Goal: Find specific page/section: Find specific page/section

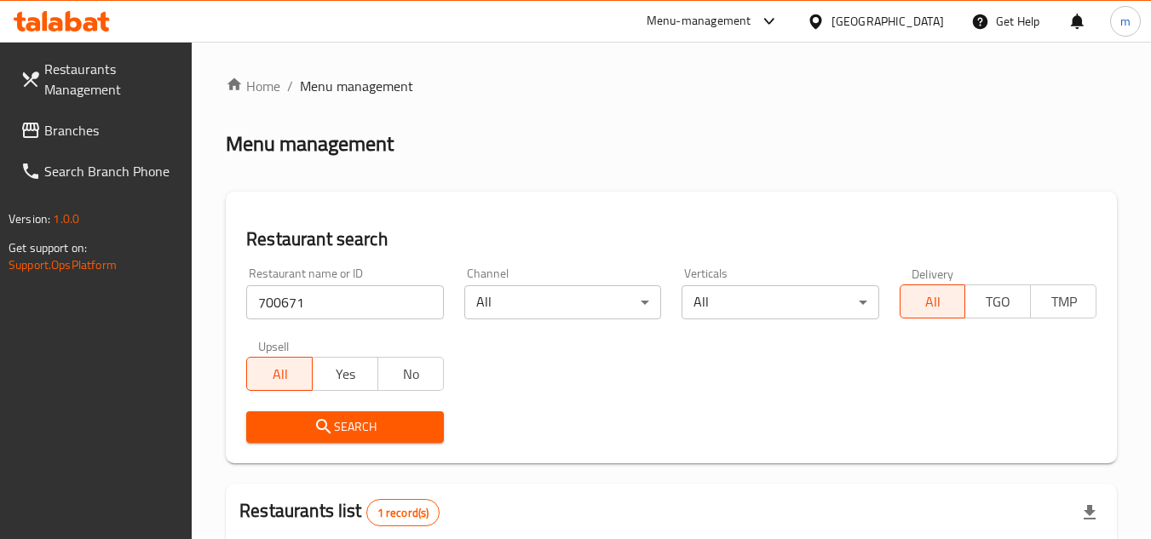
scroll to position [221, 0]
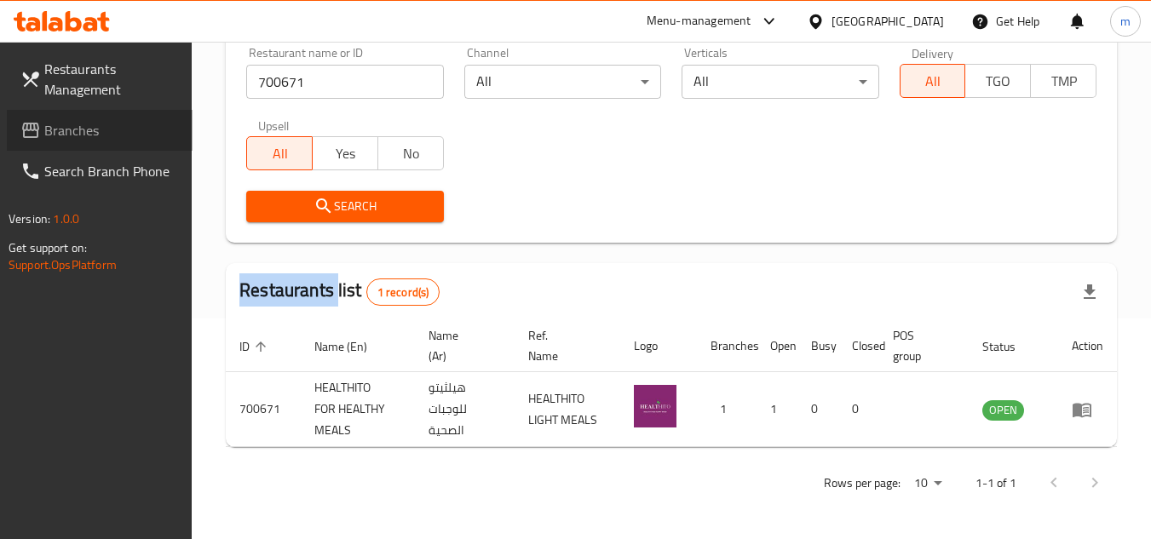
click at [77, 131] on span "Branches" at bounding box center [111, 130] width 135 height 20
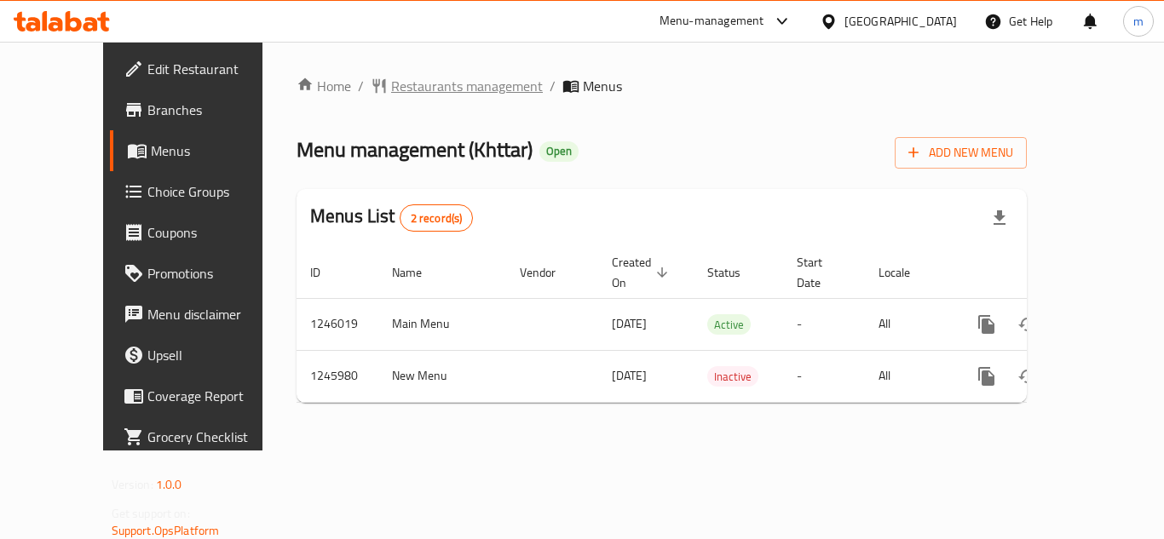
click at [415, 87] on span "Restaurants management" at bounding box center [467, 86] width 152 height 20
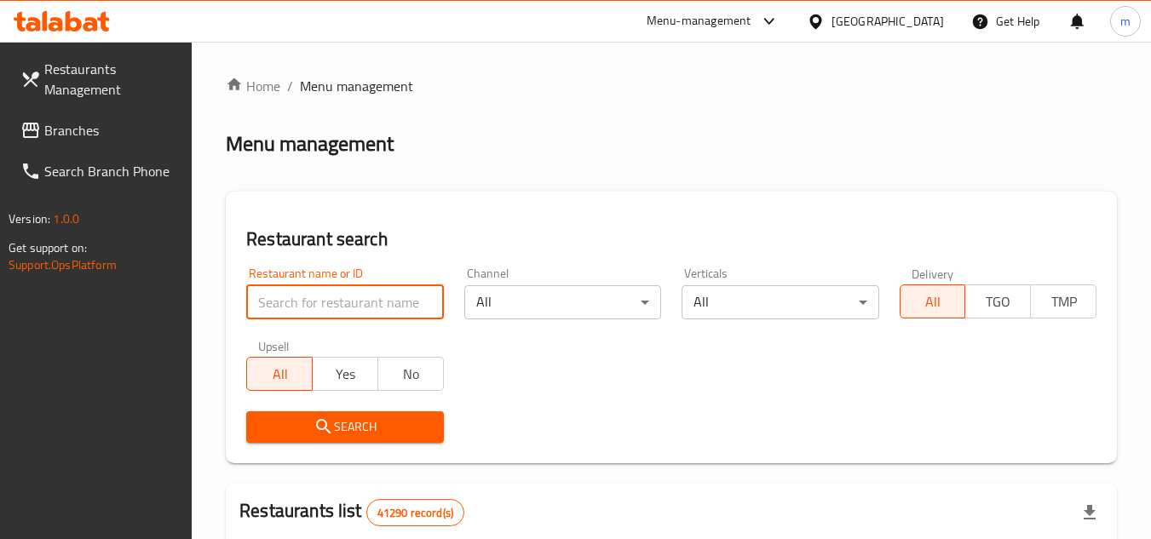
click at [379, 302] on input "search" at bounding box center [344, 302] width 197 height 34
paste input "682822"
type input "682822"
click at [335, 429] on span "Search" at bounding box center [345, 427] width 170 height 21
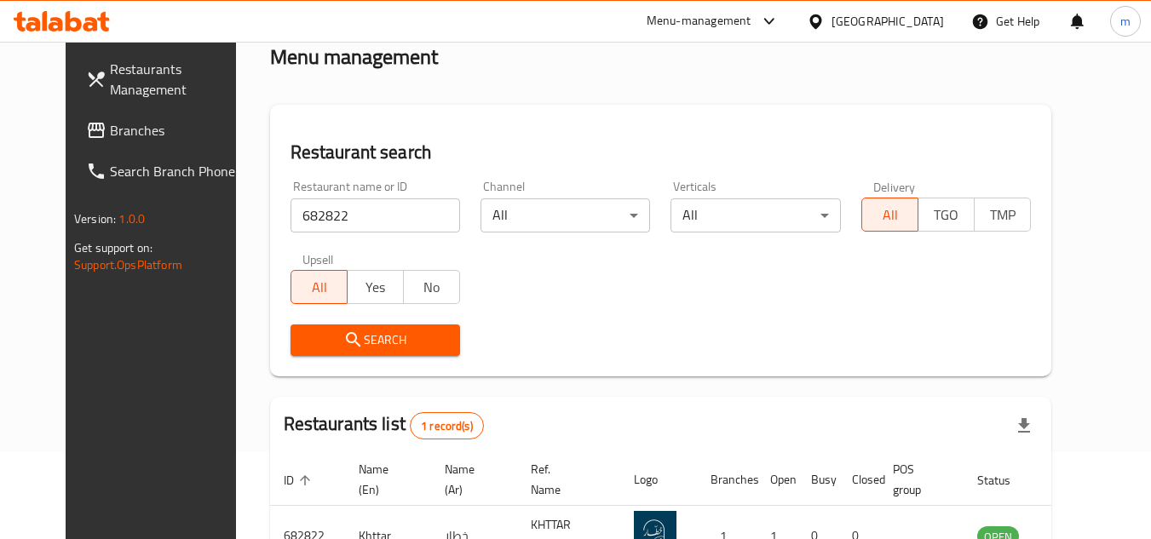
scroll to position [206, 0]
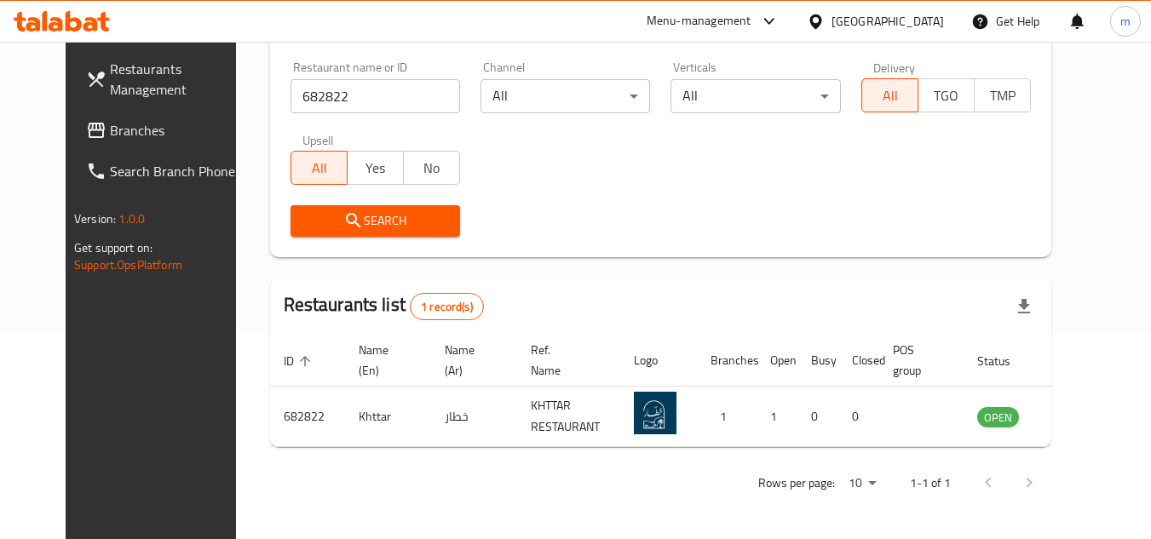
click at [110, 137] on span "Branches" at bounding box center [177, 130] width 135 height 20
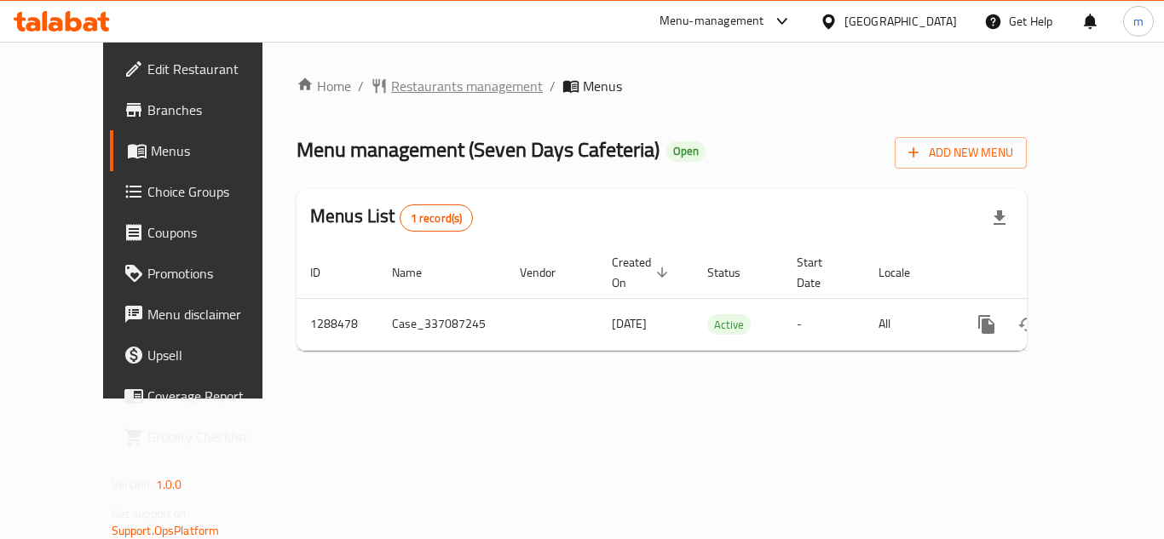
click at [391, 83] on span "Restaurants management" at bounding box center [467, 86] width 152 height 20
click at [391, 82] on span "Restaurants management" at bounding box center [467, 87] width 152 height 20
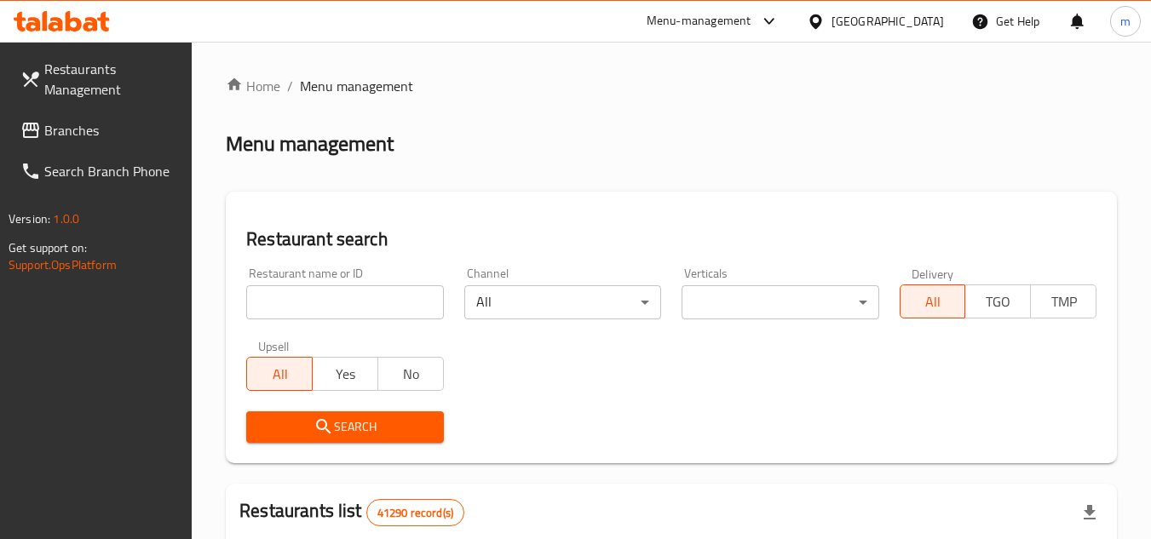
click at [283, 315] on input "search" at bounding box center [344, 302] width 197 height 34
paste input "697181"
type input "697181"
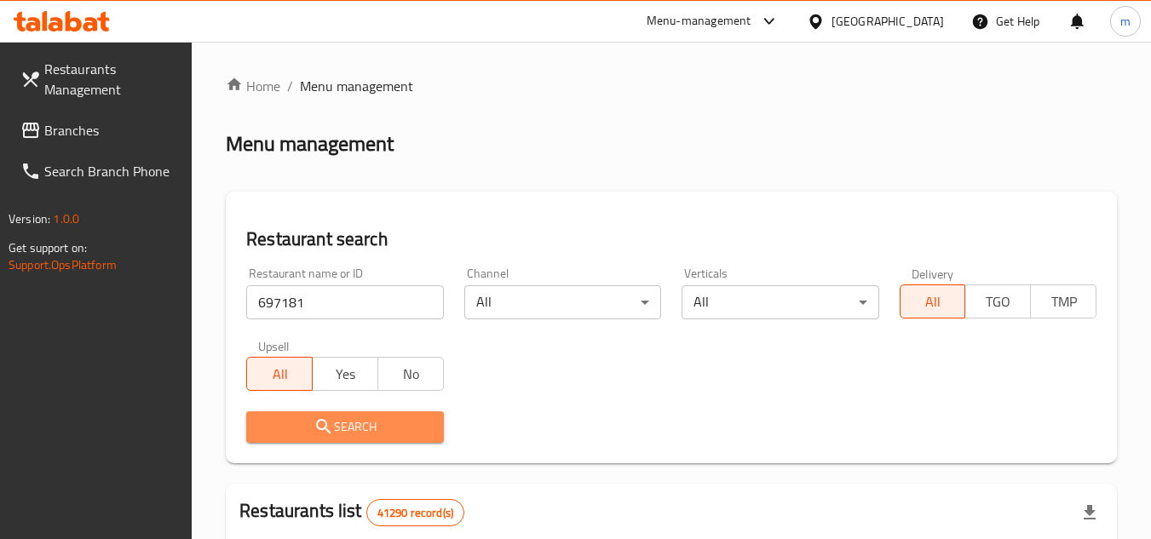
click at [307, 425] on span "Search" at bounding box center [345, 427] width 170 height 21
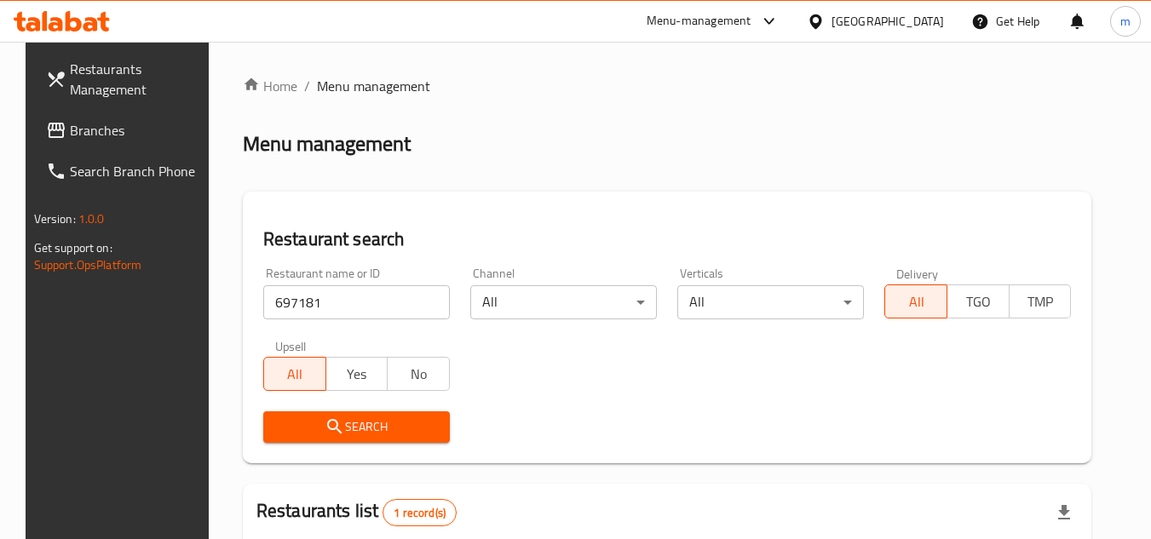
scroll to position [206, 0]
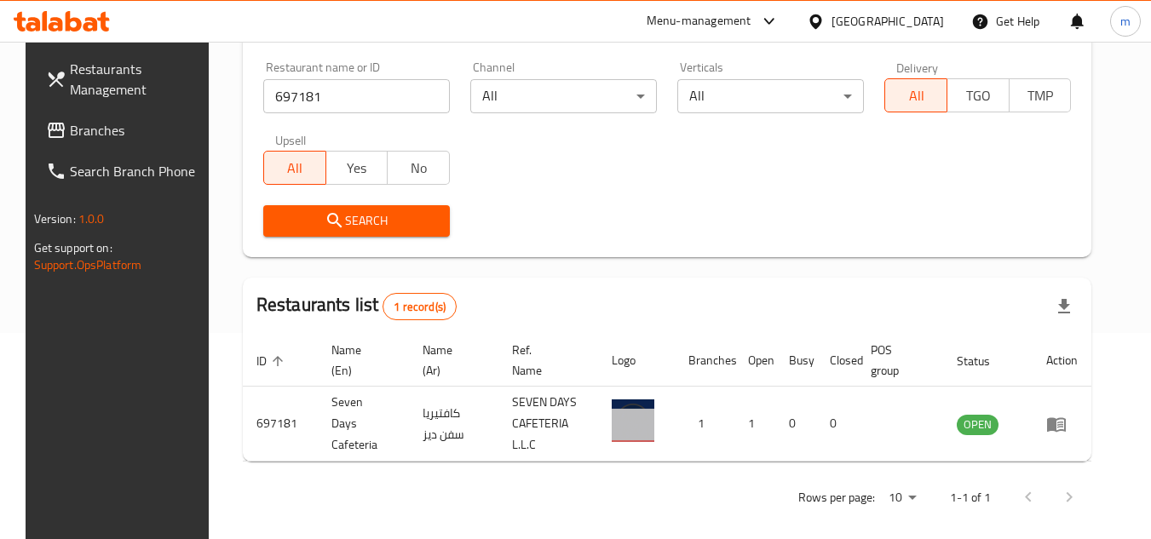
click at [915, 22] on div "[GEOGRAPHIC_DATA]" at bounding box center [887, 21] width 112 height 19
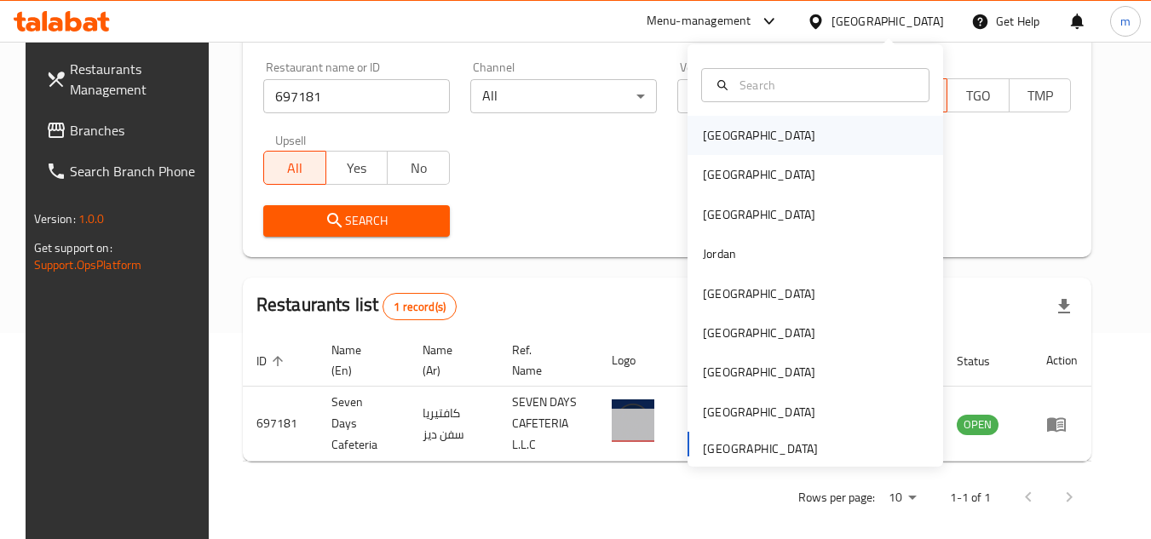
click at [749, 134] on div "[GEOGRAPHIC_DATA]" at bounding box center [815, 135] width 256 height 39
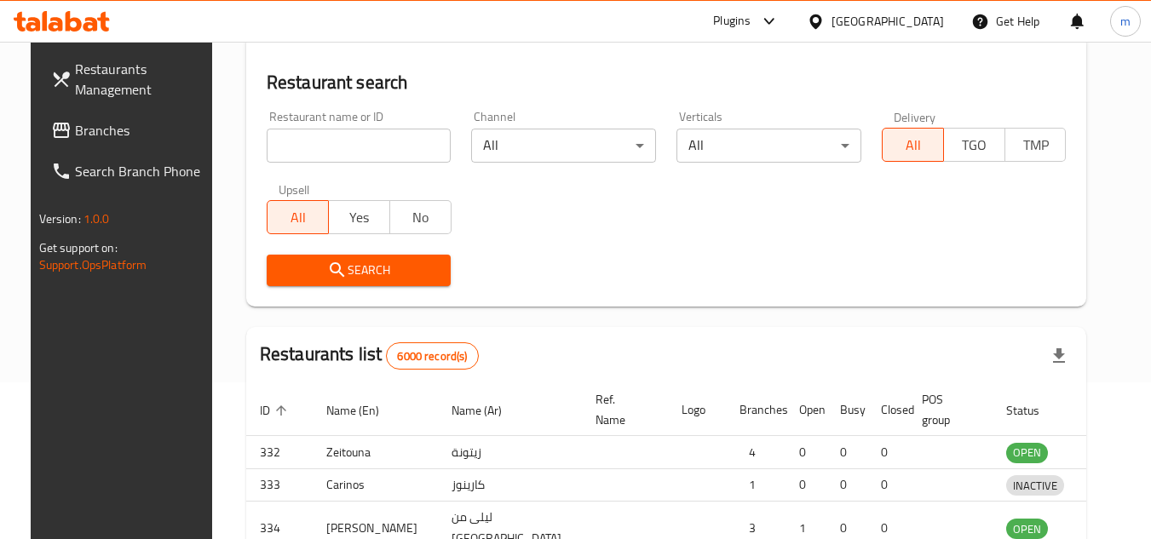
scroll to position [206, 0]
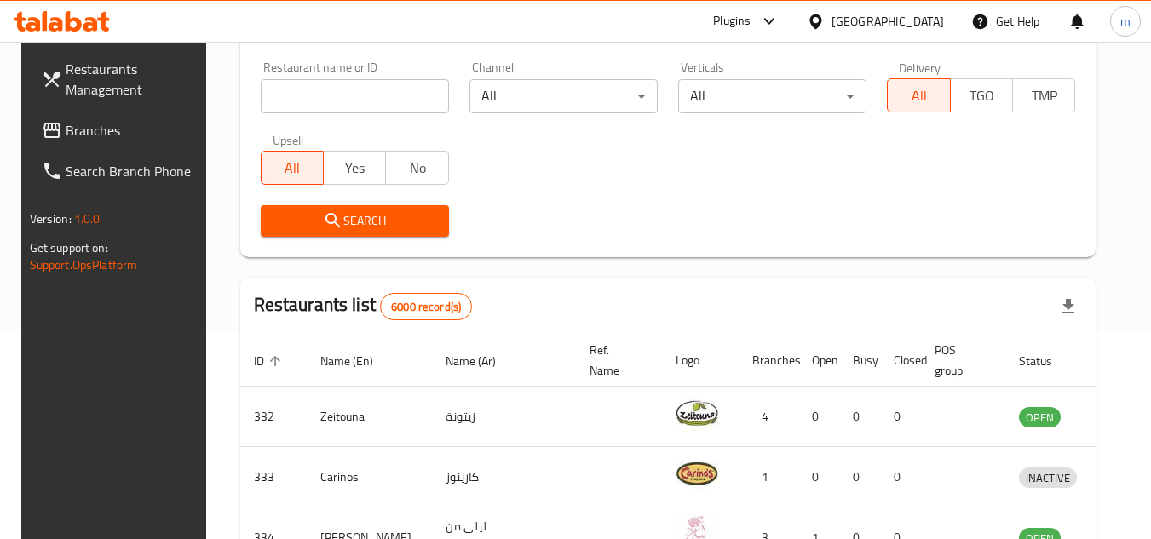
click at [81, 141] on span "Branches" at bounding box center [133, 130] width 135 height 20
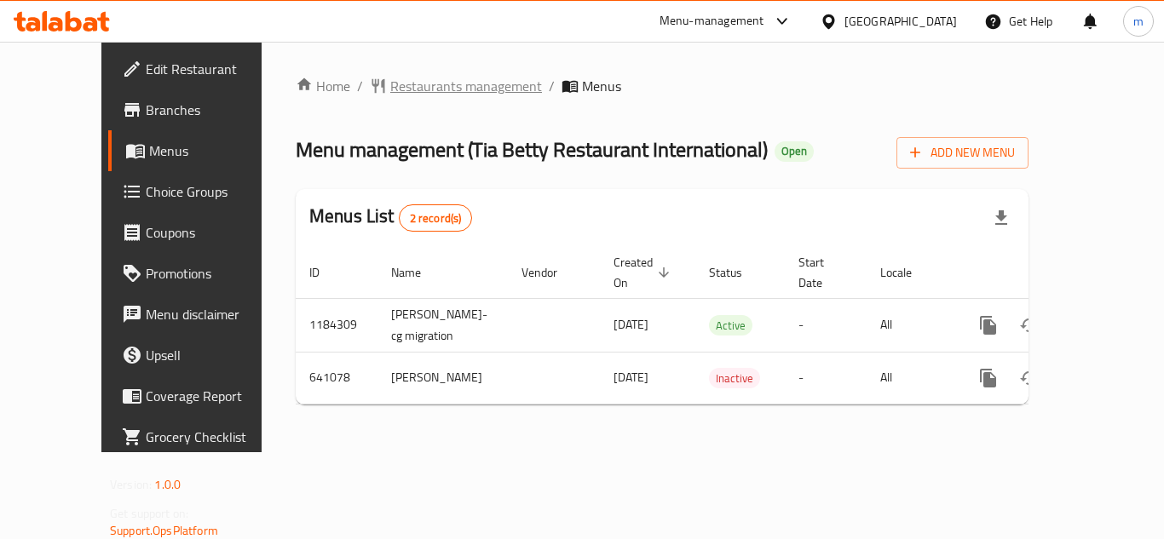
click at [417, 87] on span "Restaurants management" at bounding box center [466, 86] width 152 height 20
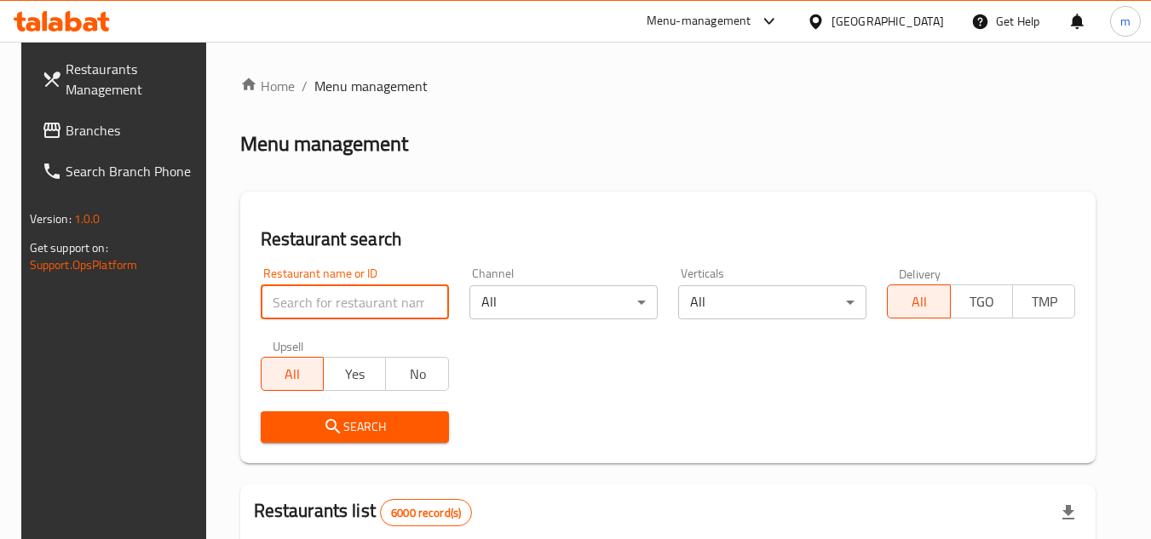
click at [361, 305] on input "search" at bounding box center [355, 302] width 188 height 34
paste input "640455"
type input "640455"
click at [350, 419] on span "Search" at bounding box center [354, 427] width 161 height 21
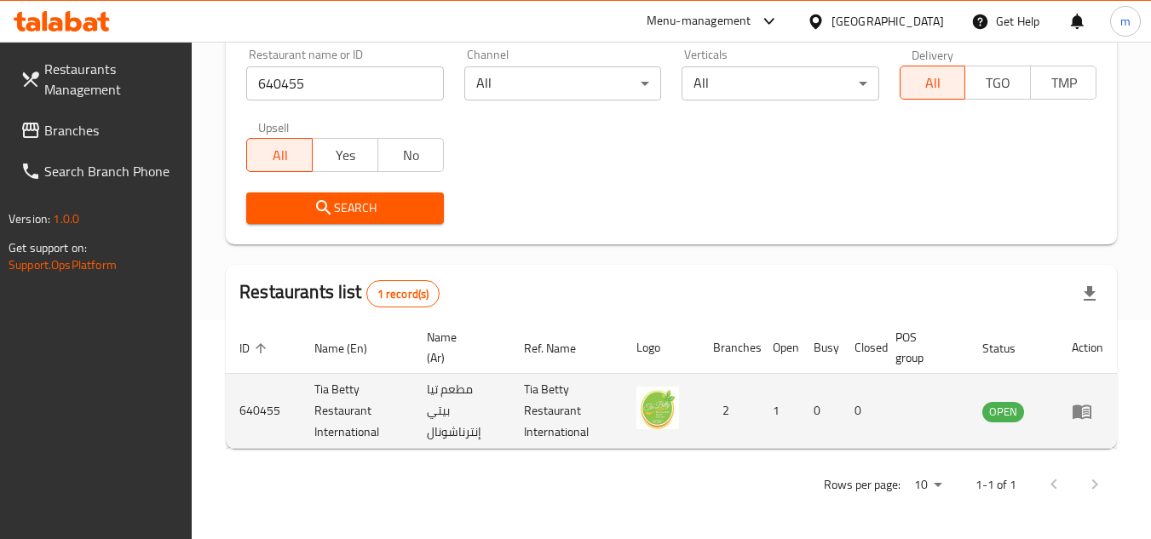
scroll to position [221, 0]
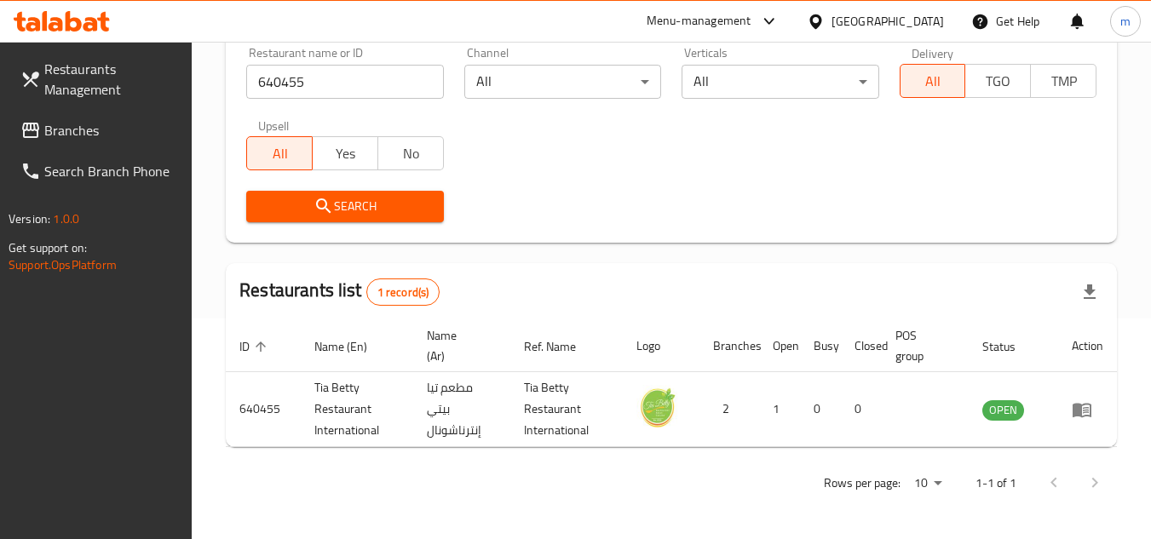
click at [923, 15] on div "Bahrain" at bounding box center [887, 21] width 112 height 19
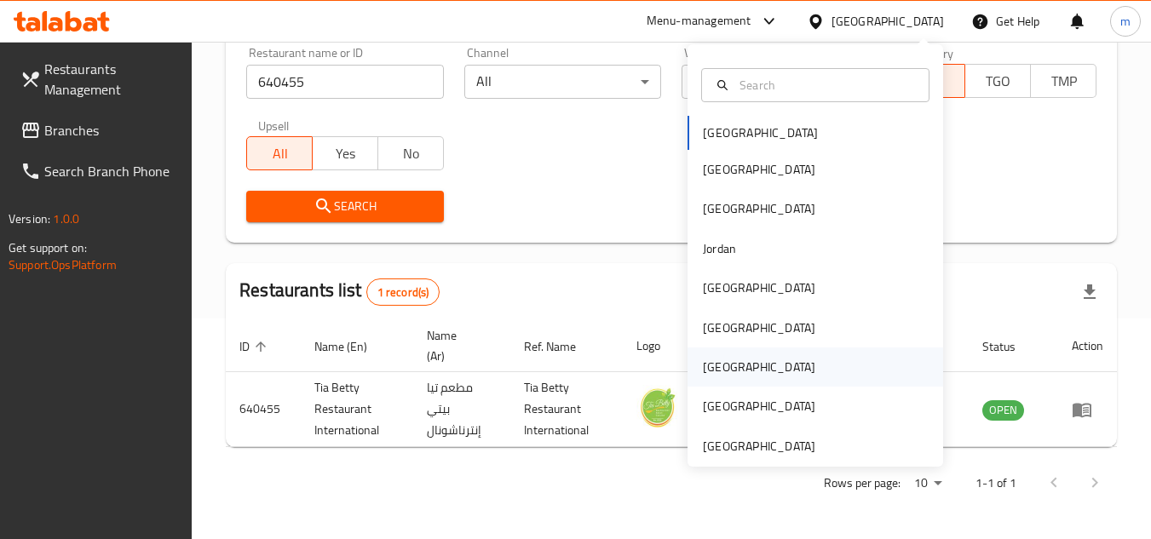
click at [715, 375] on div "Qatar" at bounding box center [759, 367] width 112 height 19
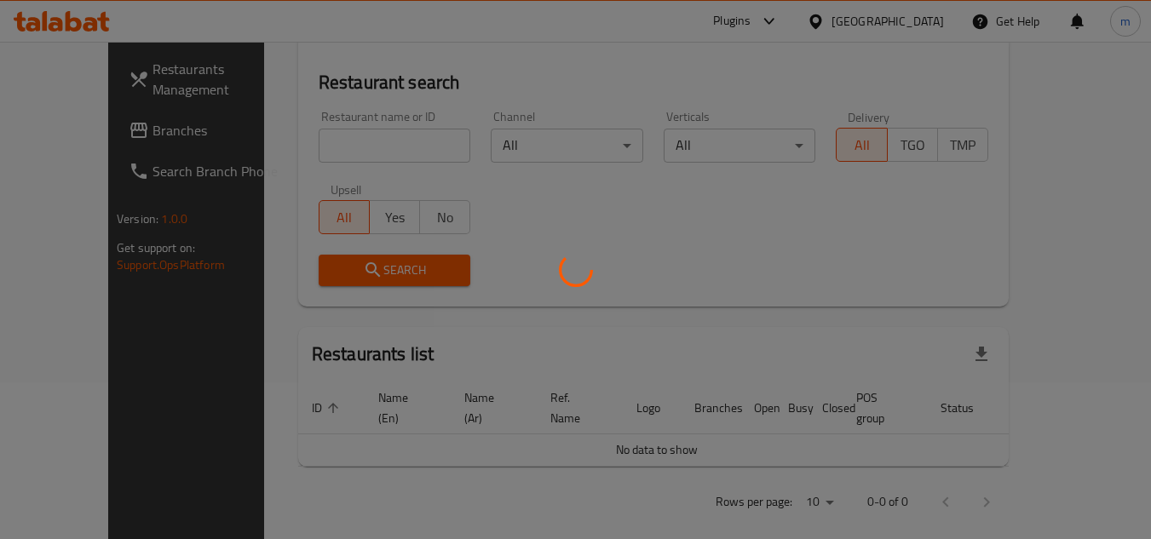
scroll to position [221, 0]
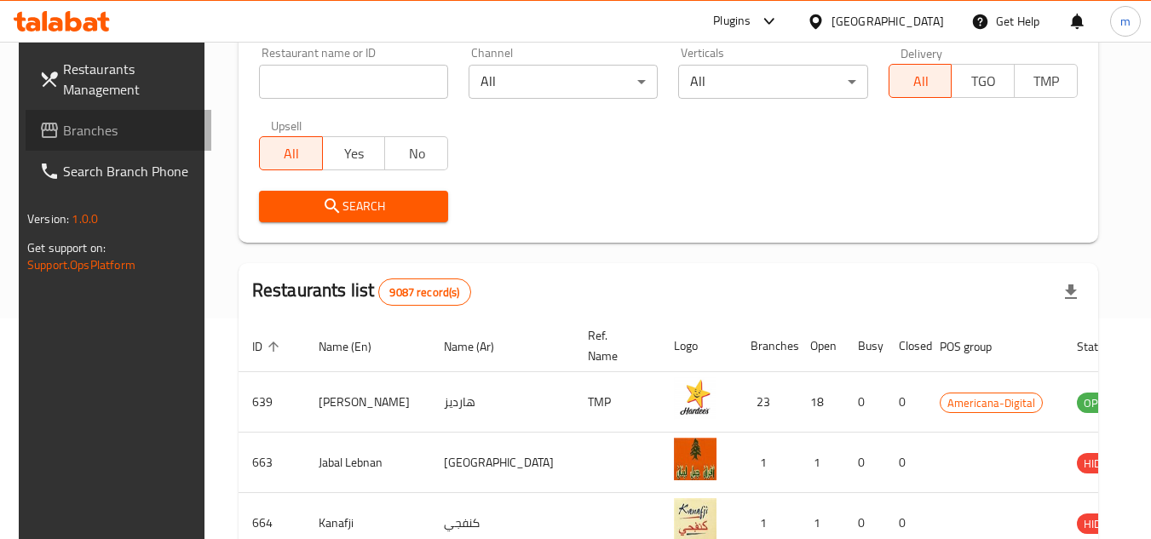
click at [66, 122] on span "Branches" at bounding box center [130, 130] width 135 height 20
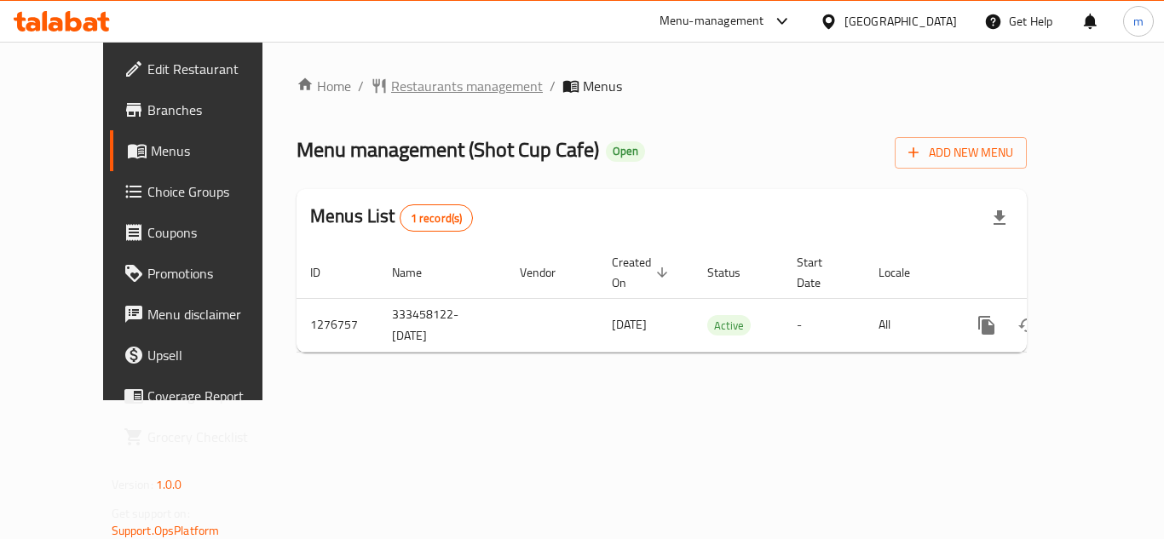
click at [416, 95] on span "Restaurants management" at bounding box center [467, 86] width 152 height 20
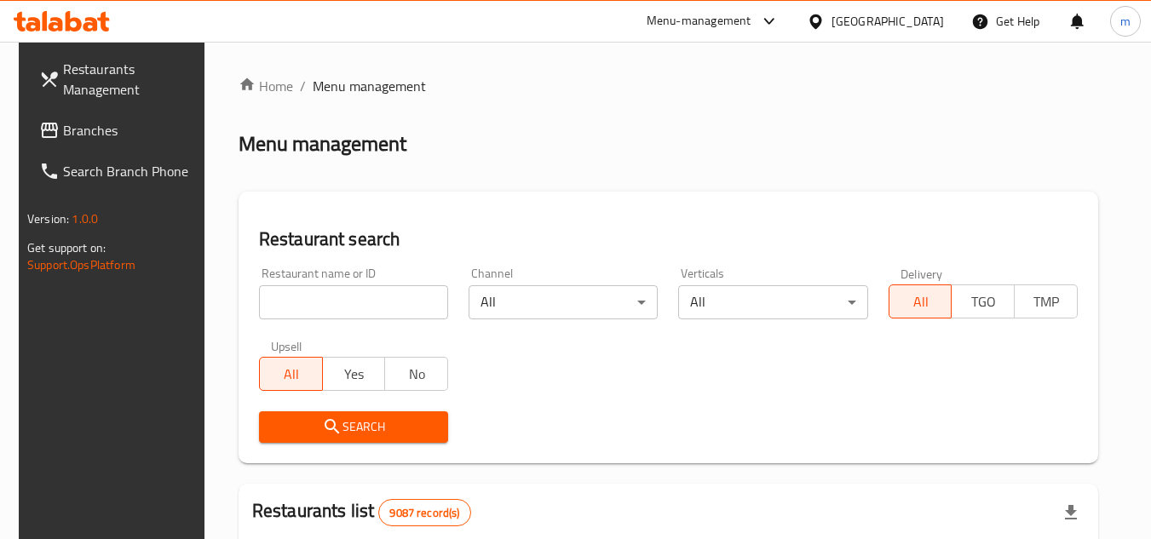
click at [296, 308] on input "search" at bounding box center [353, 302] width 189 height 34
paste input "692100"
type input "692100"
click at [361, 430] on span "Search" at bounding box center [354, 427] width 162 height 21
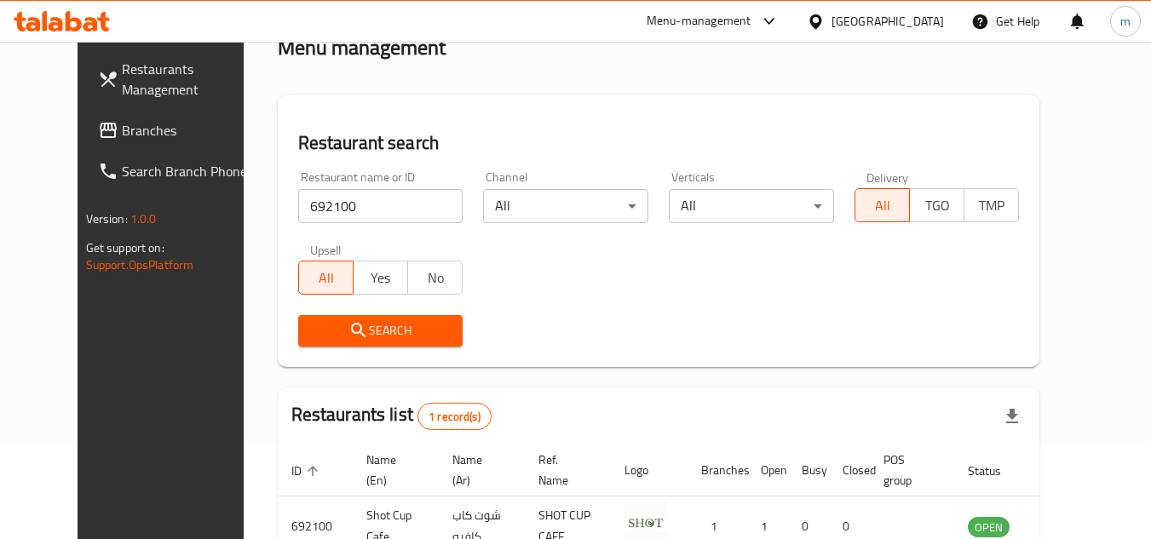
scroll to position [206, 0]
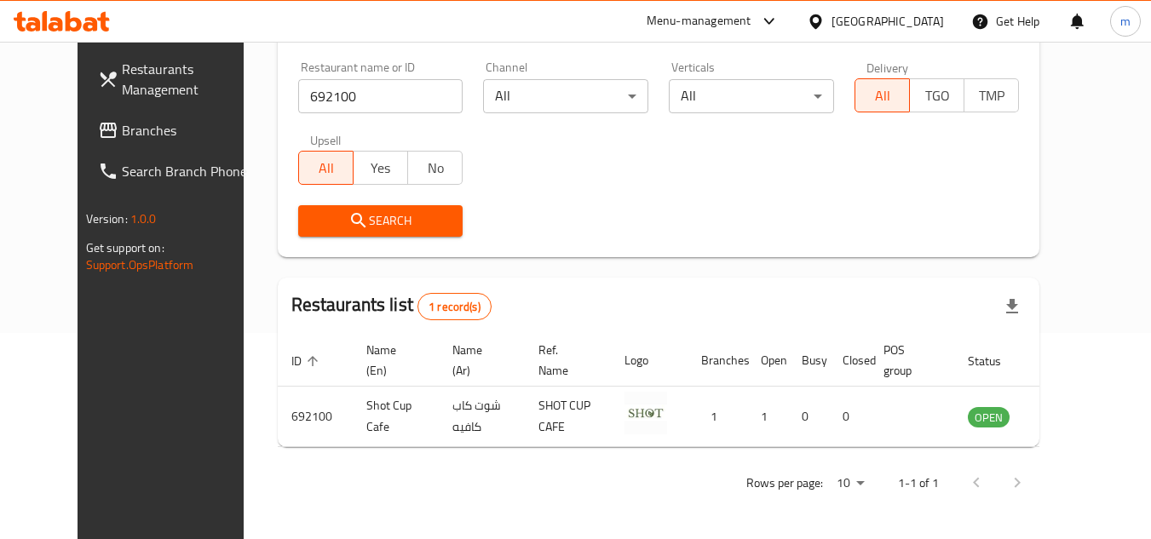
click at [825, 17] on icon at bounding box center [816, 22] width 18 height 18
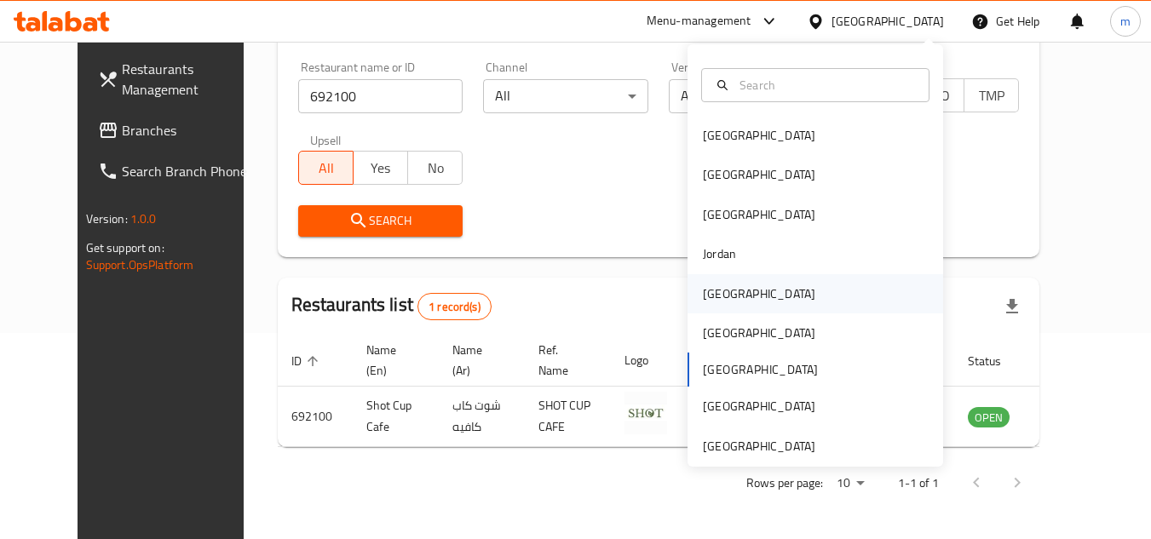
click at [739, 295] on div "[GEOGRAPHIC_DATA]" at bounding box center [759, 293] width 140 height 39
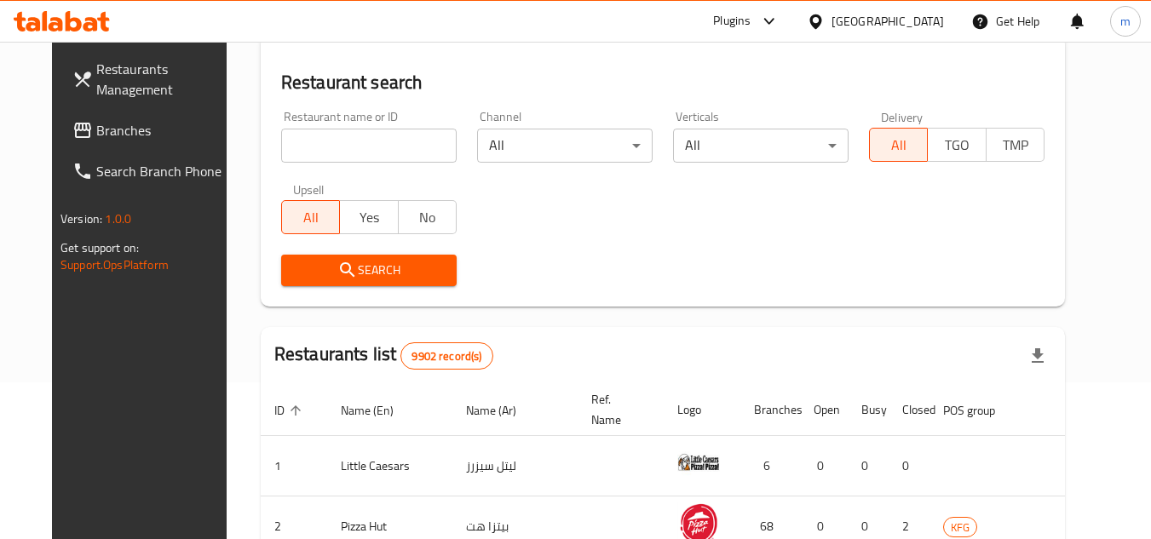
scroll to position [206, 0]
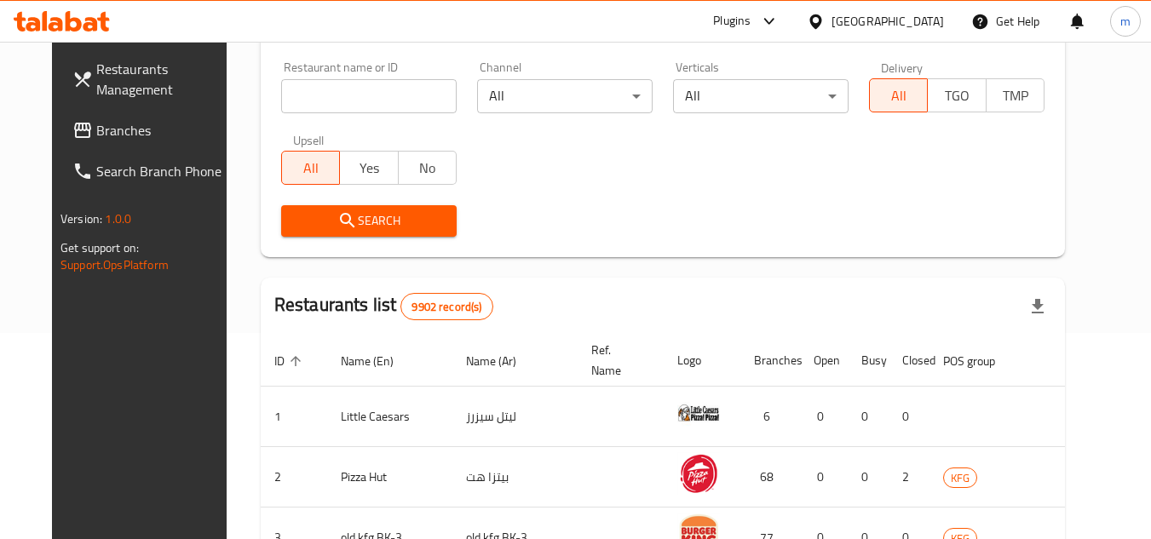
click at [96, 125] on span "Branches" at bounding box center [163, 130] width 135 height 20
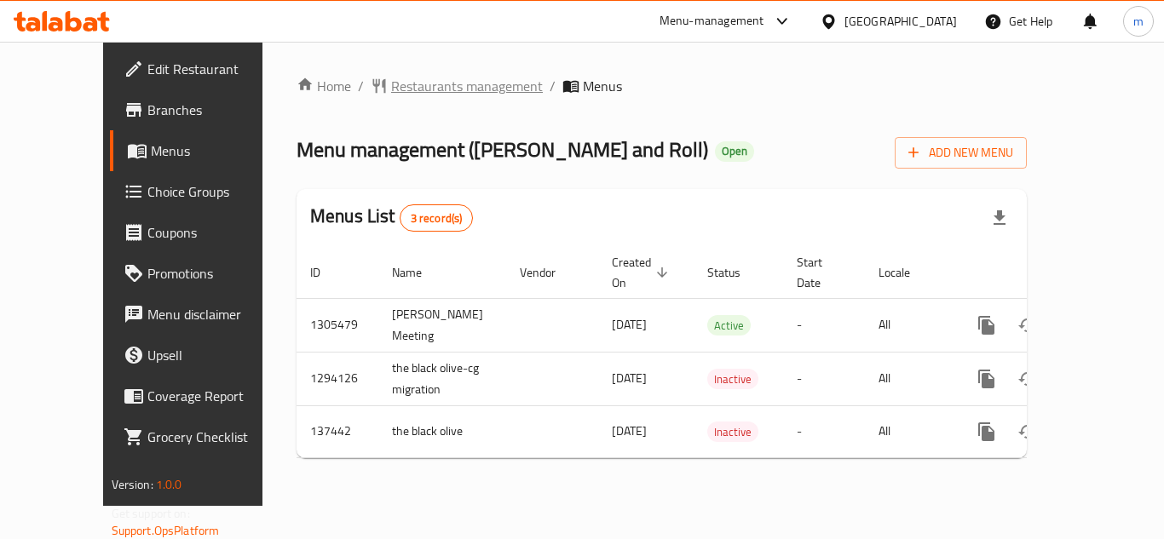
click at [438, 95] on span "Restaurants management" at bounding box center [467, 86] width 152 height 20
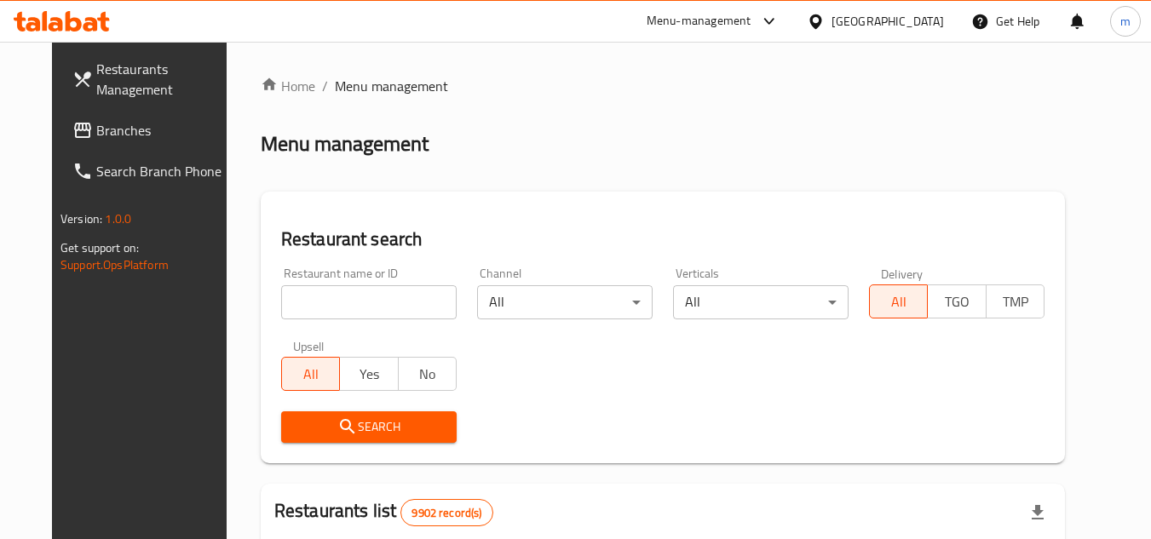
click at [306, 307] on input "search" at bounding box center [368, 302] width 175 height 34
paste input "/611216/"
type input "611216"
click at [340, 428] on icon "submit" at bounding box center [347, 426] width 14 height 14
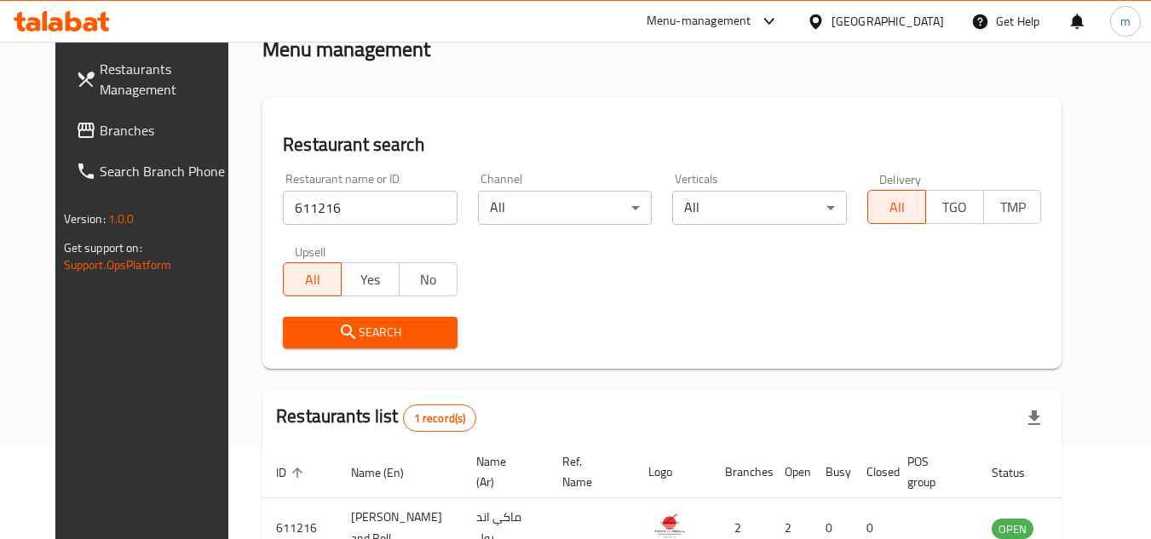
scroll to position [206, 0]
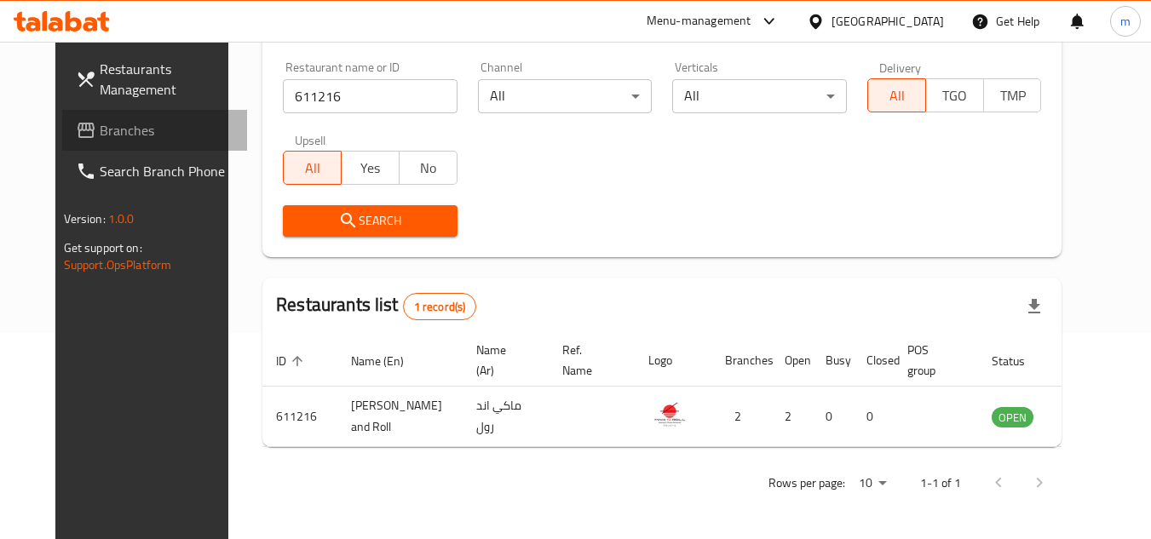
click at [120, 138] on span "Branches" at bounding box center [167, 130] width 135 height 20
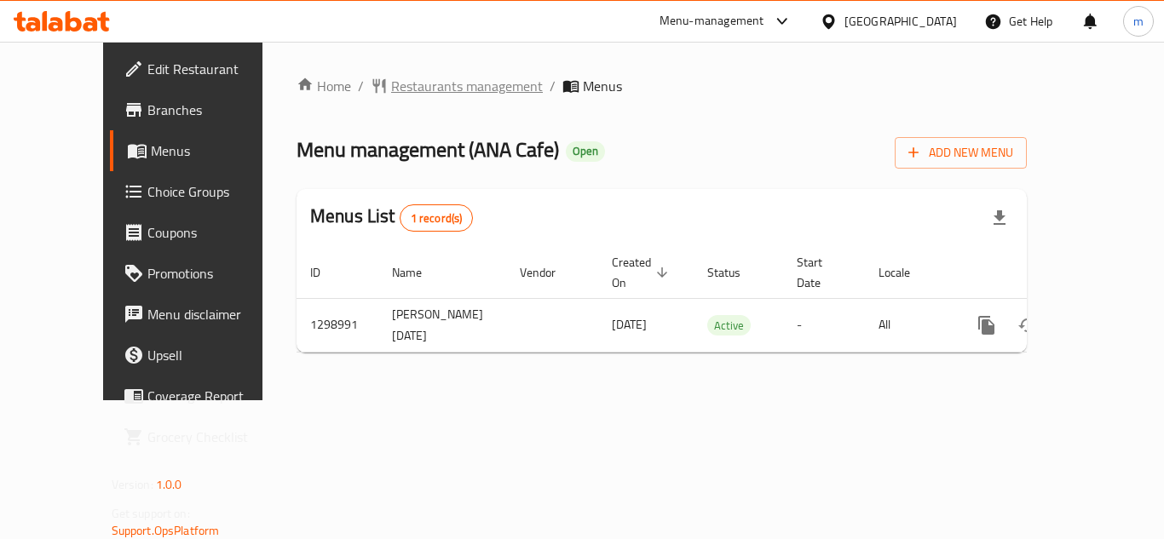
click at [391, 83] on span "Restaurants management" at bounding box center [467, 86] width 152 height 20
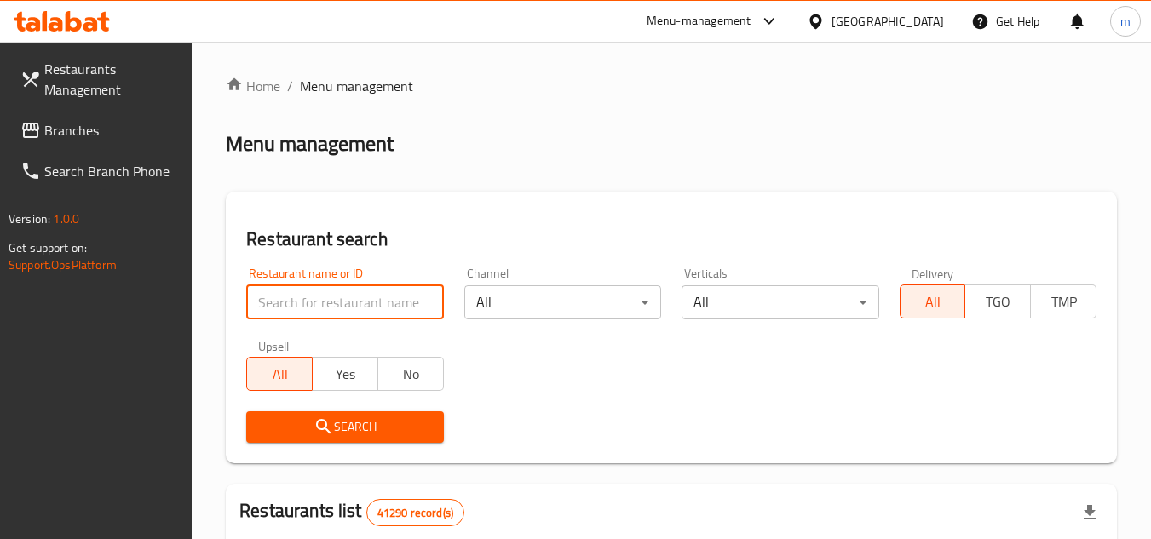
click at [359, 300] on input "search" at bounding box center [344, 302] width 197 height 34
paste input "700939"
type input "700939"
click at [304, 419] on span "Search" at bounding box center [345, 427] width 170 height 21
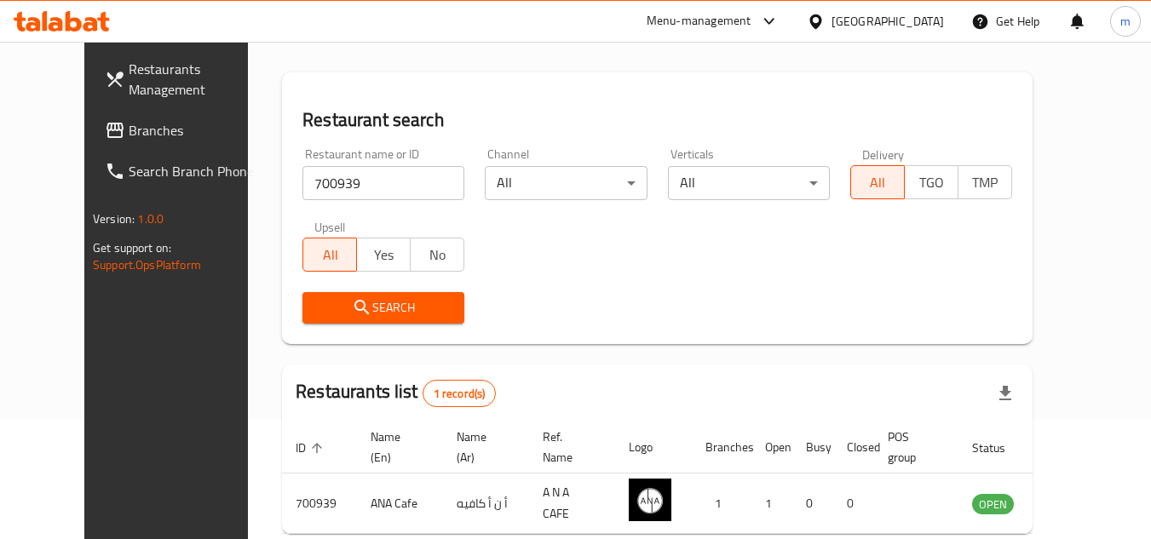
scroll to position [206, 0]
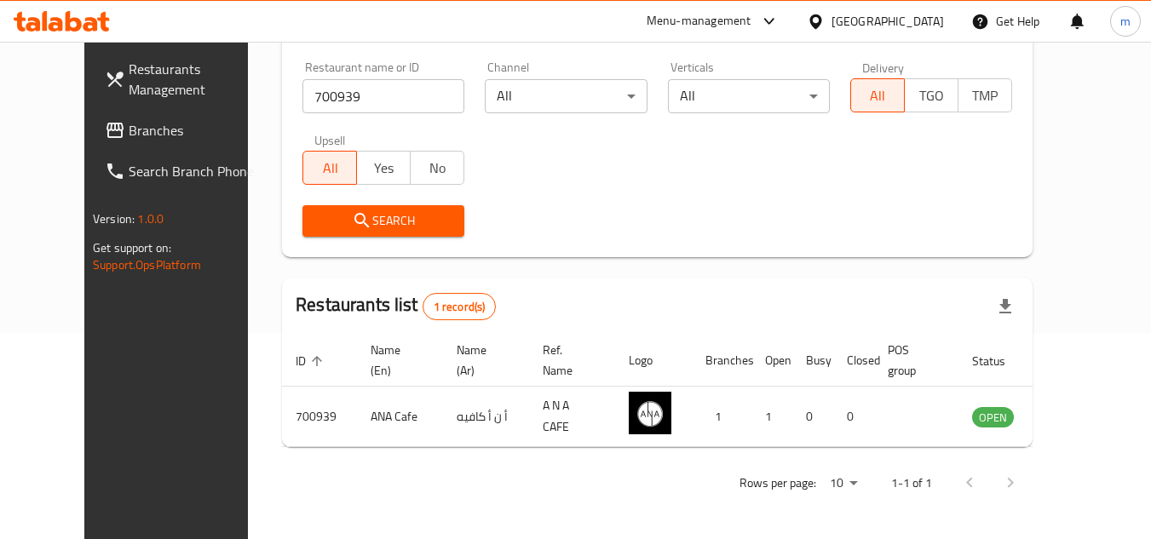
click at [847, 26] on div "[GEOGRAPHIC_DATA]" at bounding box center [887, 21] width 112 height 19
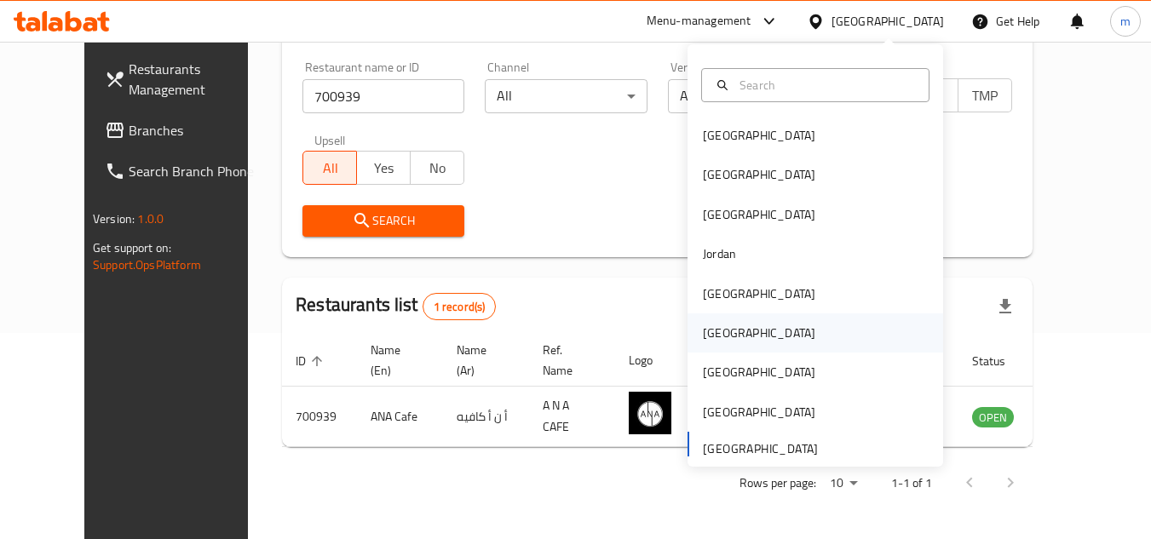
click at [718, 336] on div "[GEOGRAPHIC_DATA]" at bounding box center [759, 333] width 112 height 19
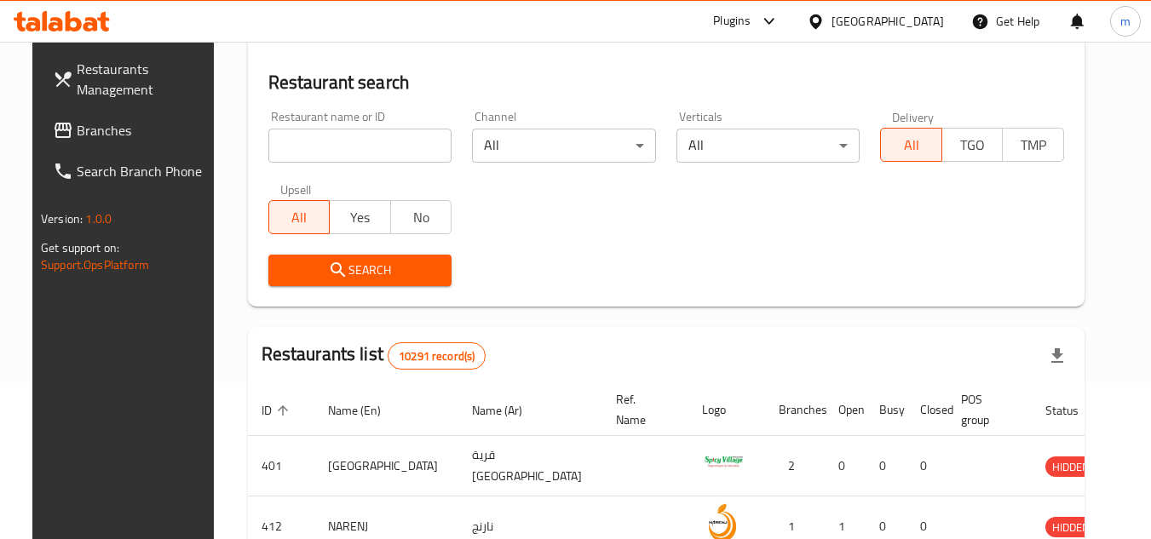
scroll to position [206, 0]
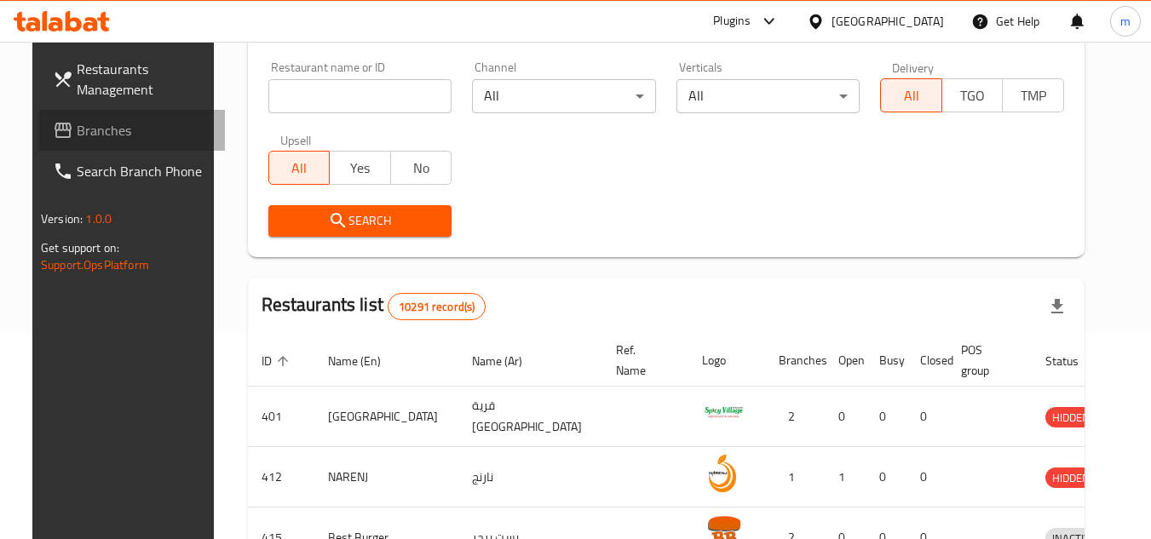
click at [101, 127] on span "Branches" at bounding box center [144, 130] width 135 height 20
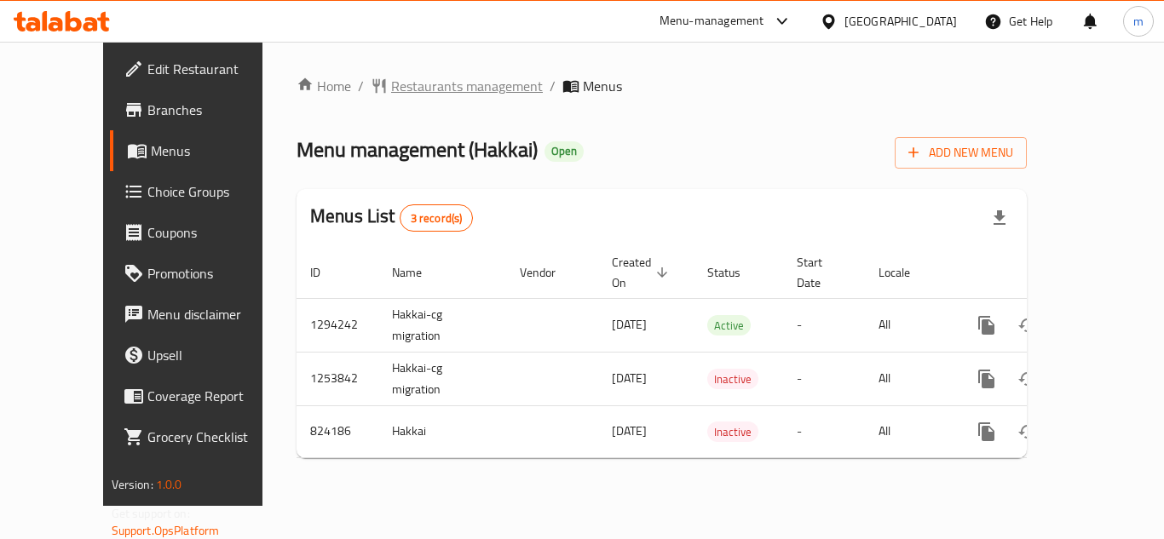
click at [394, 95] on span "Restaurants management" at bounding box center [467, 86] width 152 height 20
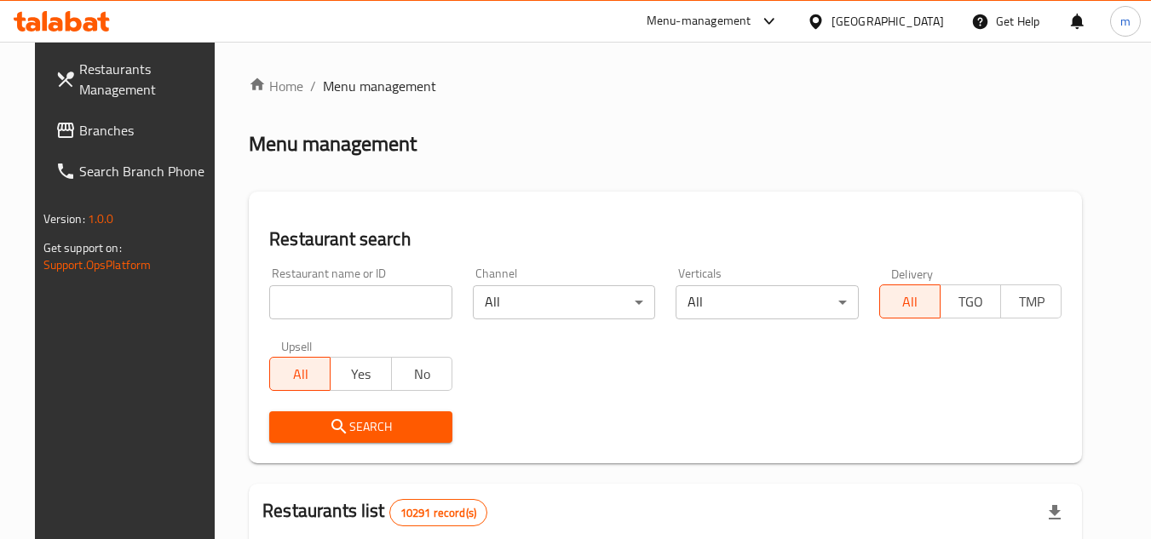
click at [323, 289] on input "search" at bounding box center [360, 302] width 183 height 34
paste input "655308"
type input "655308"
click at [313, 431] on span "Search" at bounding box center [361, 427] width 156 height 21
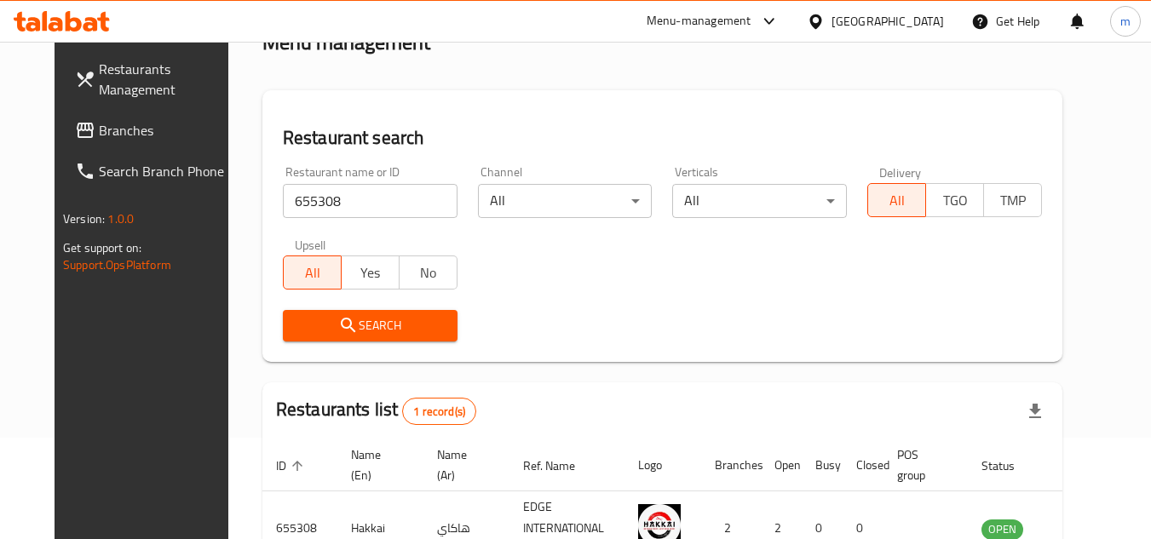
scroll to position [221, 0]
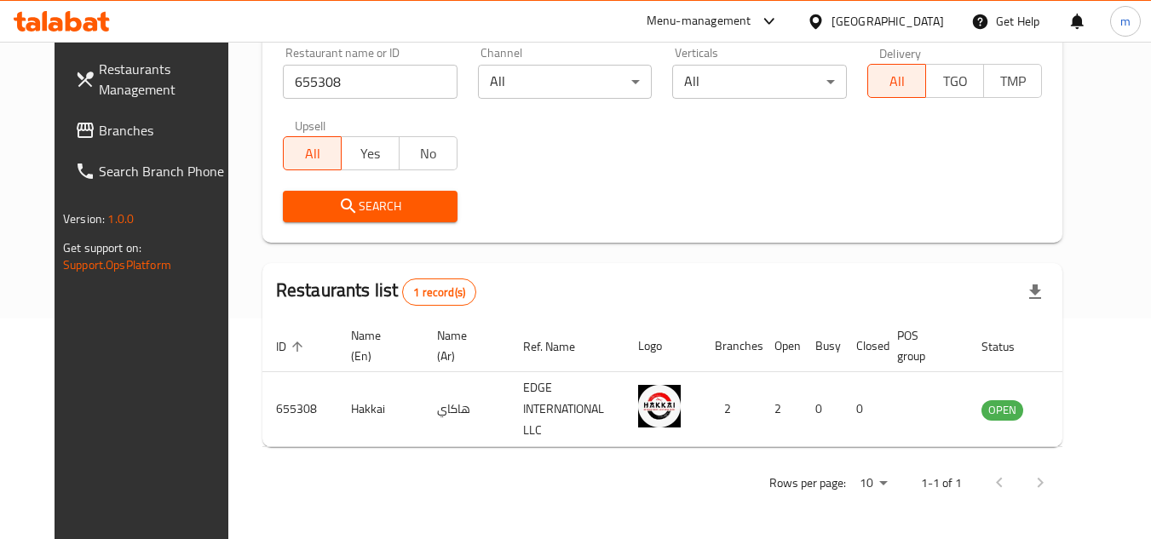
click at [914, 20] on div "[GEOGRAPHIC_DATA]" at bounding box center [887, 21] width 112 height 19
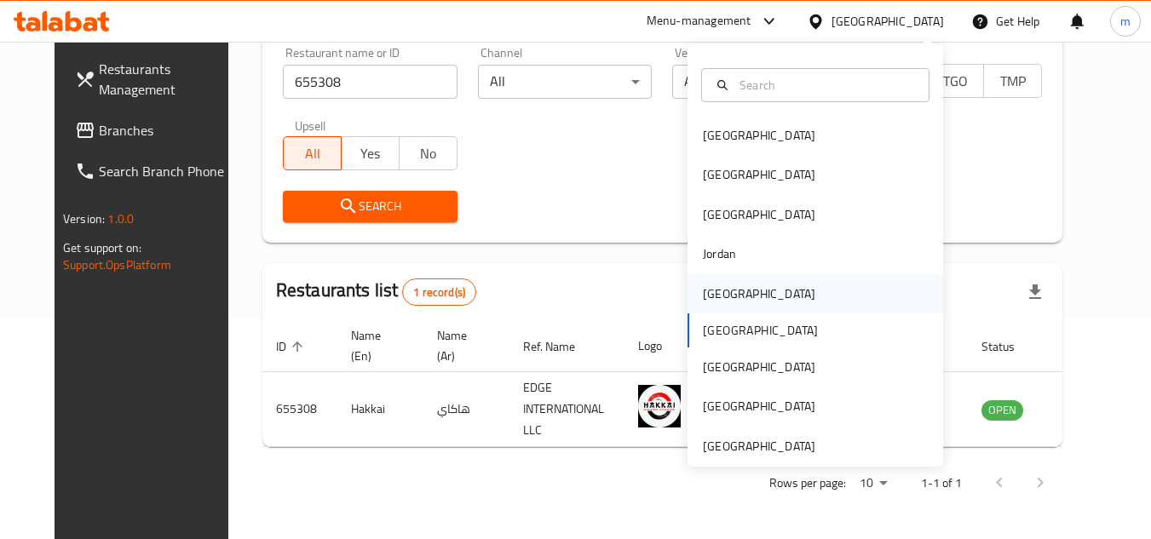
click at [704, 303] on div "[GEOGRAPHIC_DATA]" at bounding box center [759, 294] width 112 height 19
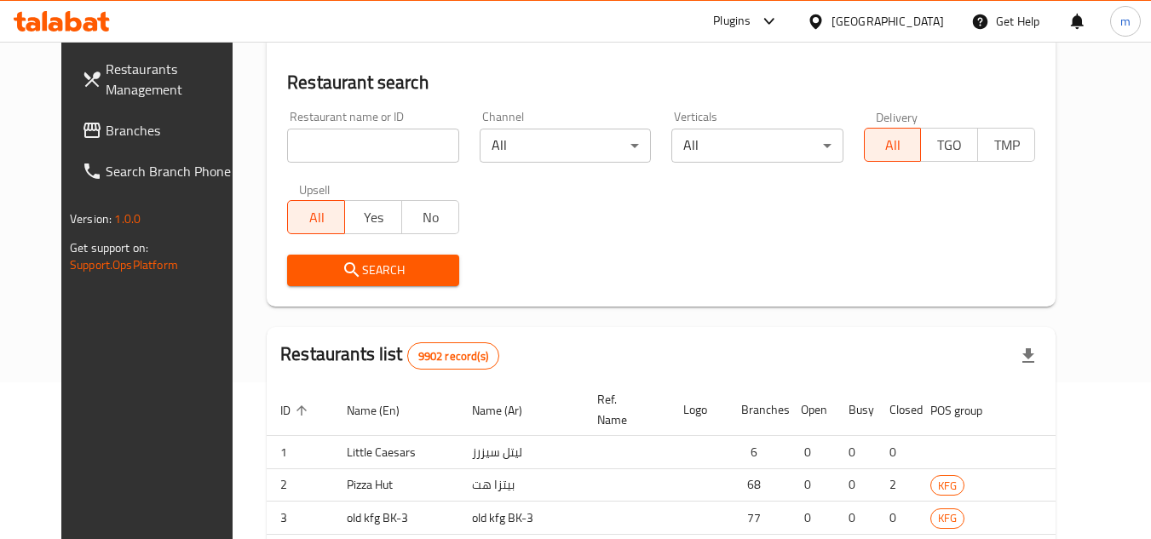
scroll to position [221, 0]
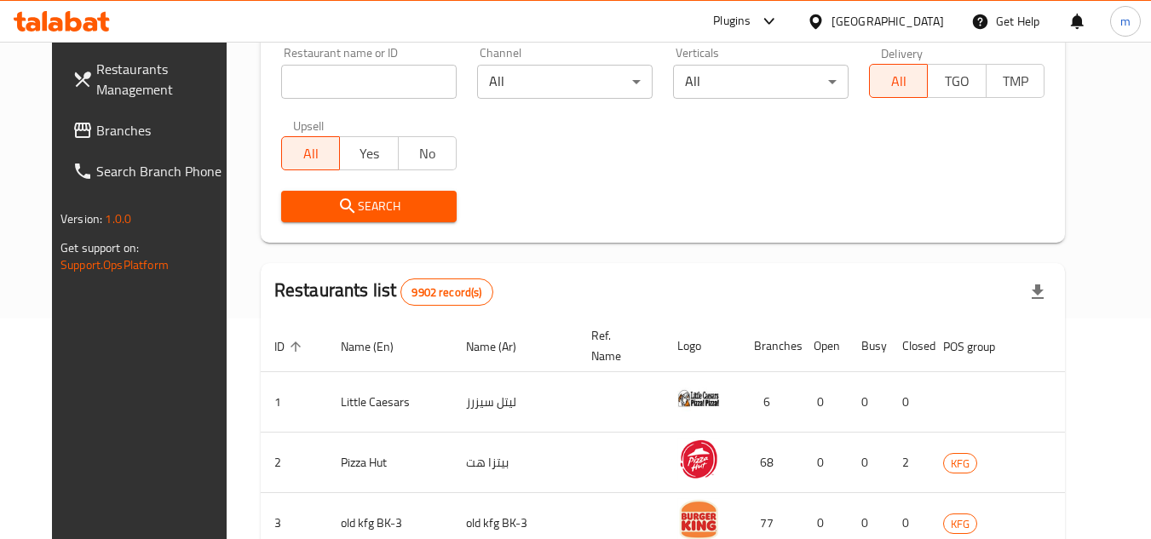
click at [84, 111] on link "Branches" at bounding box center [152, 130] width 186 height 41
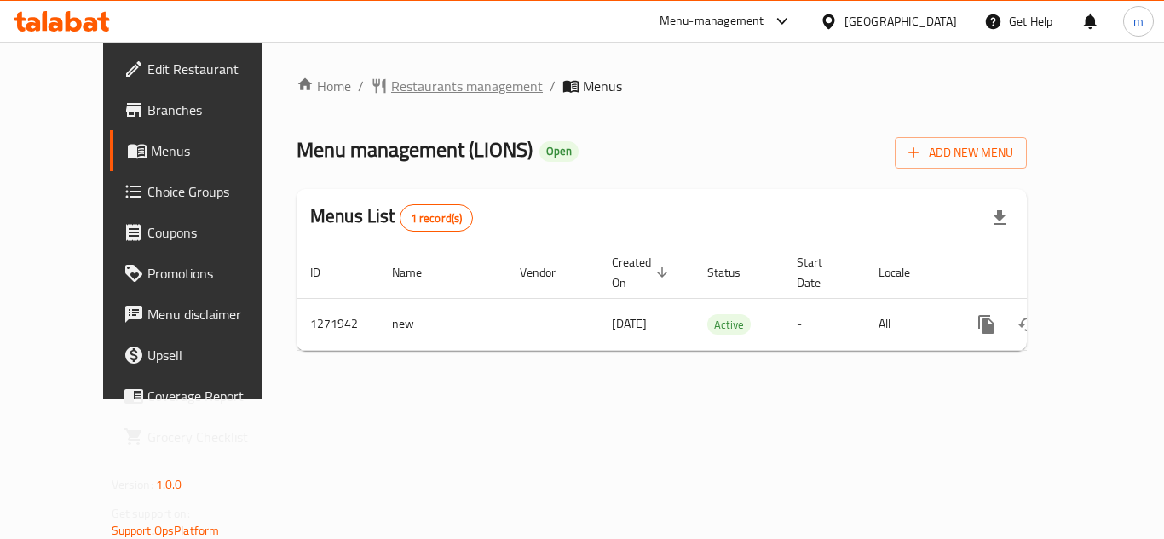
click at [397, 84] on span "Restaurants management" at bounding box center [467, 86] width 152 height 20
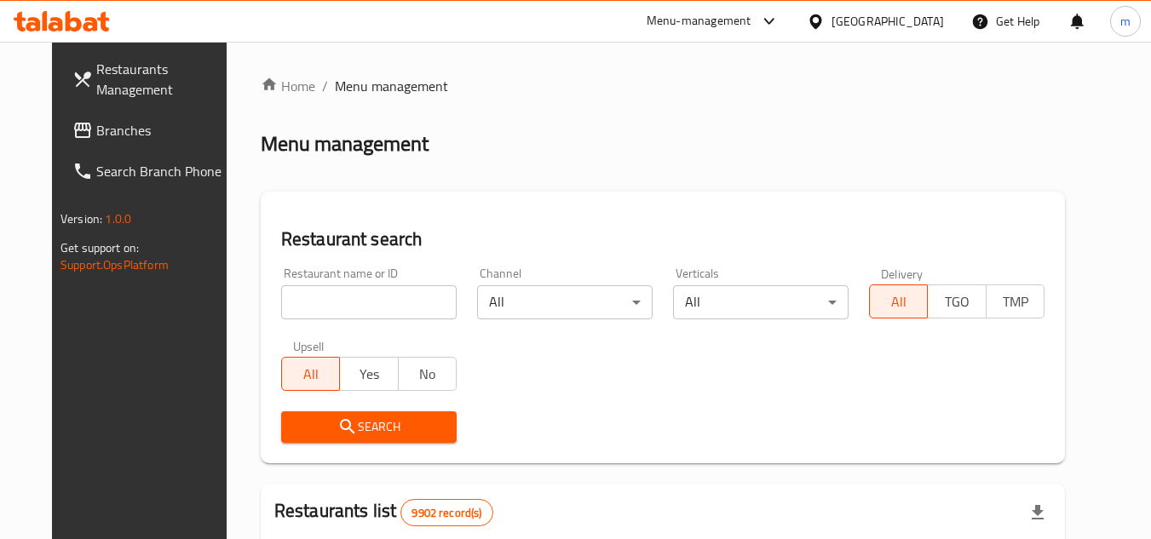
click at [354, 296] on input "search" at bounding box center [368, 302] width 175 height 34
paste input "690039"
type input "690039"
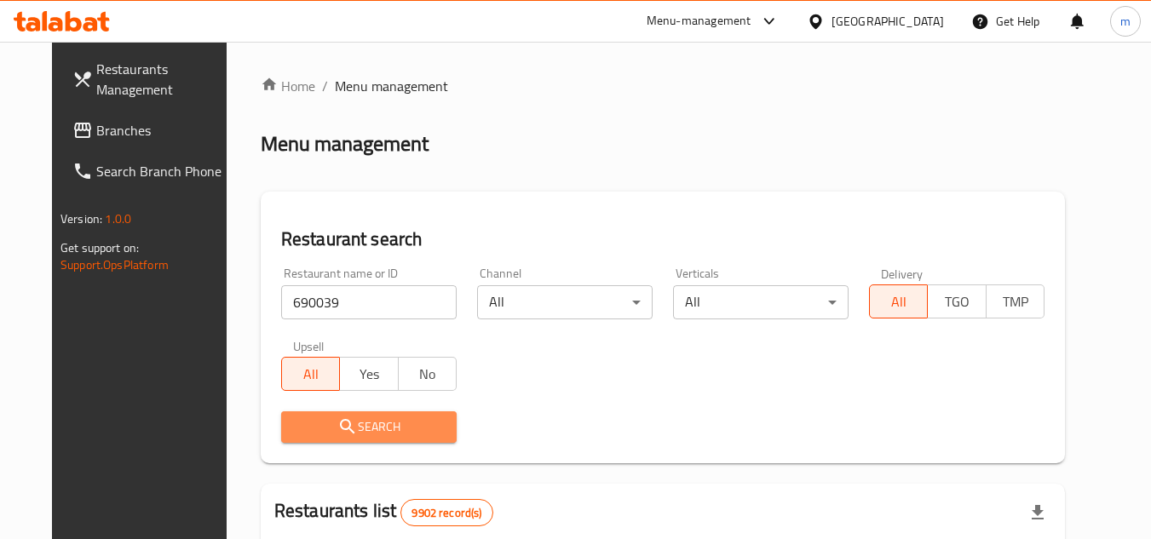
click at [363, 425] on span "Search" at bounding box center [369, 427] width 148 height 21
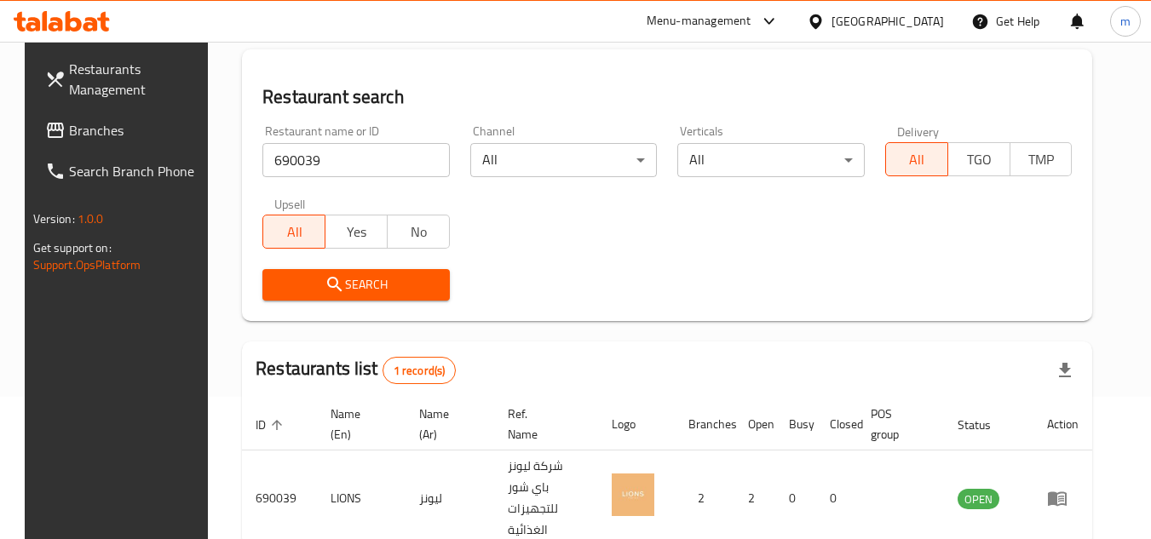
scroll to position [221, 0]
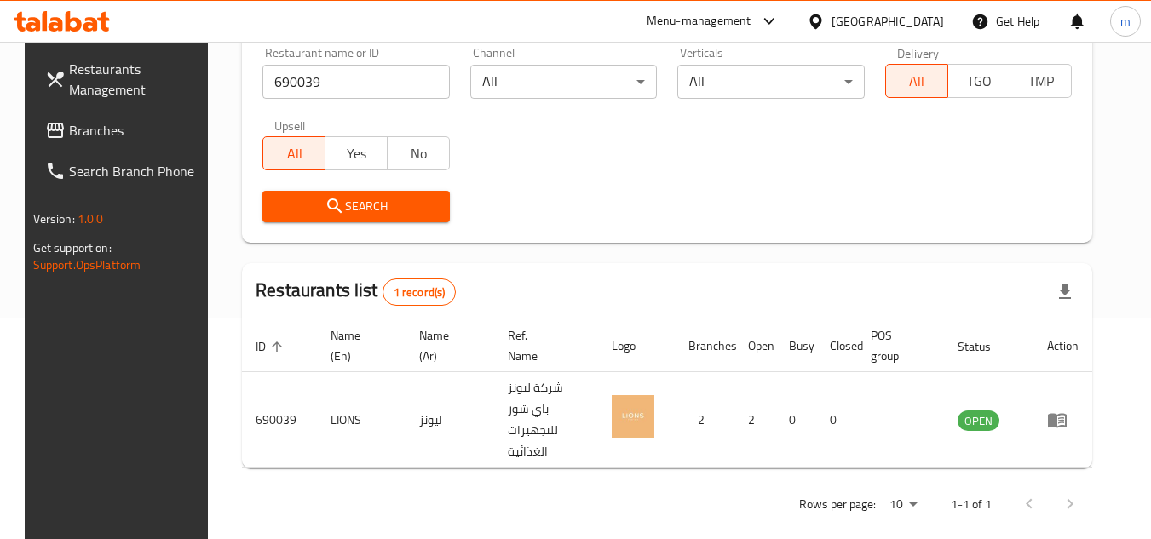
click at [921, 18] on div "Kuwait" at bounding box center [887, 21] width 112 height 19
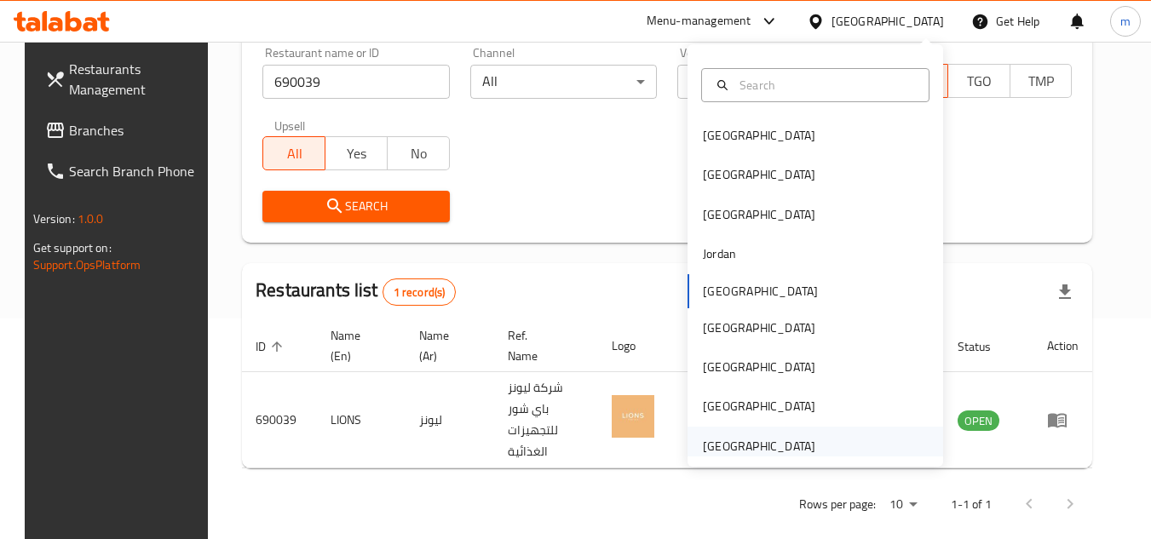
click at [768, 444] on div "[GEOGRAPHIC_DATA]" at bounding box center [759, 446] width 112 height 19
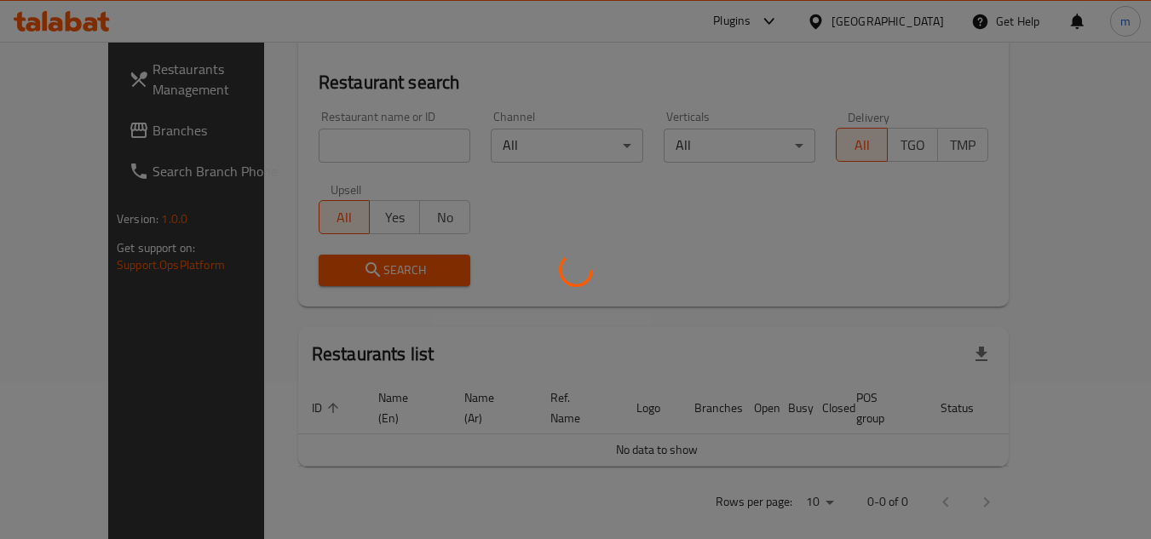
scroll to position [221, 0]
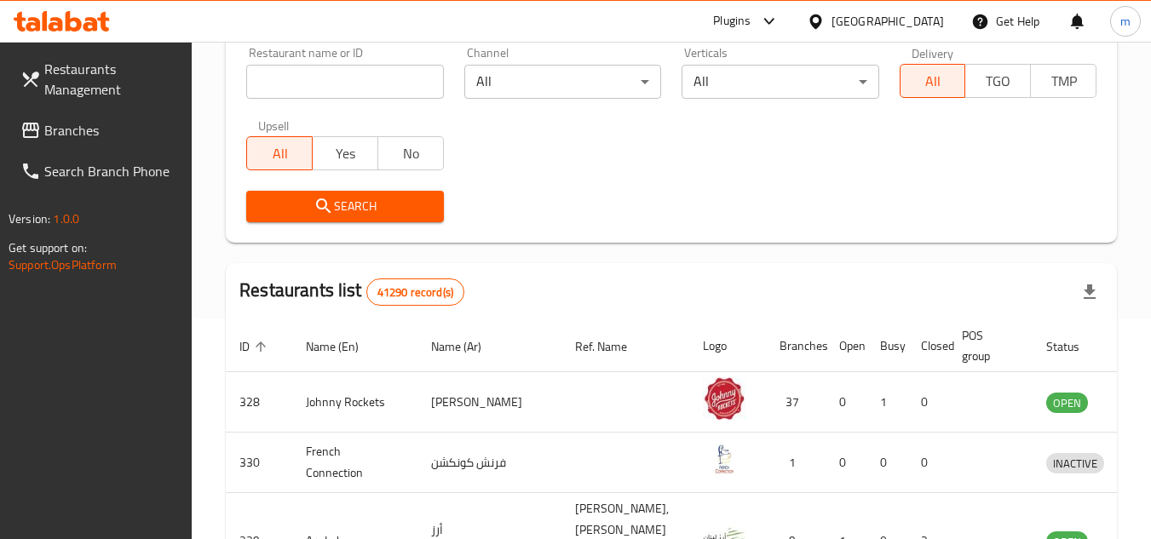
click at [91, 132] on span "Branches" at bounding box center [111, 130] width 135 height 20
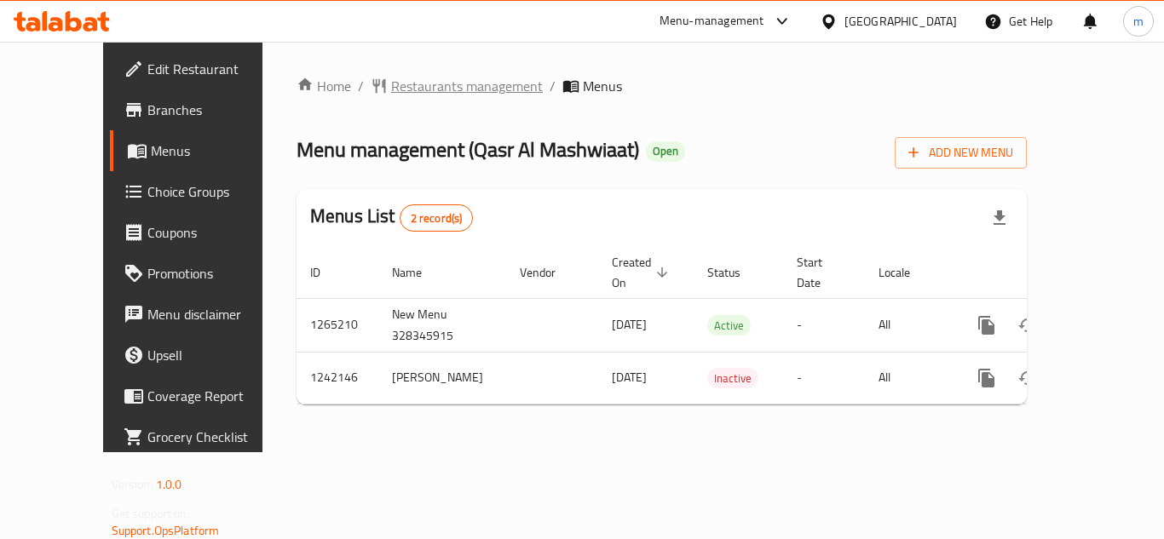
click at [435, 77] on span "Restaurants management" at bounding box center [467, 86] width 152 height 20
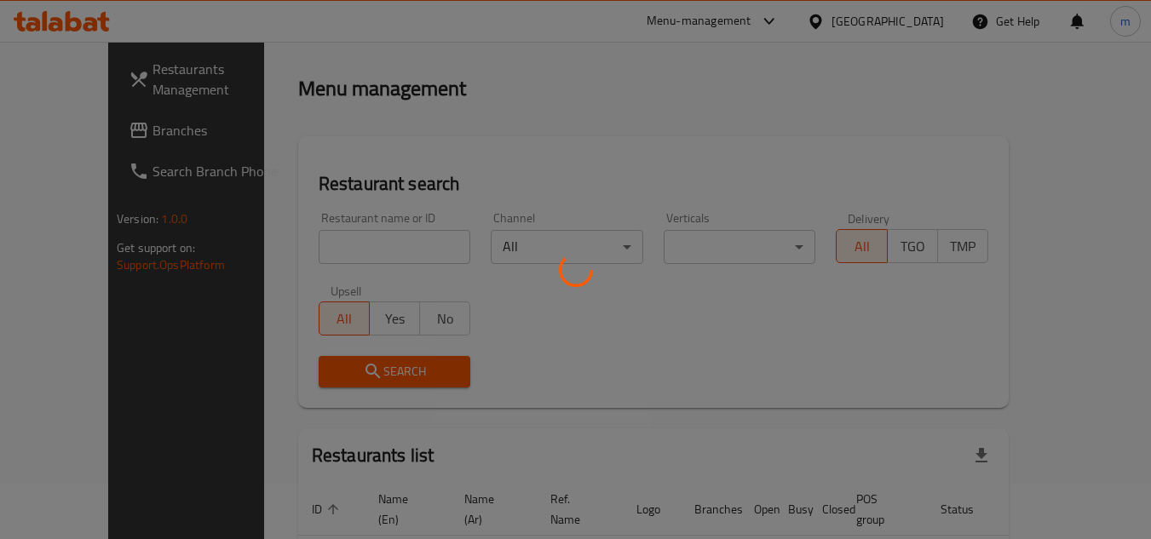
scroll to position [85, 0]
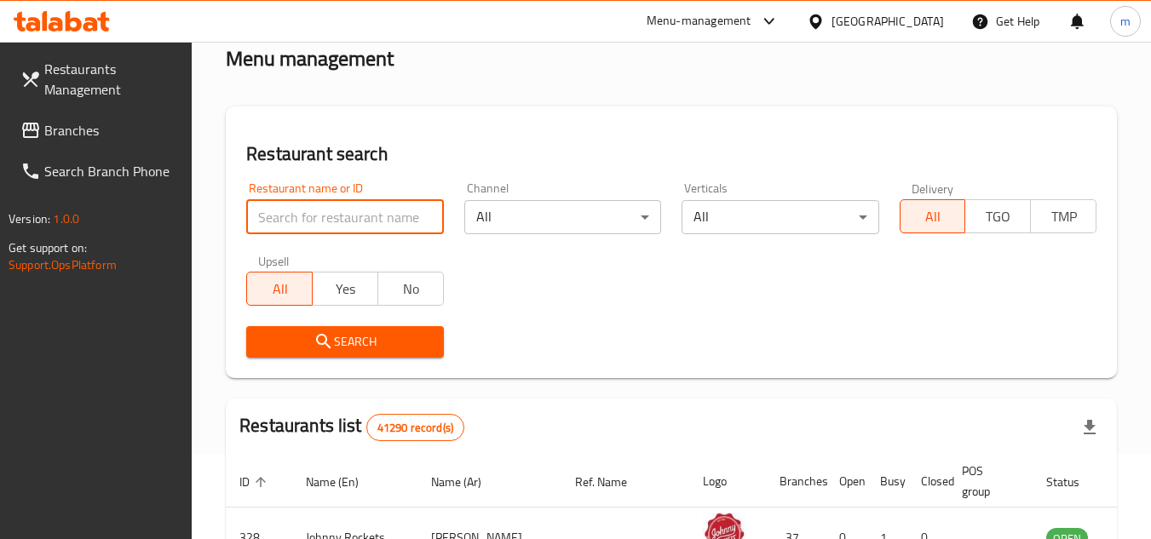
click at [361, 210] on input "search" at bounding box center [344, 217] width 197 height 34
paste input "681002"
type input "681002"
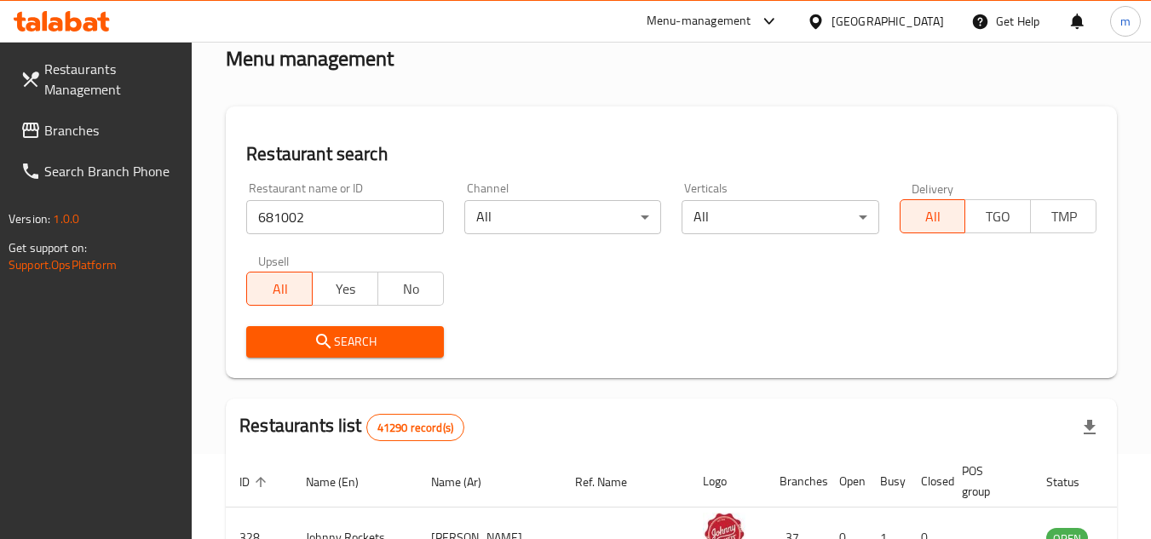
click at [356, 337] on span "Search" at bounding box center [345, 341] width 170 height 21
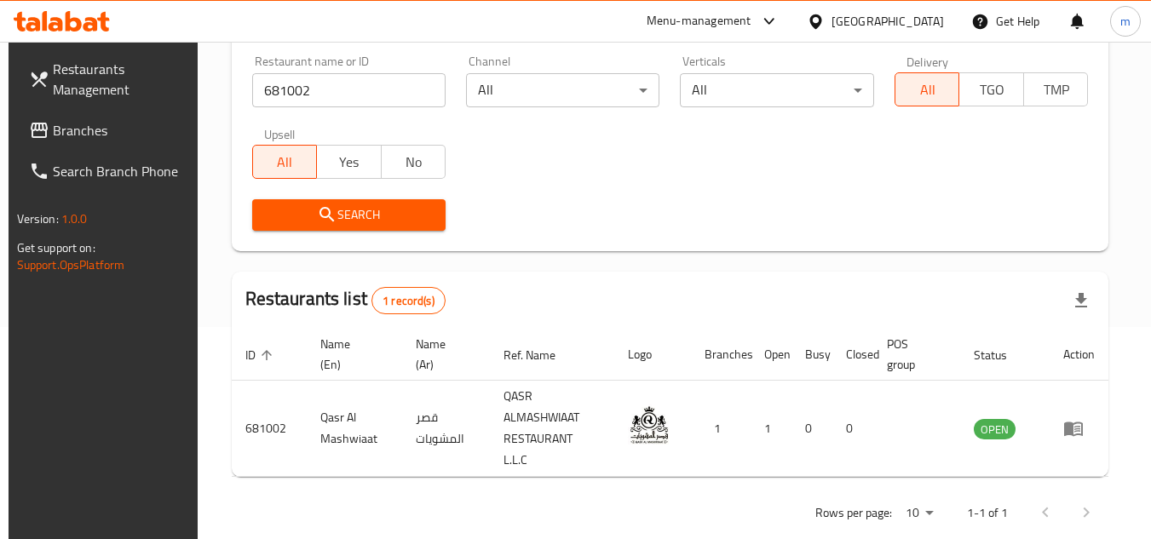
scroll to position [221, 0]
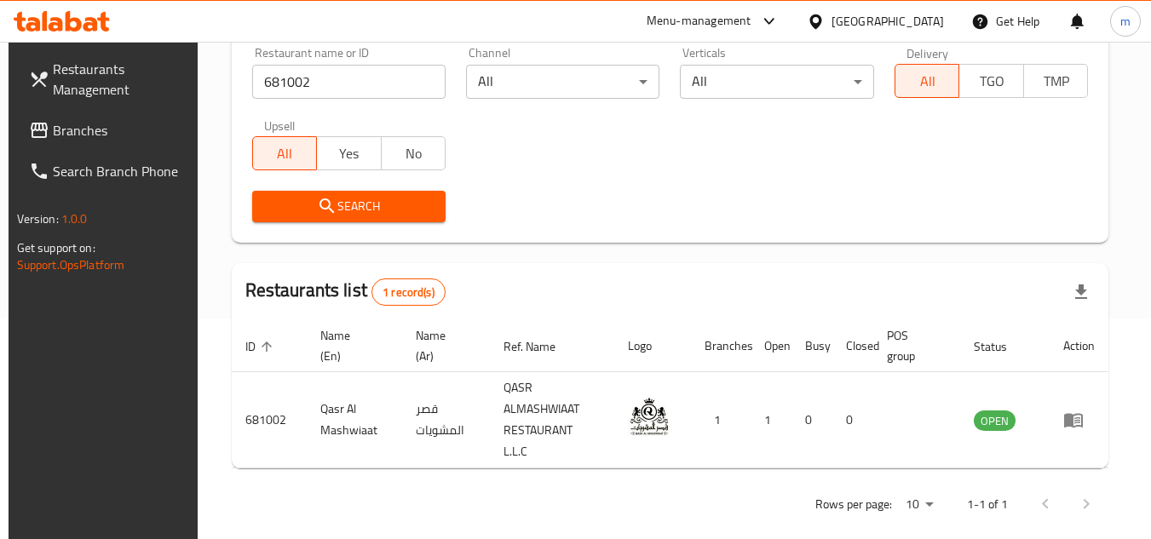
click at [99, 129] on span "Branches" at bounding box center [120, 130] width 135 height 20
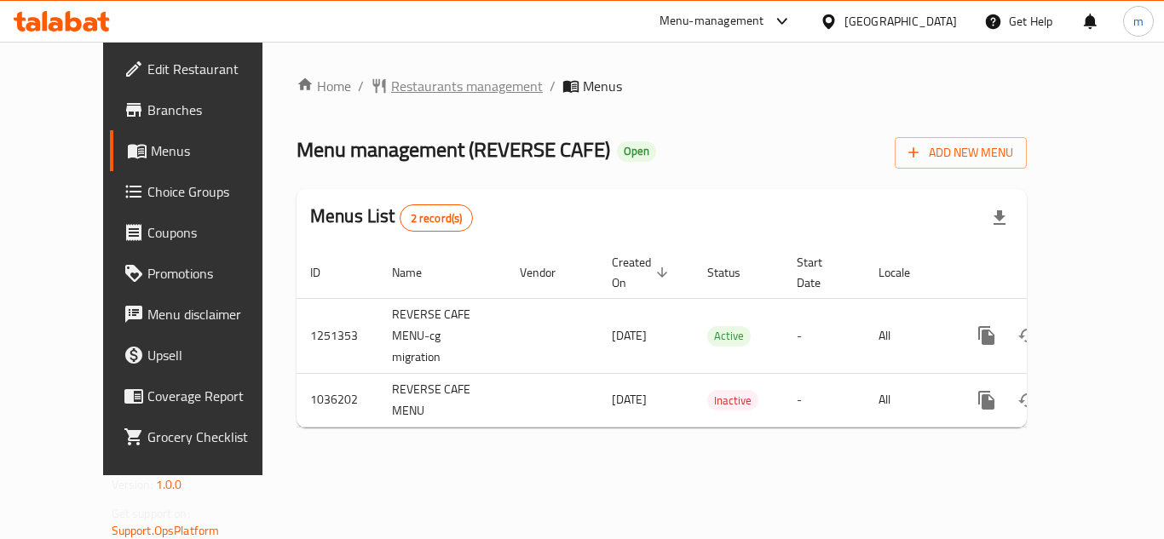
click at [410, 87] on span "Restaurants management" at bounding box center [467, 86] width 152 height 20
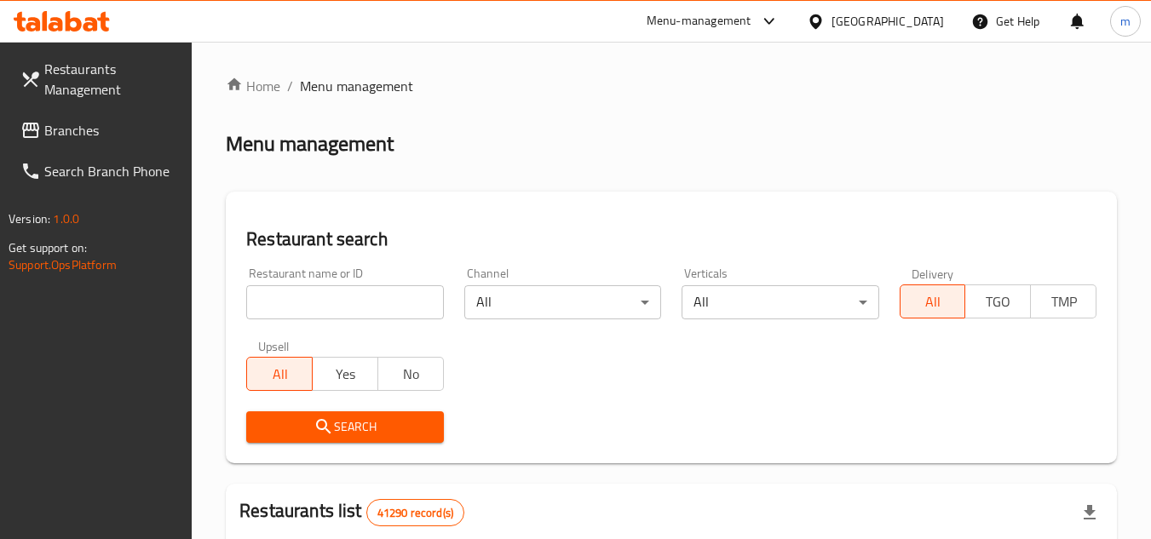
drag, startPoint x: 364, startPoint y: 306, endPoint x: 353, endPoint y: 308, distance: 11.4
click at [364, 306] on input "search" at bounding box center [344, 302] width 197 height 34
paste input "661745"
type input "661745"
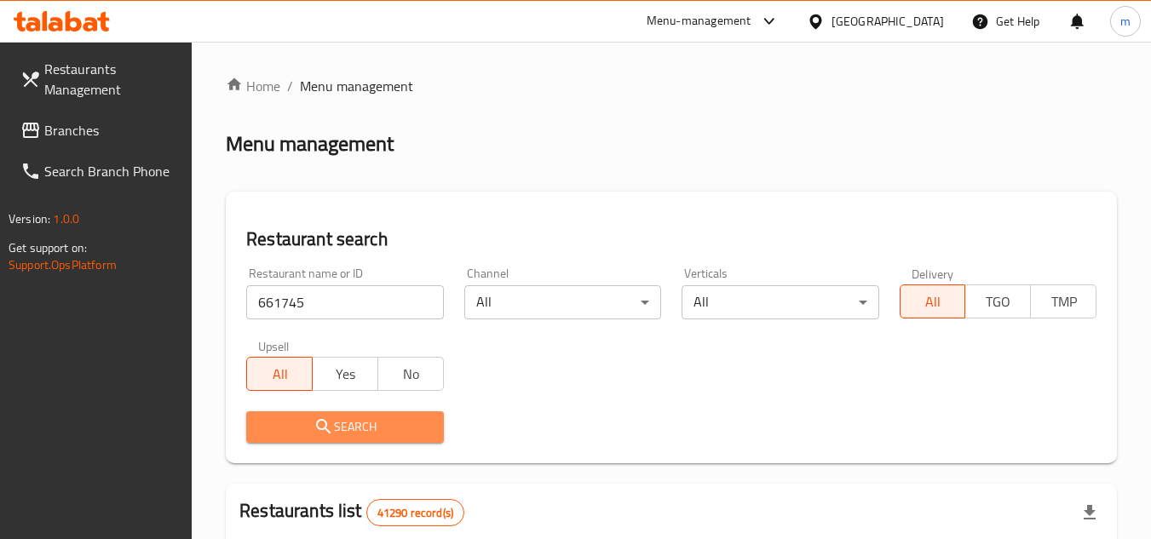
click at [370, 417] on span "Search" at bounding box center [345, 427] width 170 height 21
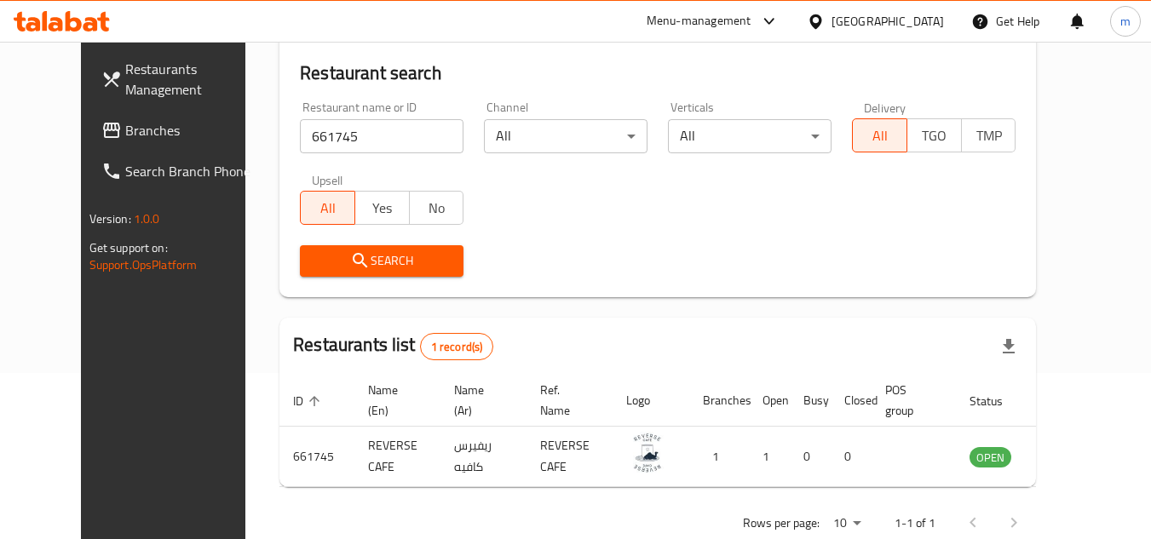
scroll to position [206, 0]
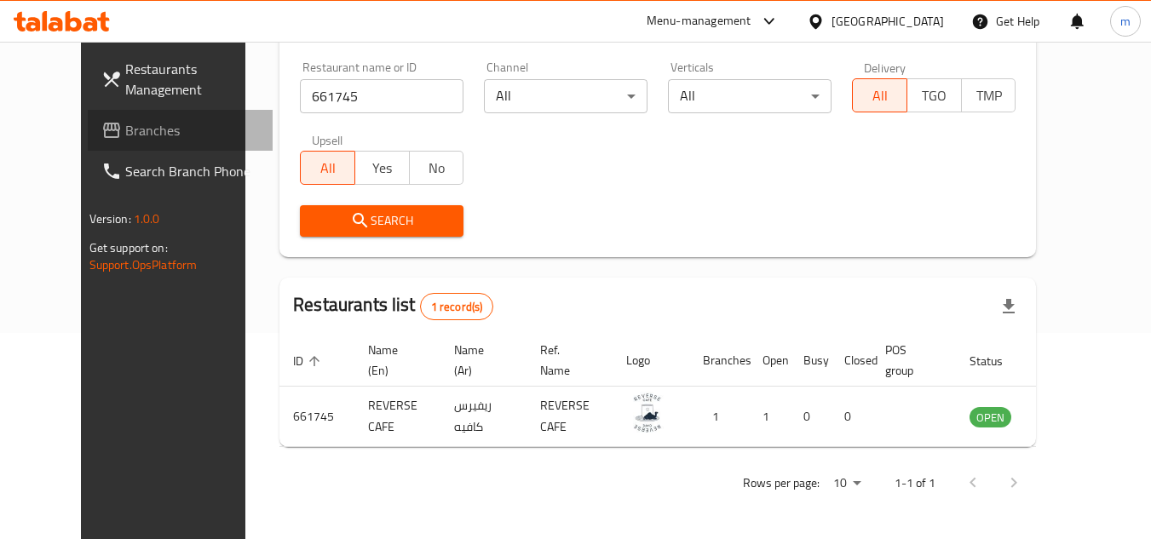
click at [125, 125] on span "Branches" at bounding box center [192, 130] width 135 height 20
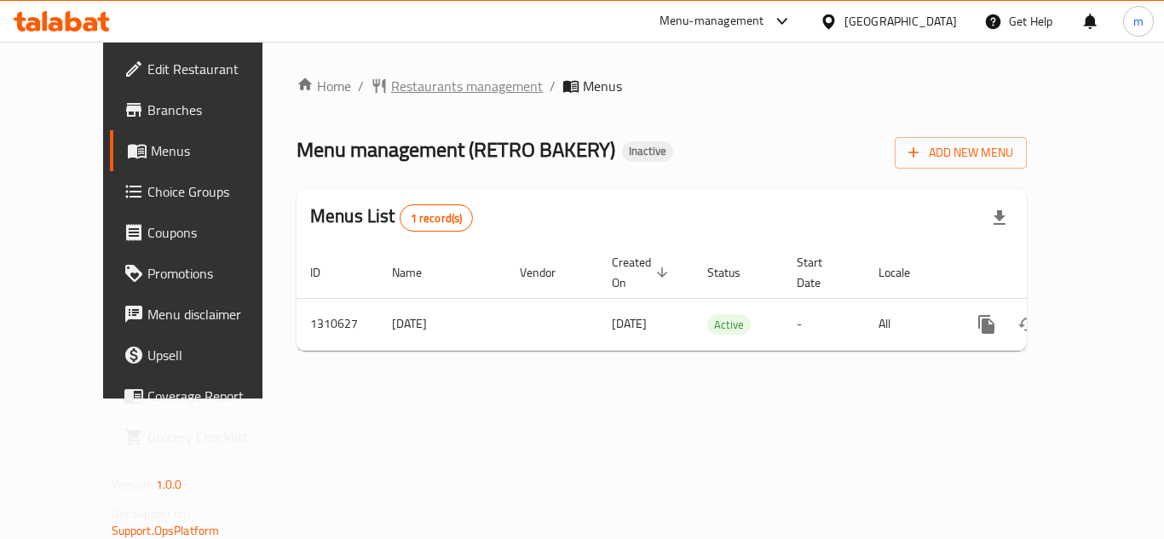
click at [422, 84] on span "Restaurants management" at bounding box center [467, 86] width 152 height 20
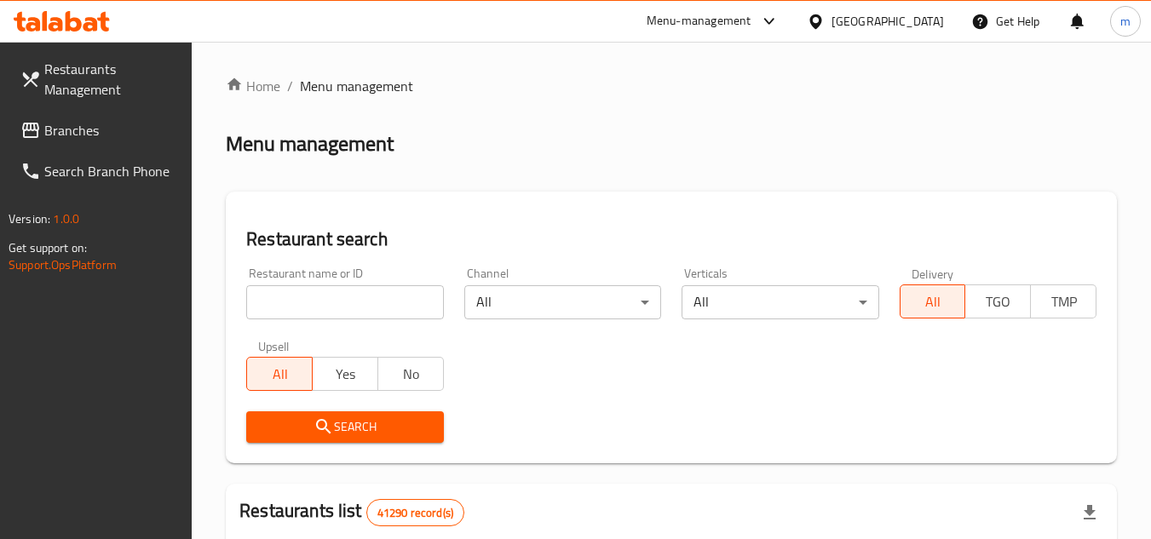
click at [343, 306] on input "search" at bounding box center [344, 302] width 197 height 34
paste input "705505"
type input "705505"
click at [308, 419] on span "Search" at bounding box center [345, 427] width 170 height 21
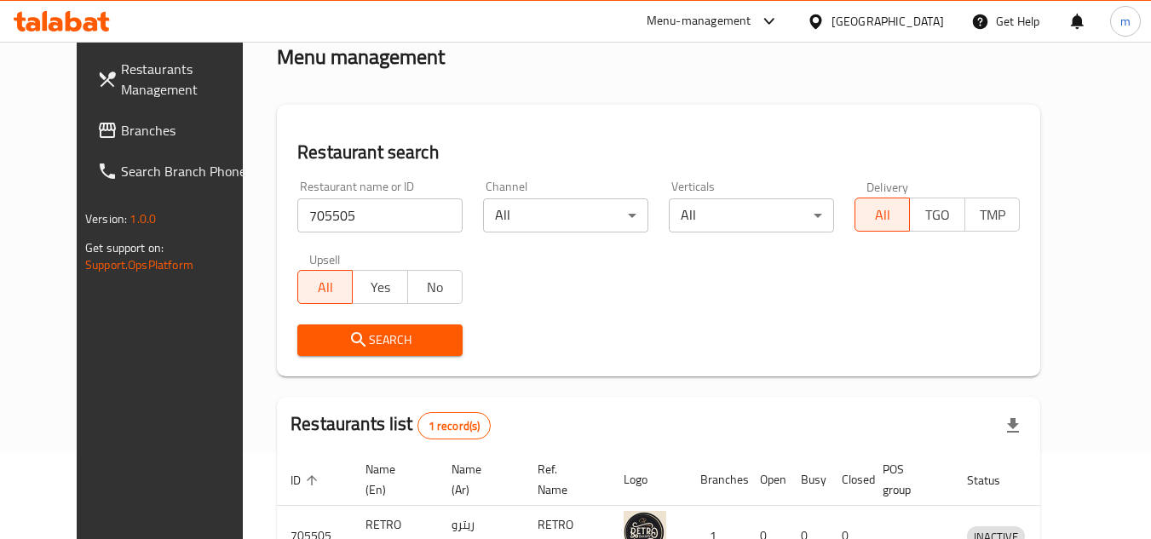
scroll to position [206, 0]
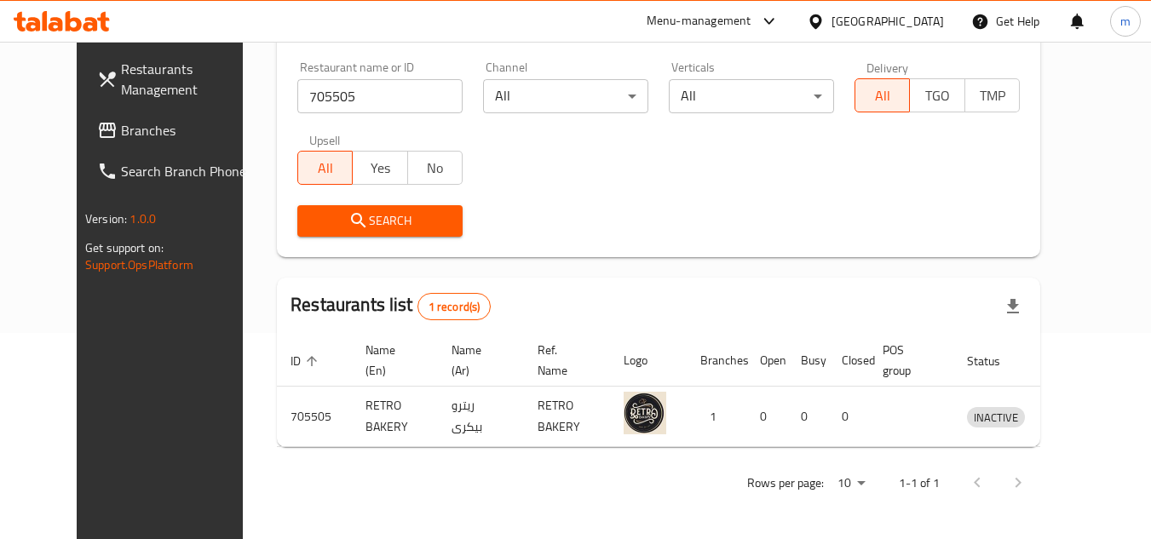
click at [911, 20] on div "[GEOGRAPHIC_DATA]" at bounding box center [887, 21] width 112 height 19
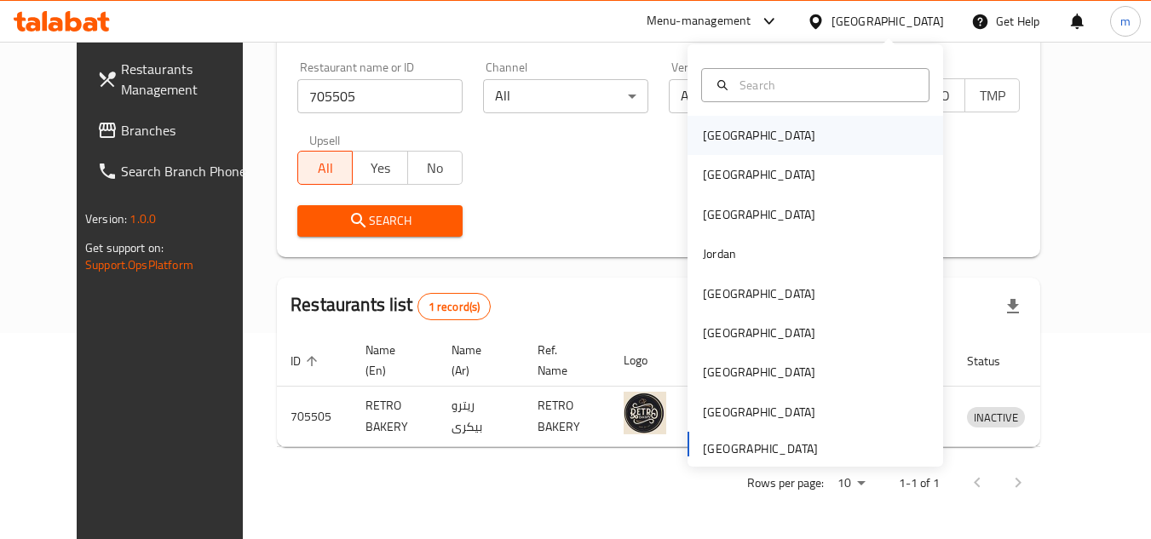
click at [703, 138] on div "[GEOGRAPHIC_DATA]" at bounding box center [759, 135] width 112 height 19
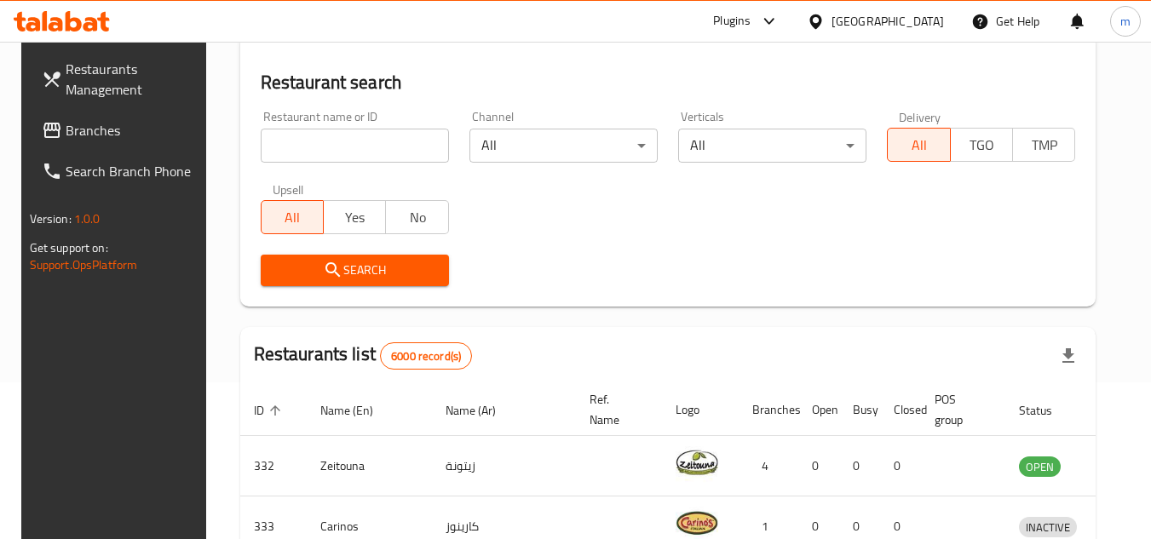
scroll to position [206, 0]
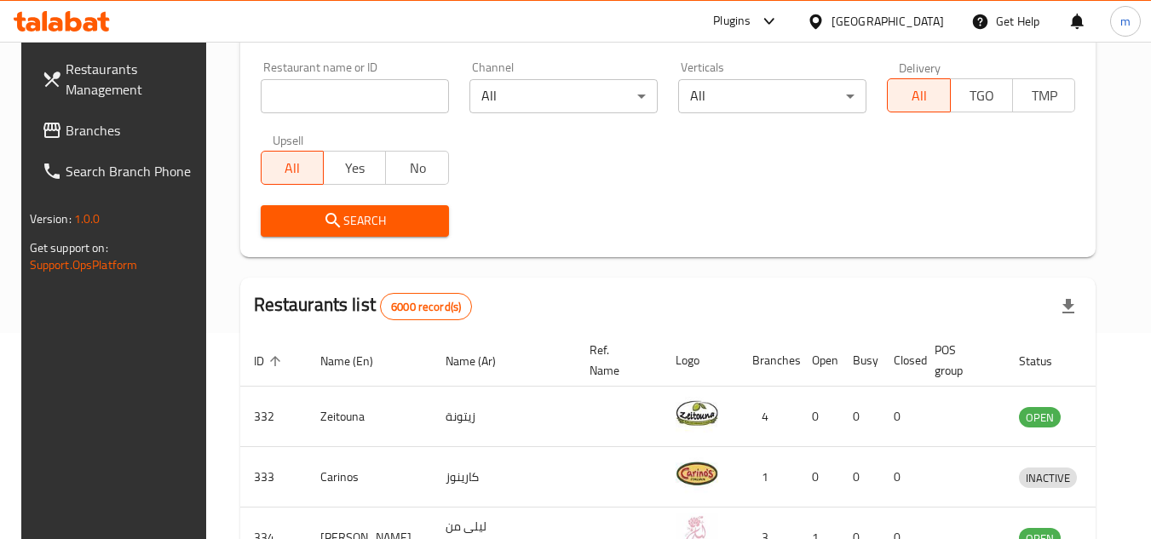
click at [112, 129] on span "Branches" at bounding box center [133, 130] width 135 height 20
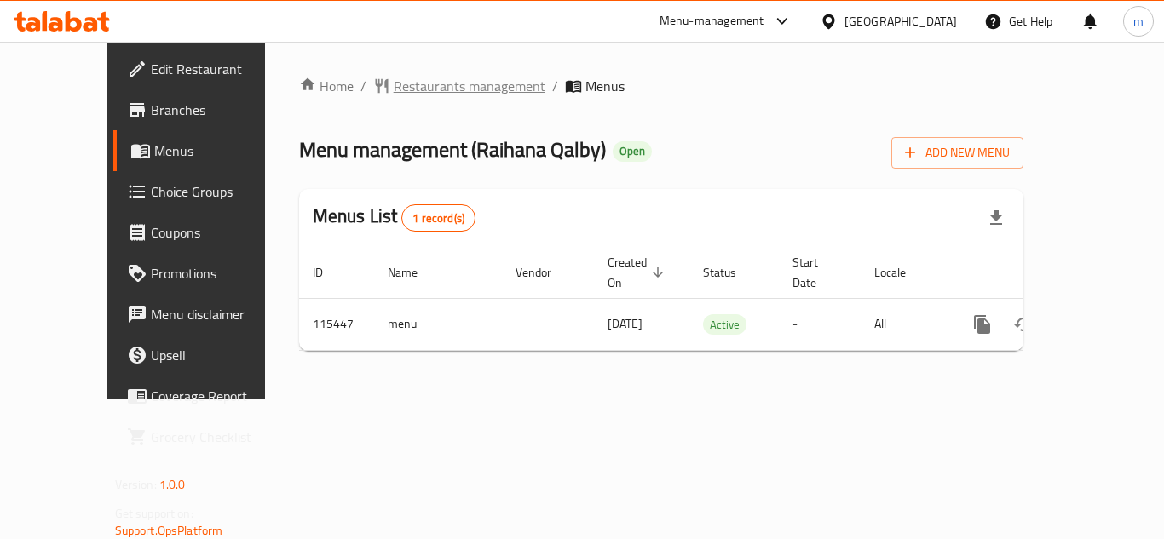
click at [449, 84] on span "Restaurants management" at bounding box center [470, 86] width 152 height 20
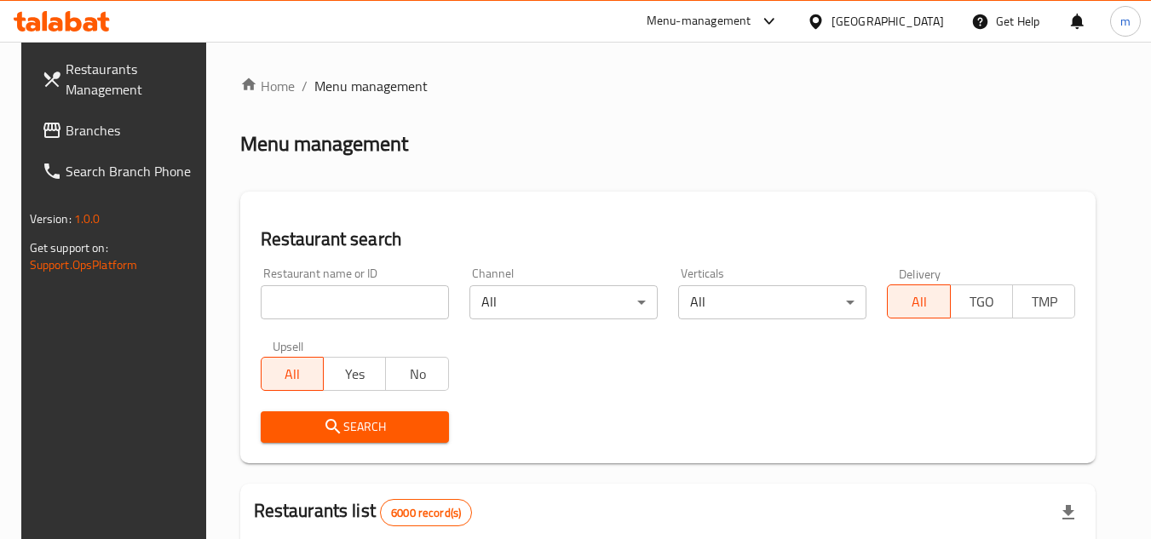
click at [328, 310] on input "search" at bounding box center [355, 302] width 188 height 34
paste input "605706"
type input "605706"
click at [358, 429] on span "Search" at bounding box center [354, 427] width 161 height 21
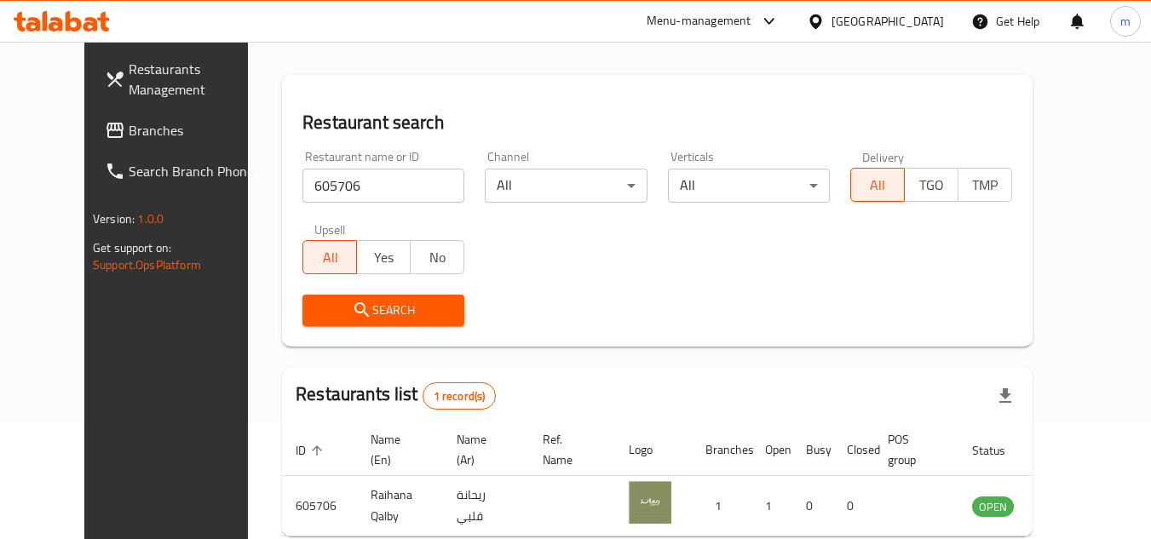
scroll to position [206, 0]
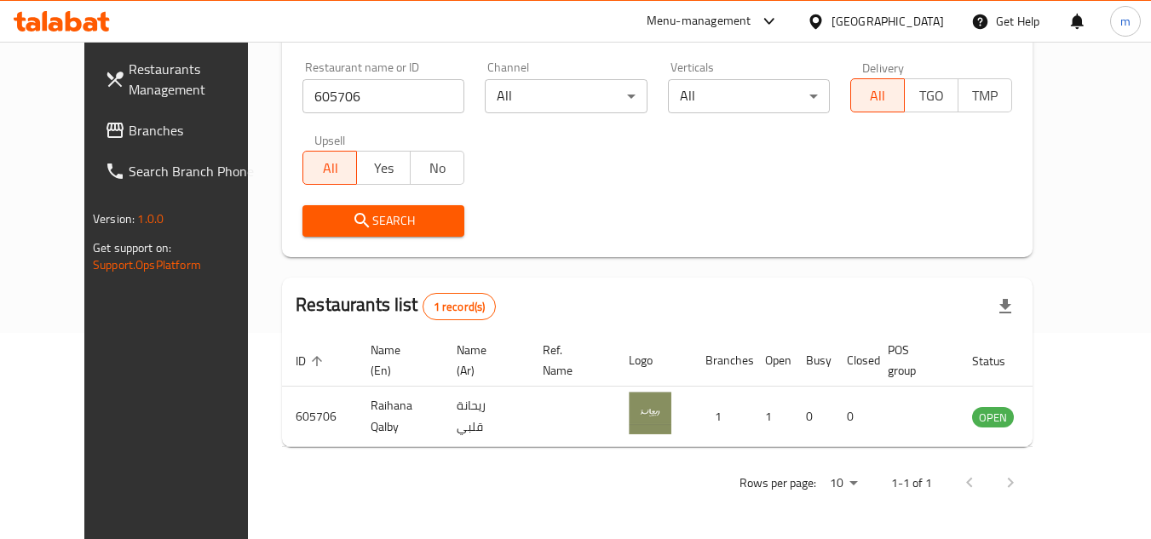
click at [927, 26] on div "[GEOGRAPHIC_DATA]" at bounding box center [887, 21] width 112 height 19
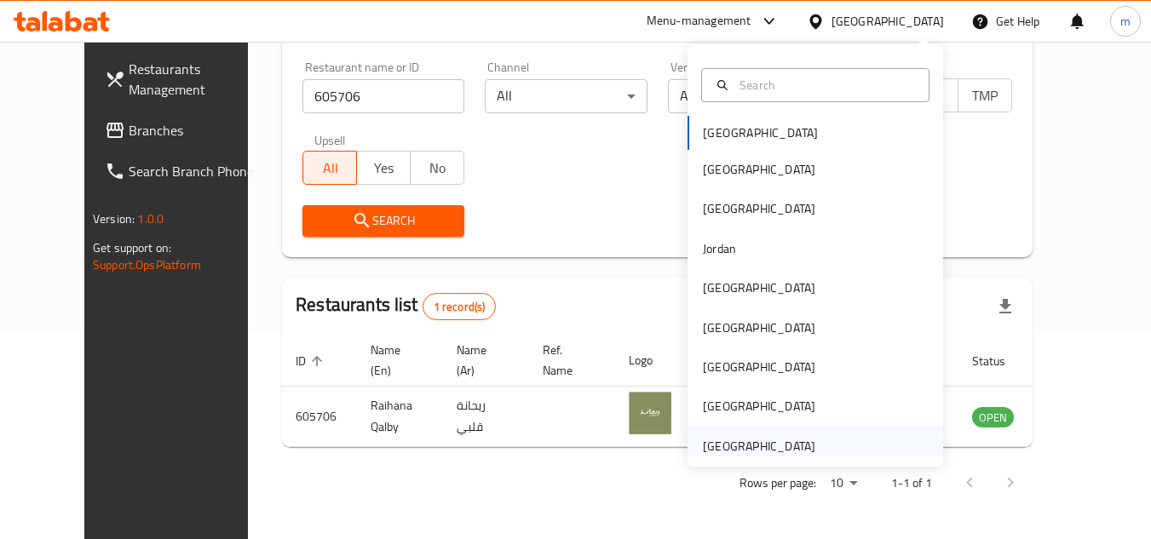
click at [796, 434] on div "[GEOGRAPHIC_DATA]" at bounding box center [759, 446] width 140 height 39
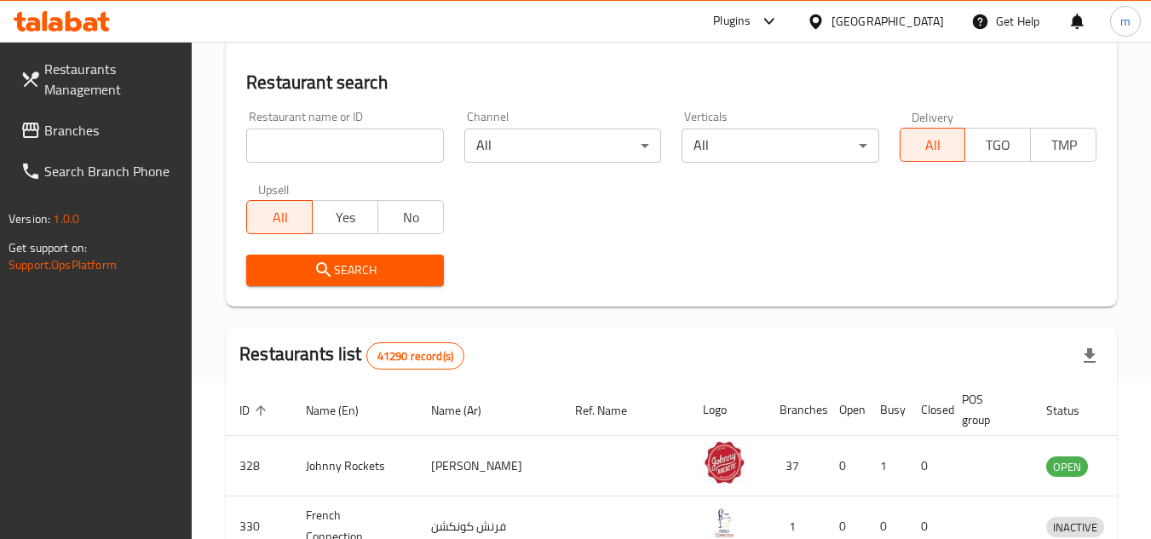
scroll to position [206, 0]
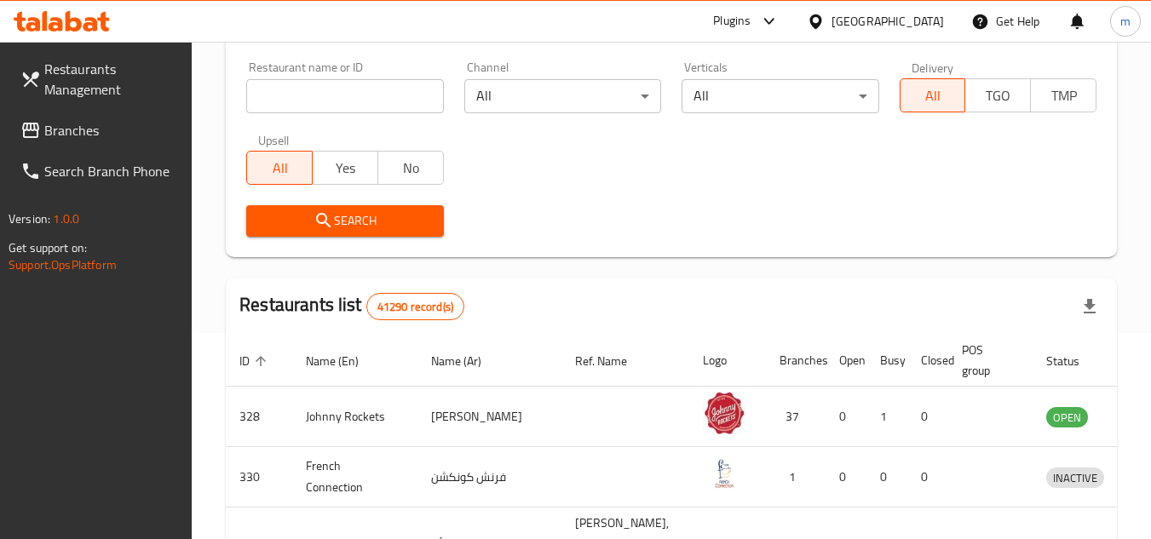
click at [55, 128] on span "Branches" at bounding box center [111, 130] width 135 height 20
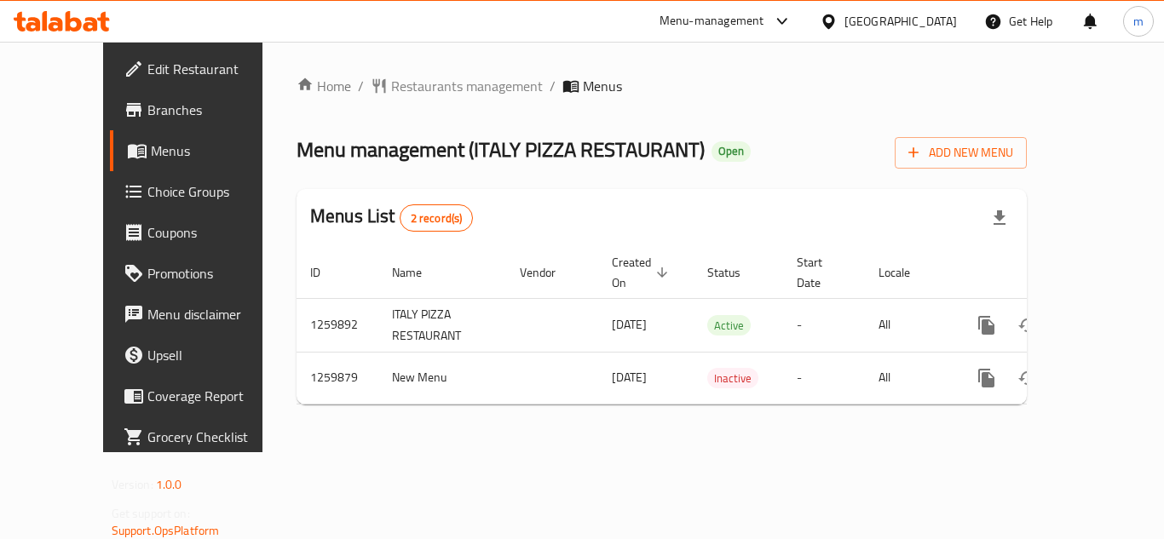
click at [422, 90] on span "Restaurants management" at bounding box center [467, 86] width 152 height 20
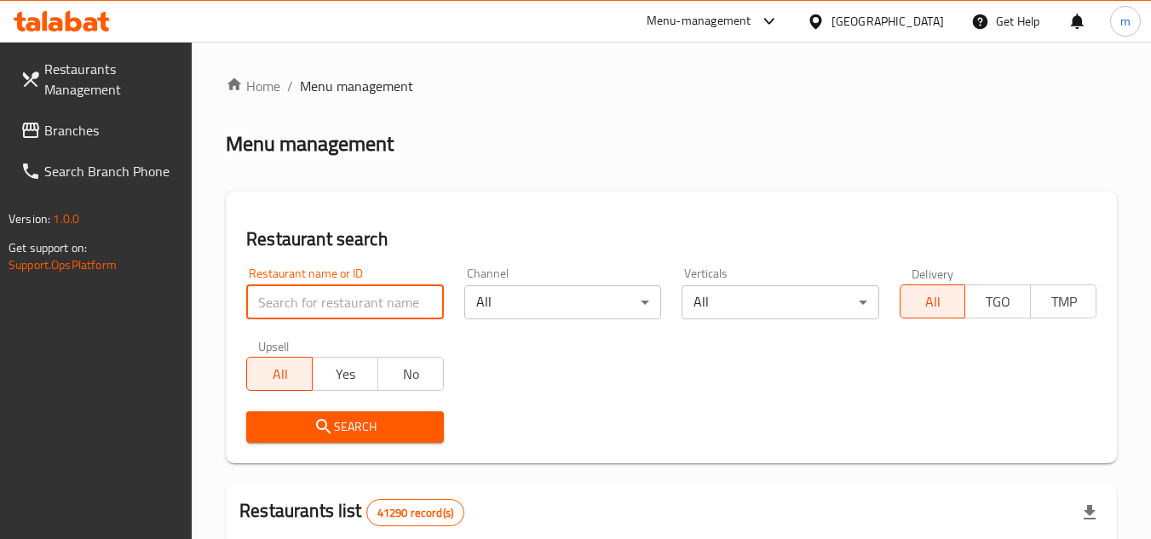
click at [320, 309] on input "search" at bounding box center [344, 302] width 197 height 34
paste input "684753"
type input "684753"
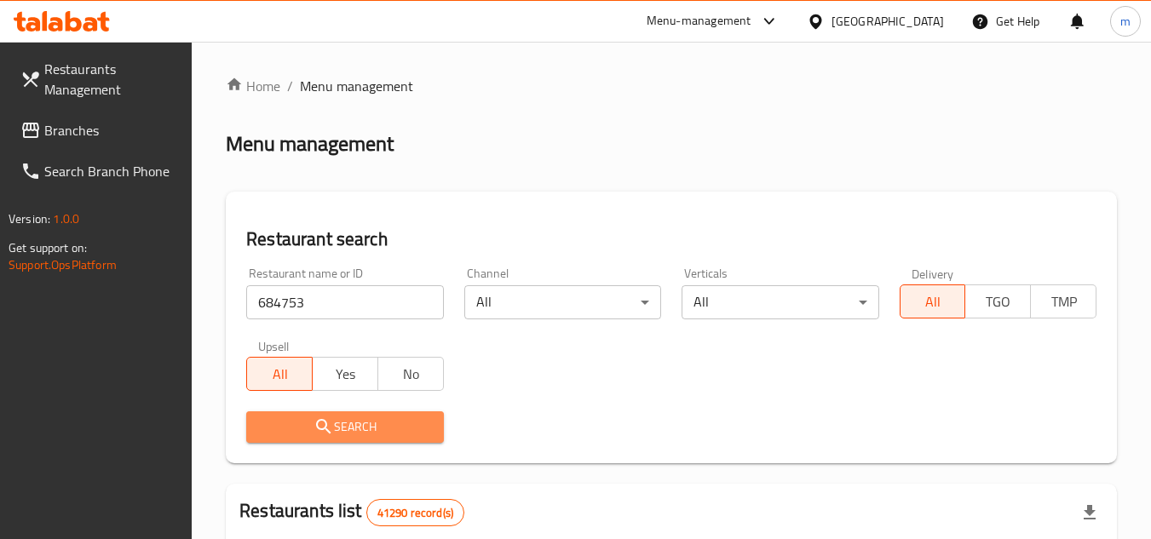
click at [315, 427] on icon "submit" at bounding box center [323, 427] width 20 height 20
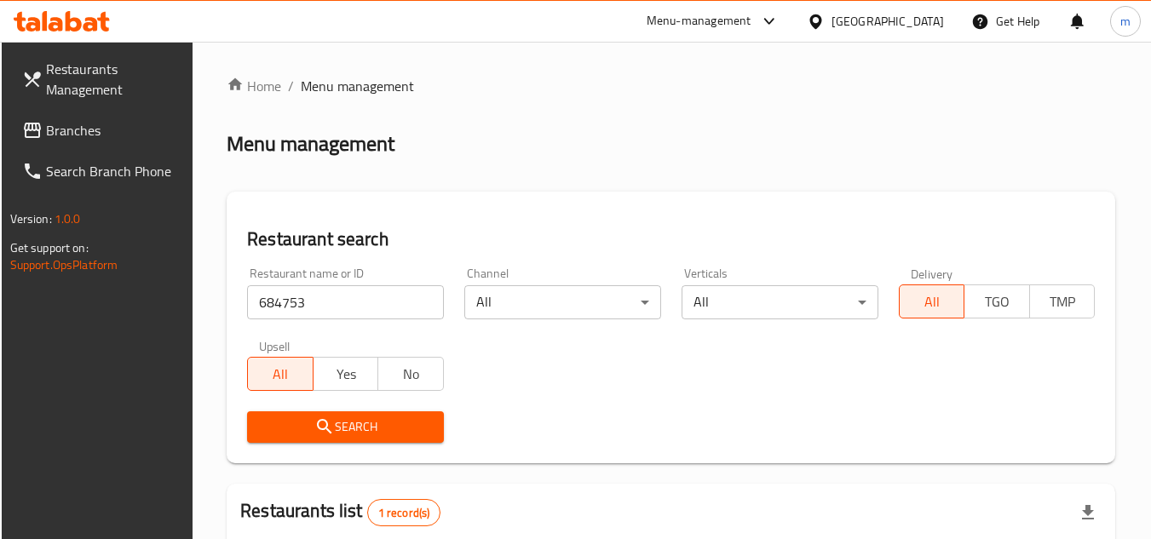
click at [85, 126] on span "Branches" at bounding box center [113, 130] width 135 height 20
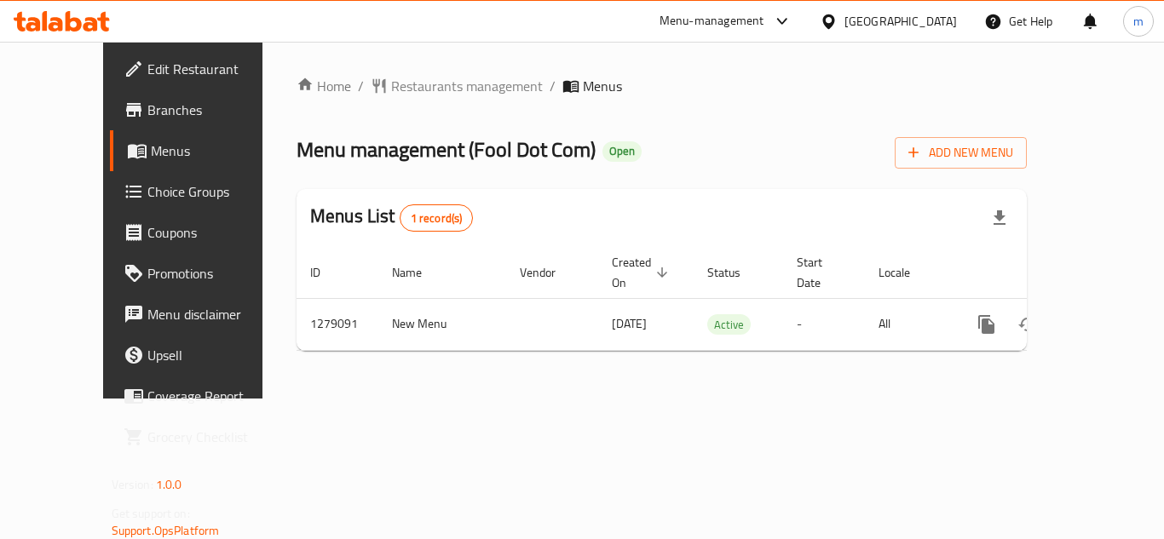
click at [418, 99] on div "Home / Restaurants management / Menus Menu management ( Fool Dot Com ) Open Add…" at bounding box center [661, 220] width 730 height 289
click at [429, 99] on div "Home / Restaurants management / Menus Menu management ( Fool Dot Com ) Open Add…" at bounding box center [661, 220] width 730 height 289
click at [428, 87] on span "Restaurants management" at bounding box center [467, 86] width 152 height 20
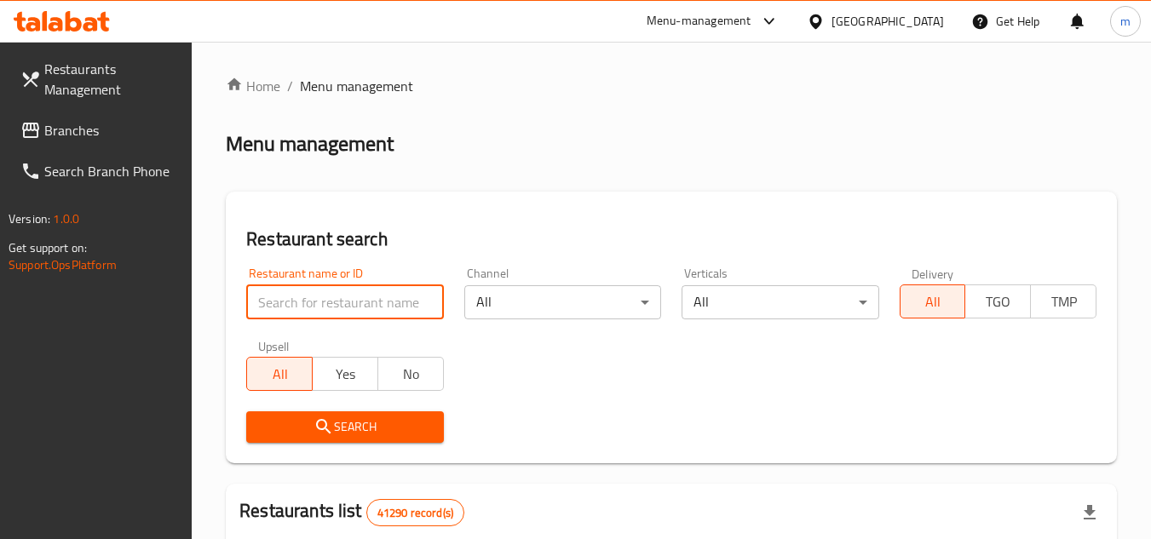
click at [325, 295] on input "search" at bounding box center [344, 302] width 197 height 34
paste input "693124"
type input "693124"
click at [282, 437] on span "Search" at bounding box center [345, 427] width 170 height 21
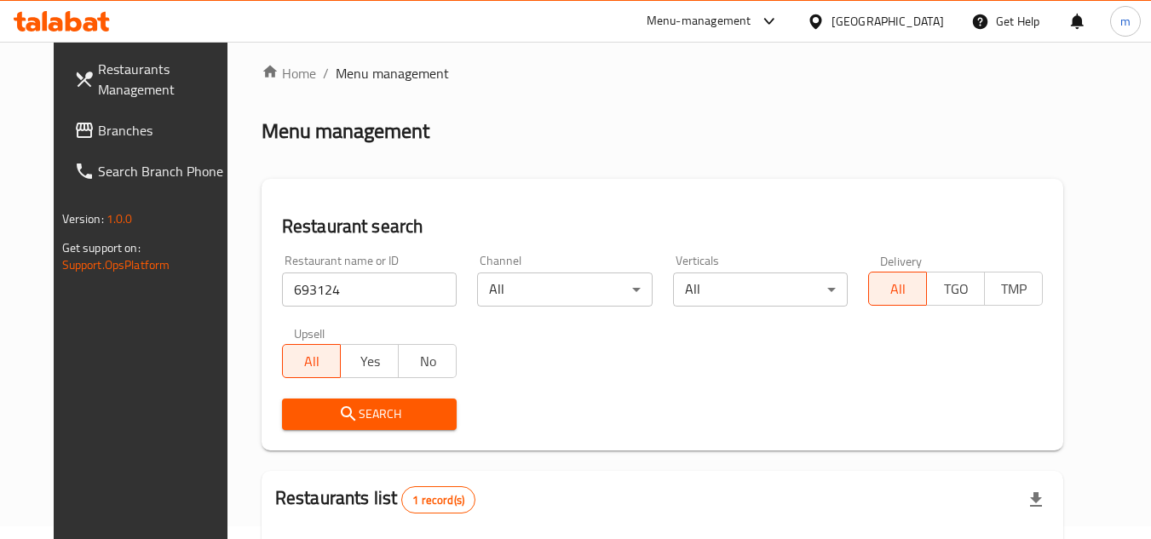
scroll to position [206, 0]
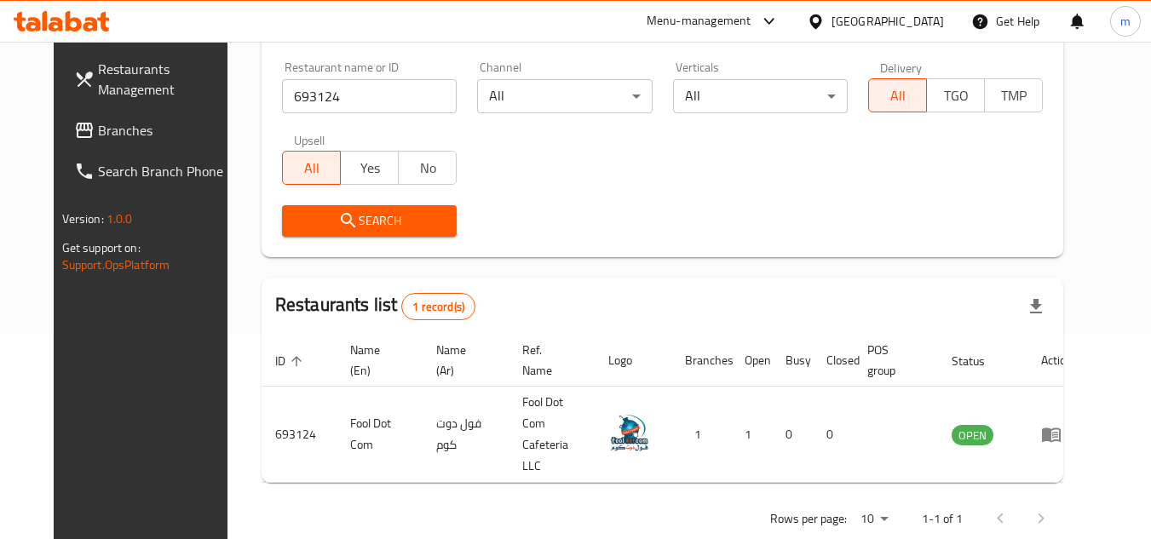
click at [899, 20] on div "[GEOGRAPHIC_DATA]" at bounding box center [887, 21] width 112 height 19
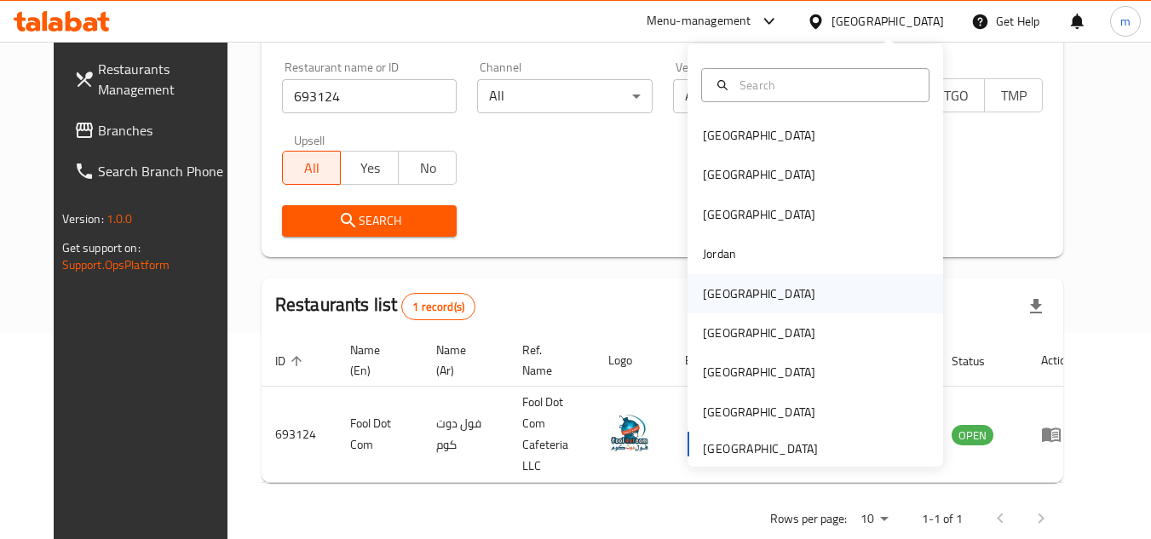
click at [727, 292] on div "[GEOGRAPHIC_DATA]" at bounding box center [759, 293] width 140 height 39
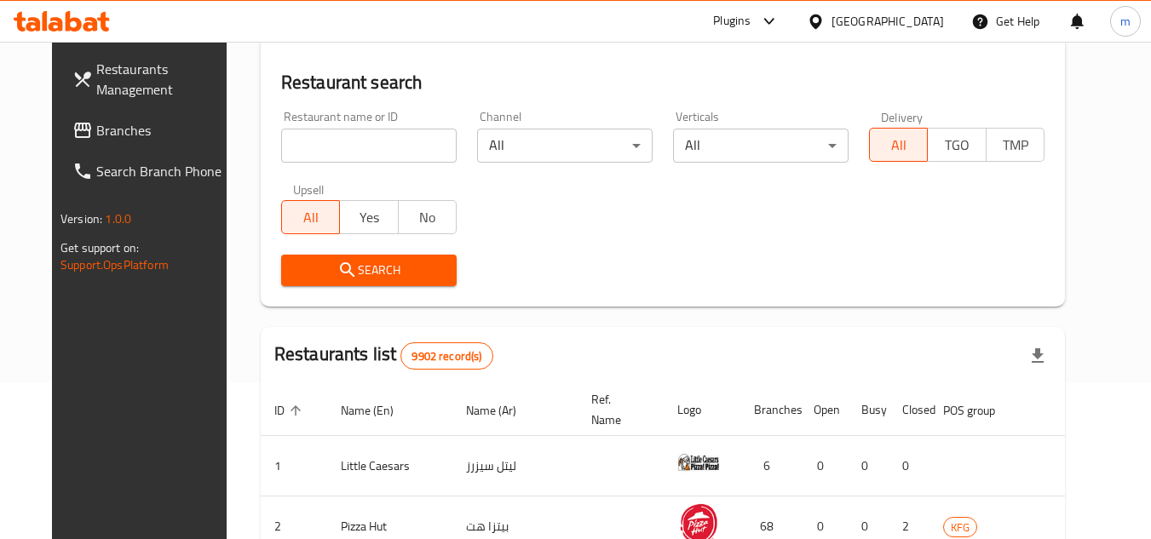
scroll to position [206, 0]
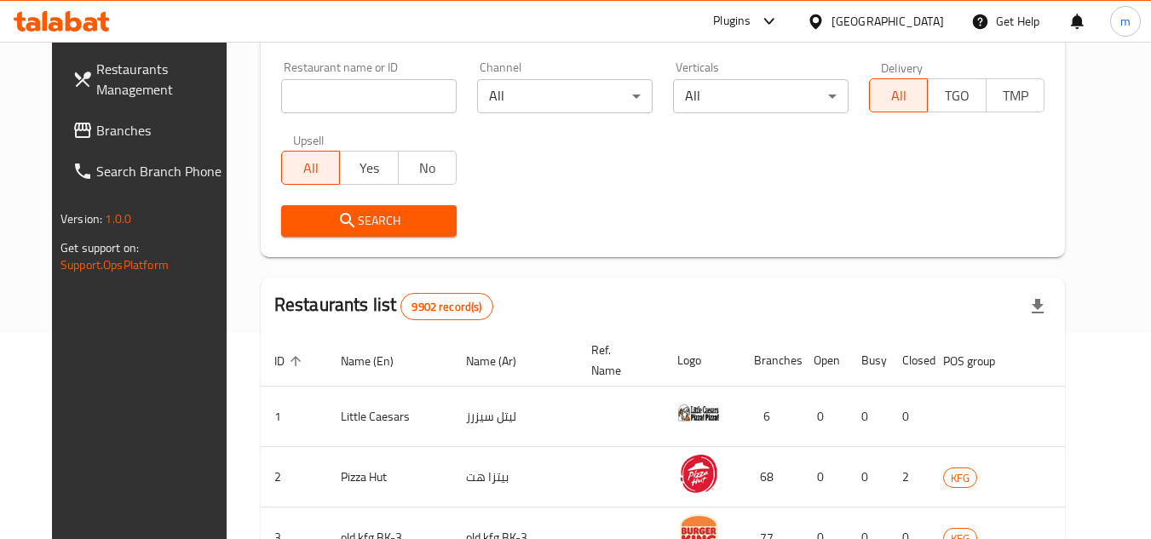
click at [96, 131] on span "Branches" at bounding box center [163, 130] width 135 height 20
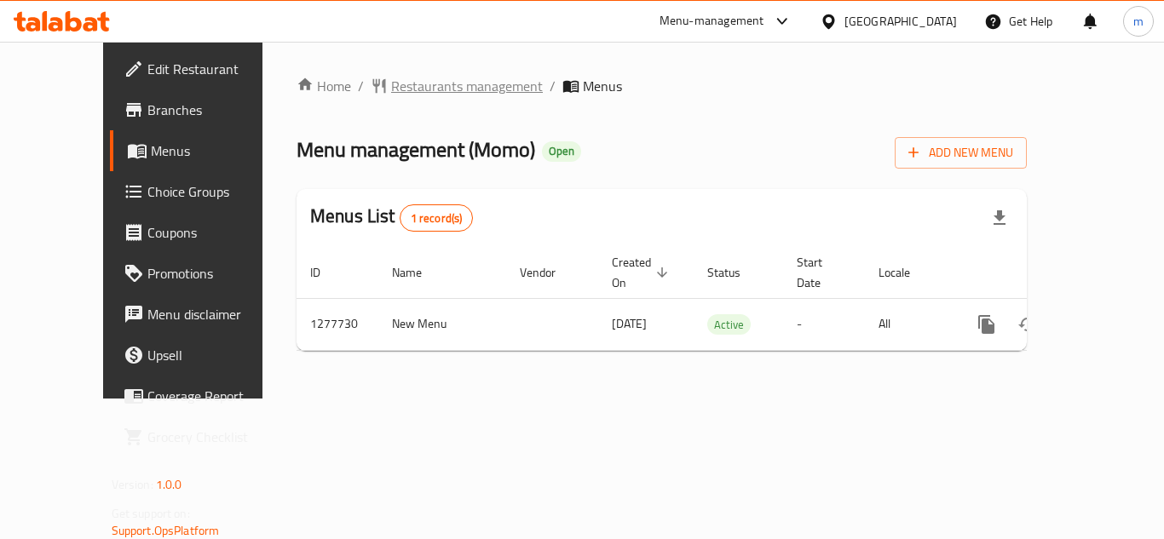
click at [410, 93] on span "Restaurants management" at bounding box center [467, 86] width 152 height 20
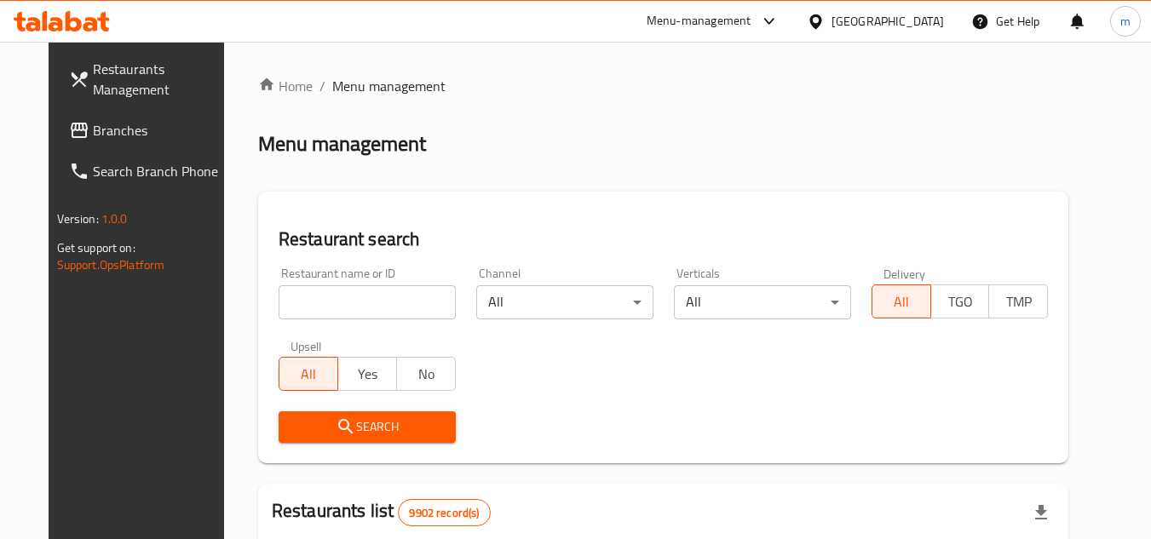
click at [357, 302] on input "search" at bounding box center [367, 302] width 177 height 34
paste input "692630"
type input "692630"
click at [312, 429] on span "Search" at bounding box center [367, 427] width 150 height 21
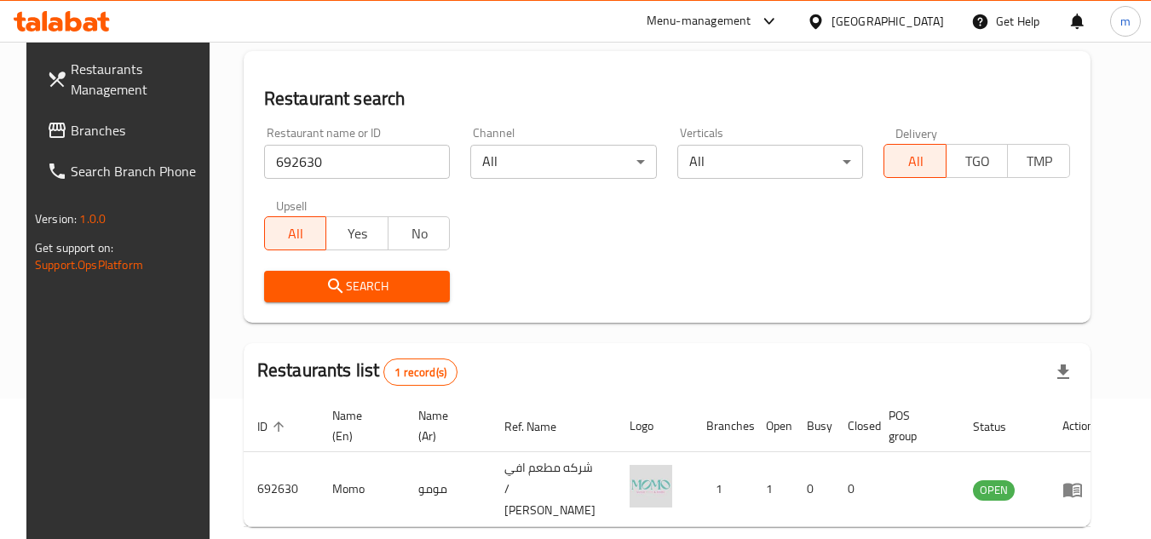
scroll to position [221, 0]
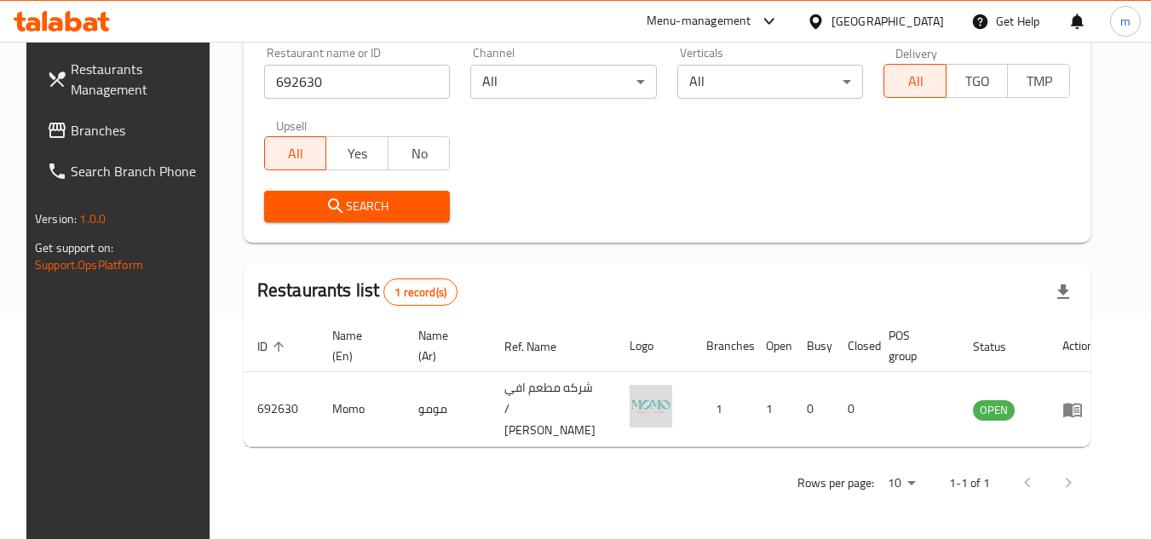
click at [925, 22] on div "[GEOGRAPHIC_DATA]" at bounding box center [887, 21] width 112 height 19
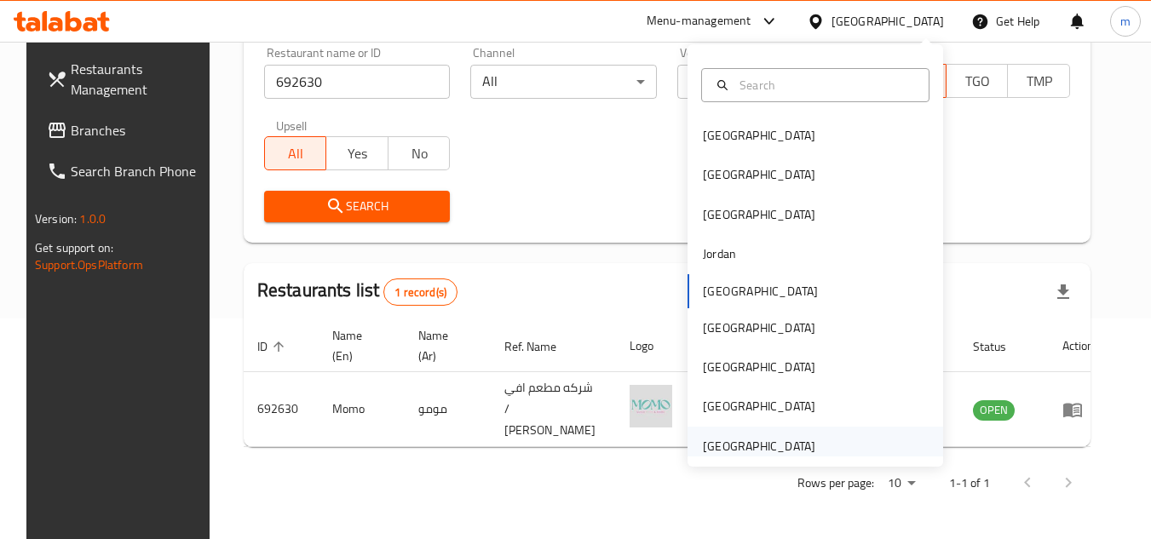
click at [778, 440] on div "[GEOGRAPHIC_DATA]" at bounding box center [759, 446] width 112 height 19
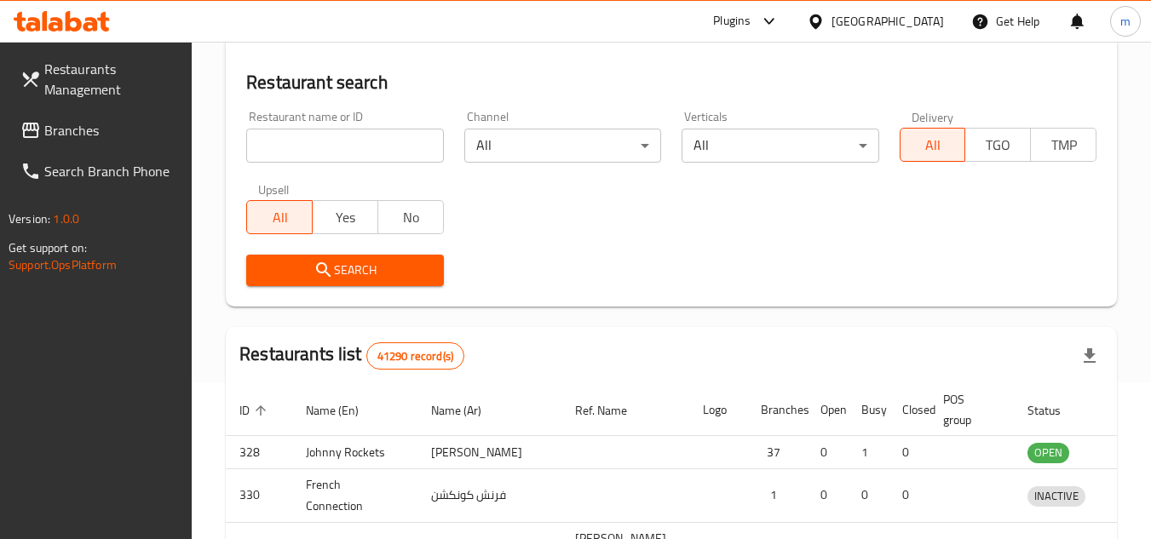
scroll to position [221, 0]
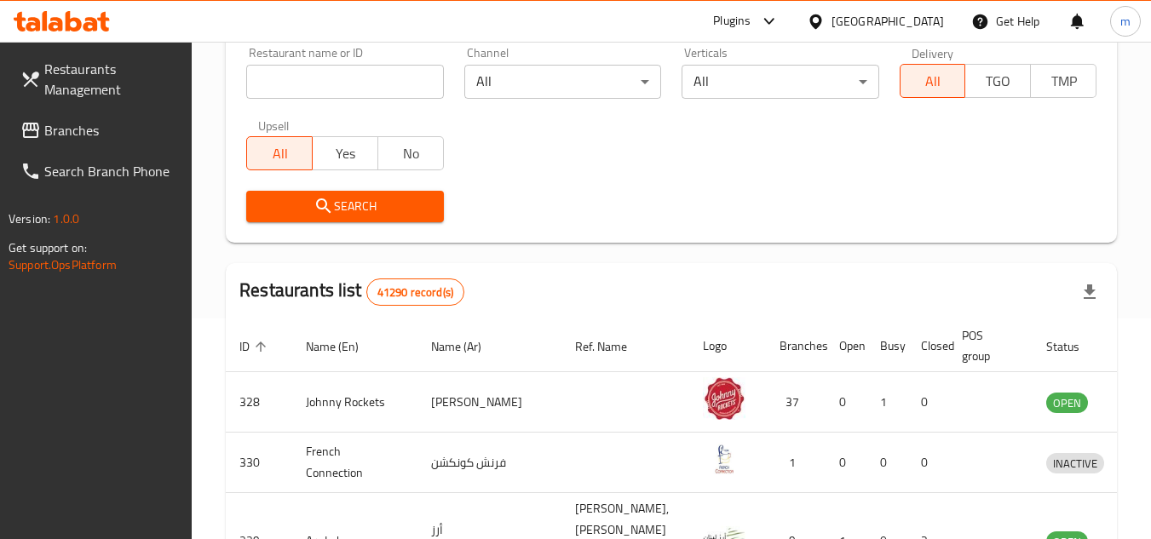
click at [112, 129] on span "Branches" at bounding box center [111, 130] width 135 height 20
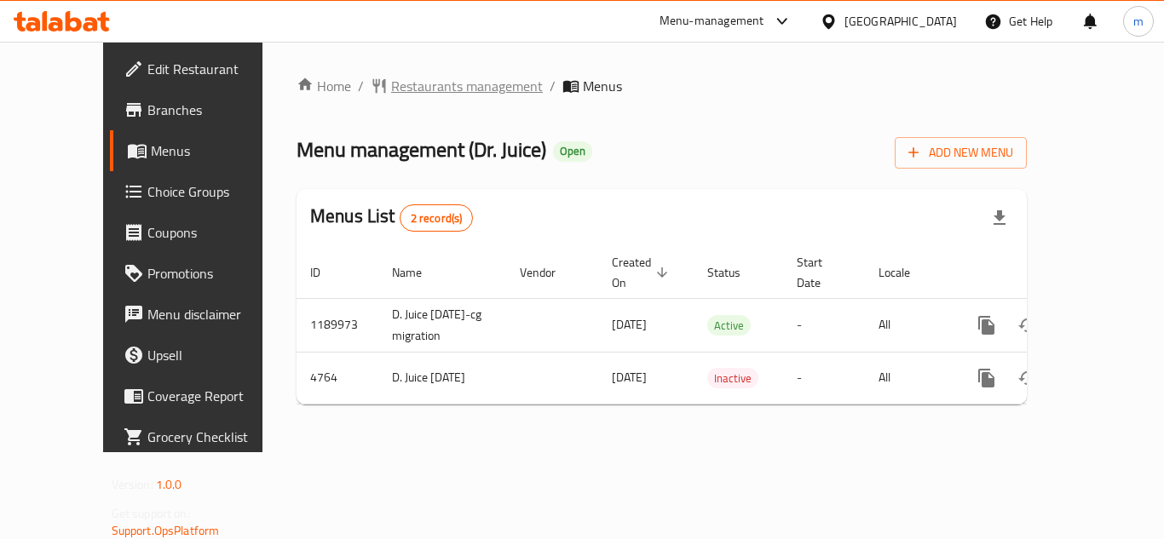
click at [425, 83] on span "Restaurants management" at bounding box center [467, 86] width 152 height 20
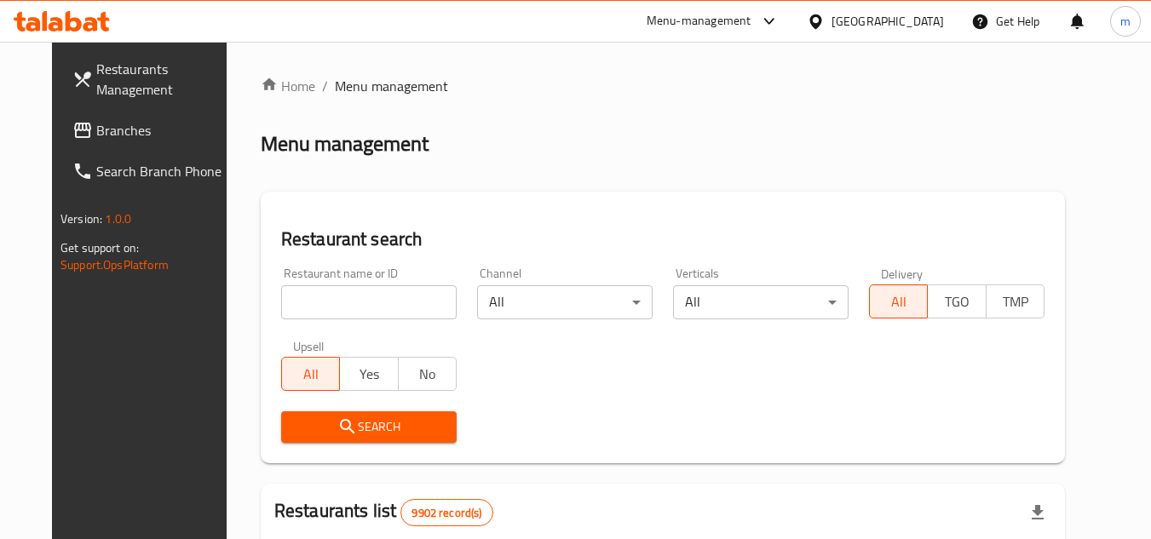
click at [353, 302] on input "search" at bounding box center [368, 302] width 175 height 34
paste input "3009"
type input "3009"
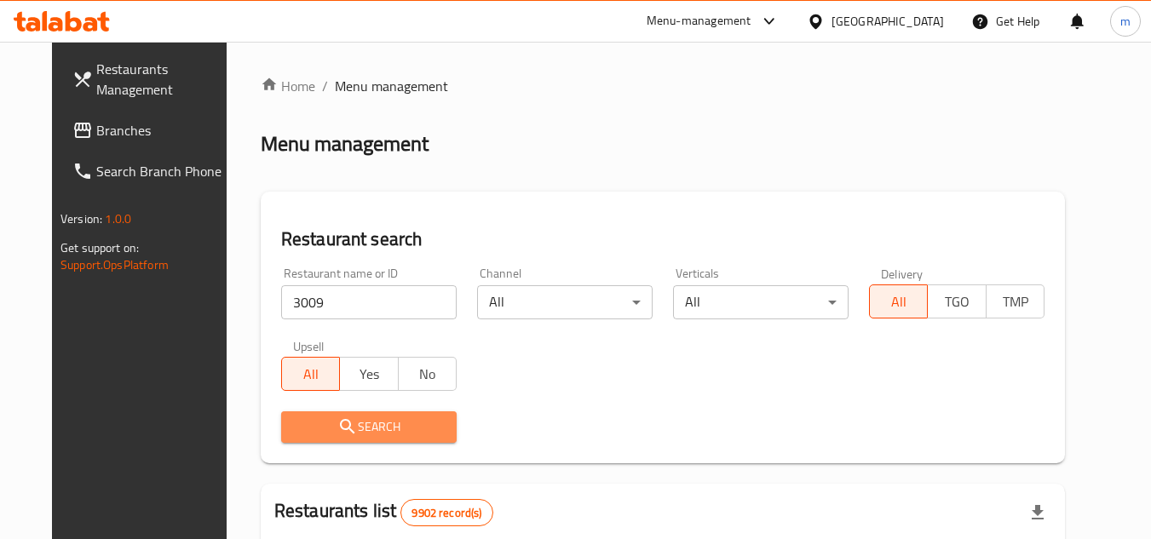
click at [355, 428] on span "Search" at bounding box center [369, 427] width 148 height 21
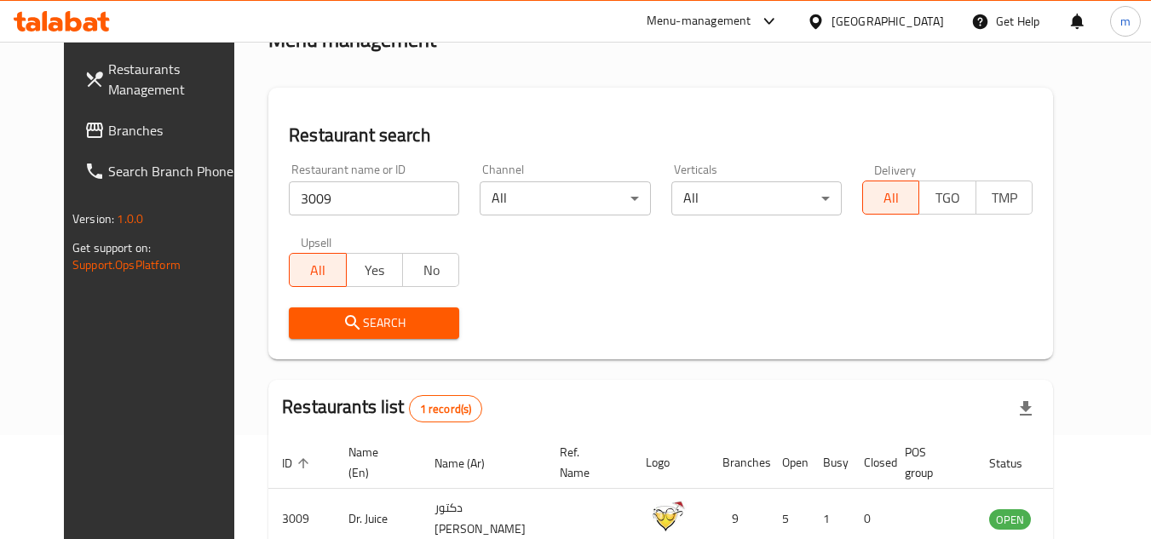
scroll to position [206, 0]
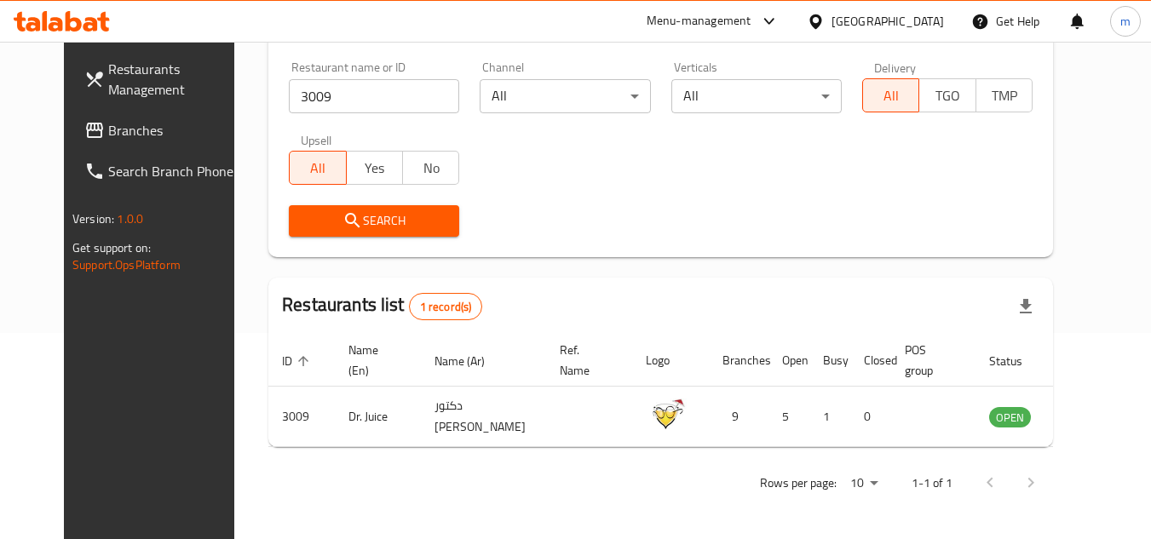
click at [825, 17] on icon at bounding box center [816, 22] width 18 height 18
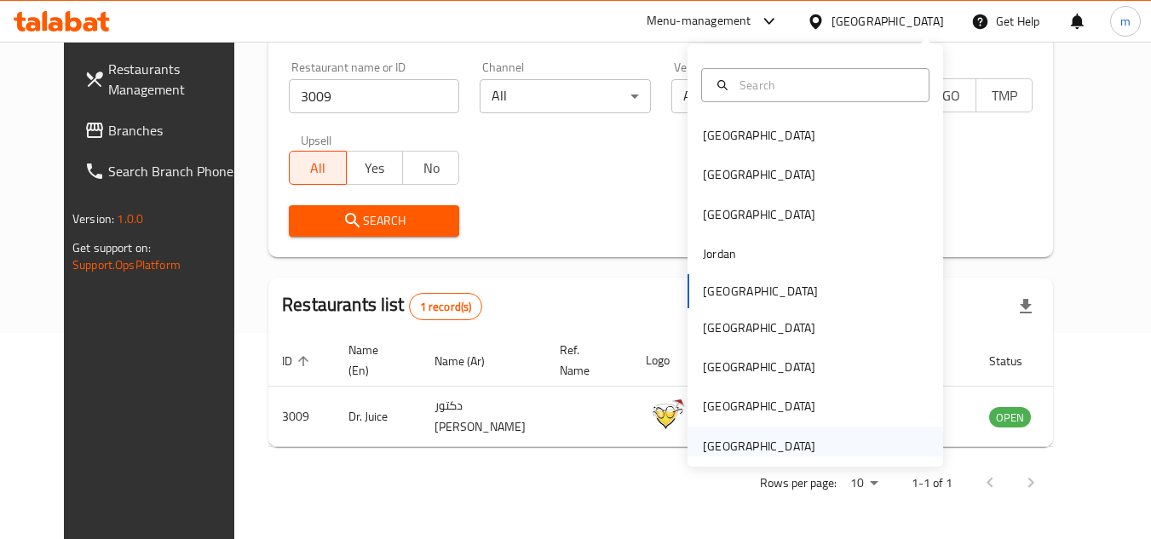
click at [764, 443] on div "[GEOGRAPHIC_DATA]" at bounding box center [759, 446] width 112 height 19
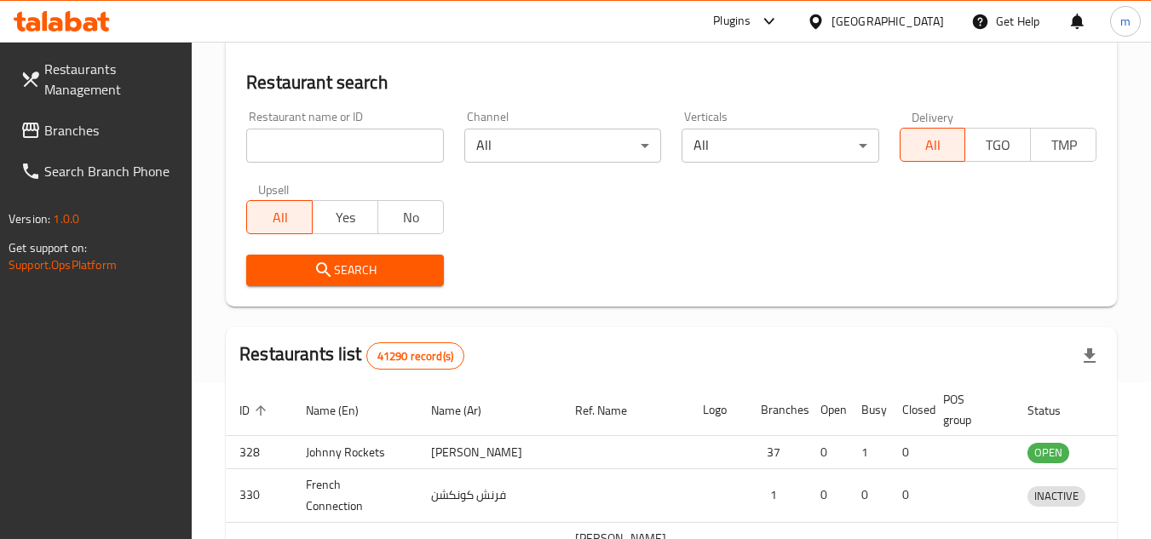
scroll to position [206, 0]
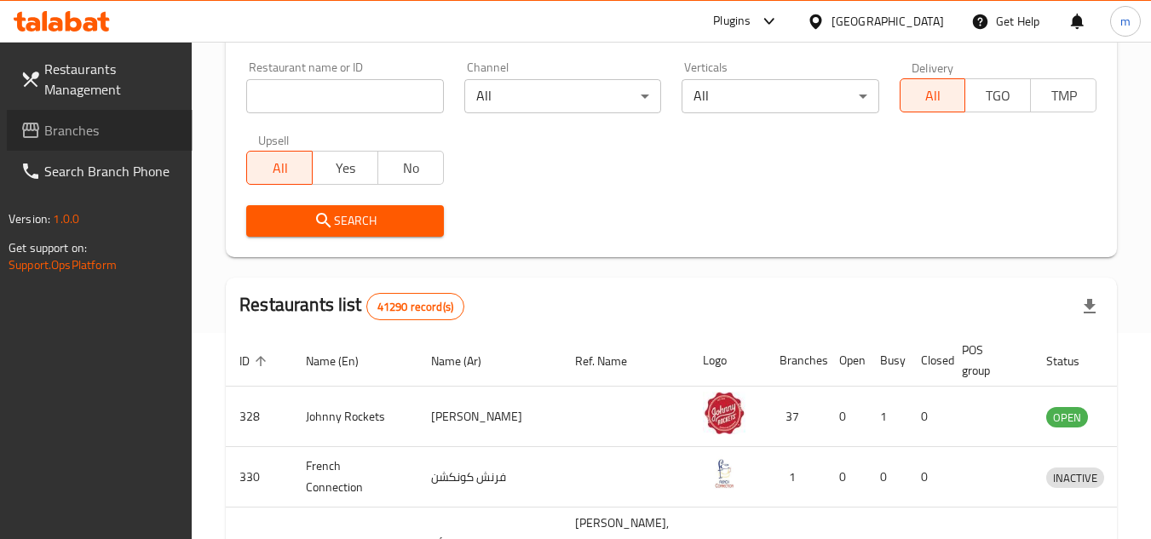
click at [129, 123] on span "Branches" at bounding box center [111, 130] width 135 height 20
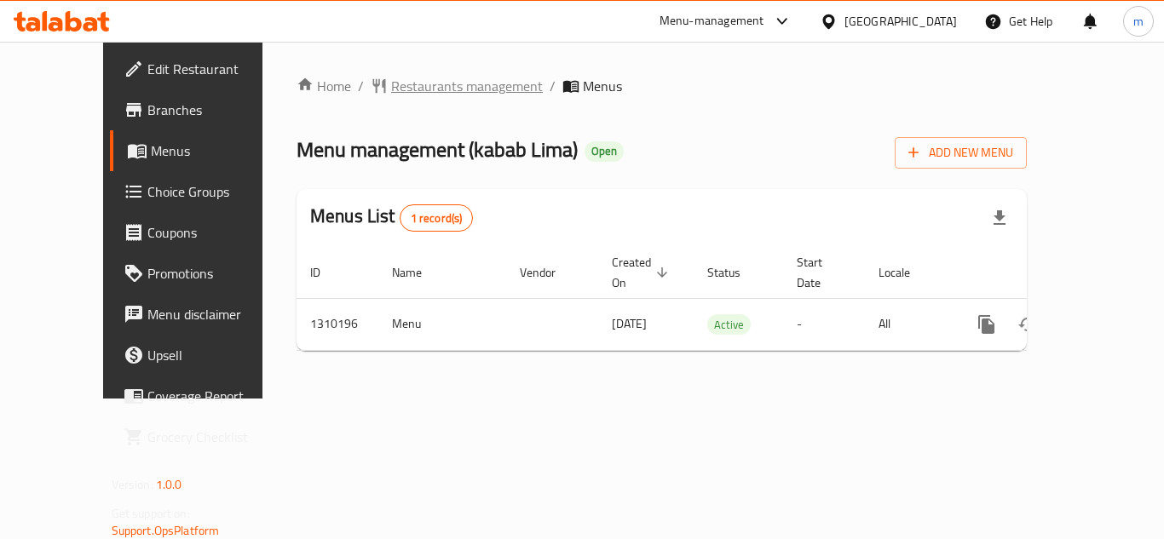
click at [453, 89] on span "Restaurants management" at bounding box center [467, 86] width 152 height 20
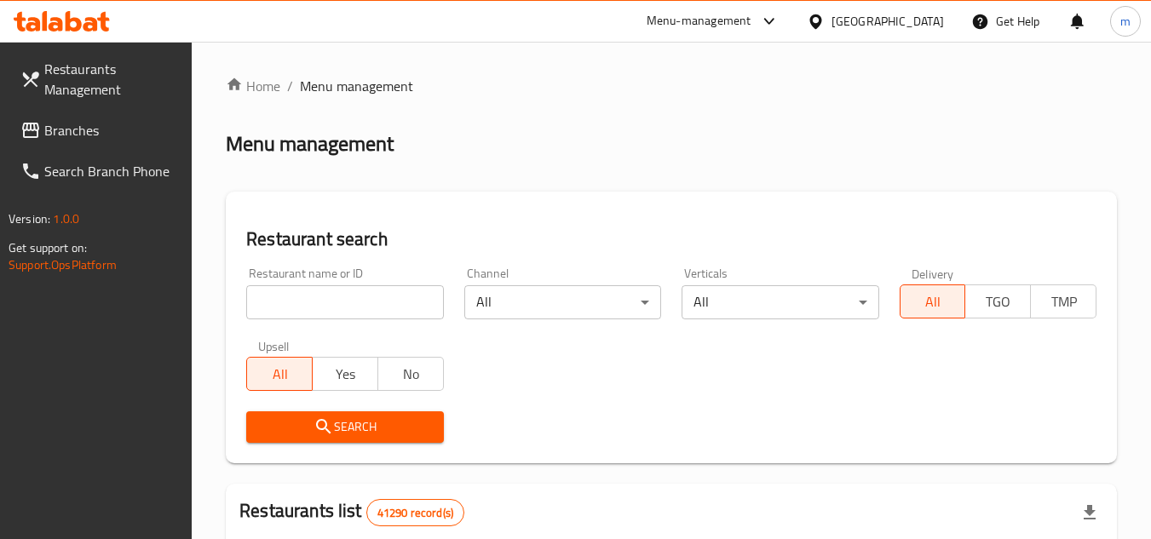
click at [296, 298] on input "search" at bounding box center [344, 302] width 197 height 34
paste input "705280"
type input "705280"
click at [335, 428] on span "Search" at bounding box center [345, 427] width 170 height 21
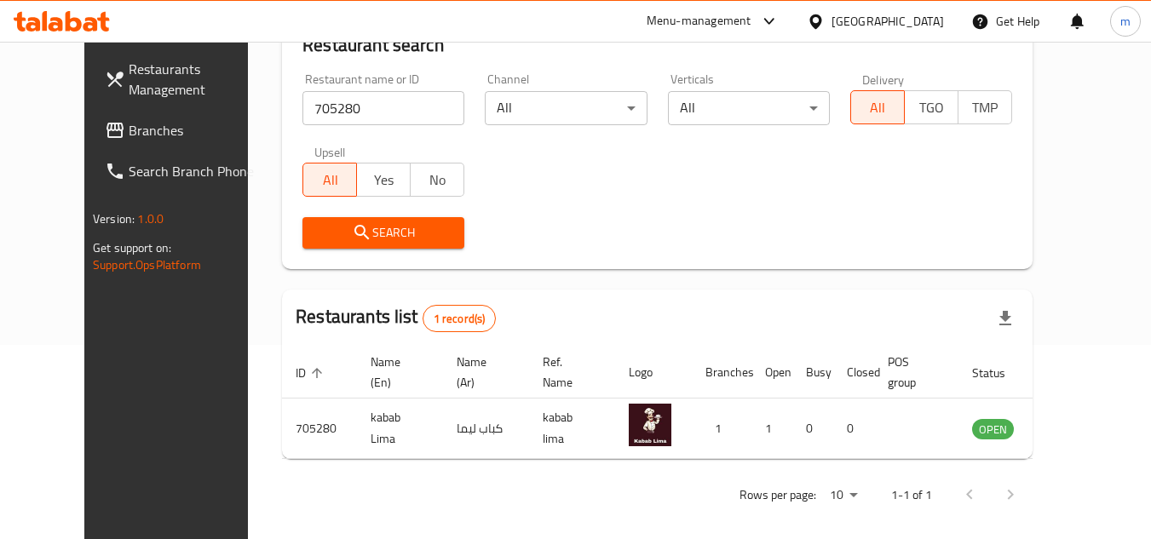
scroll to position [206, 0]
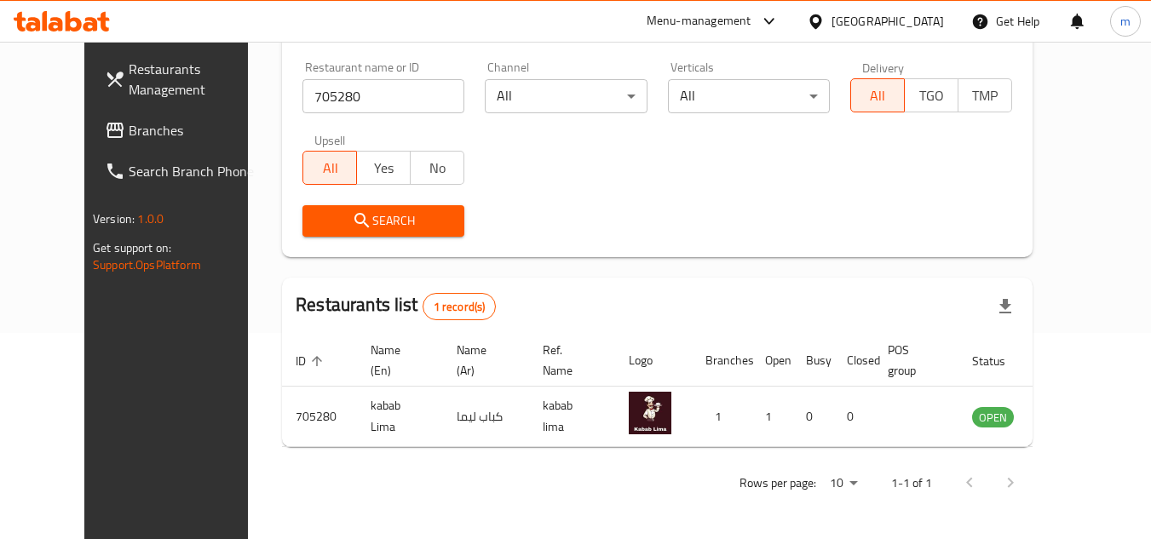
click at [129, 132] on span "Branches" at bounding box center [196, 130] width 135 height 20
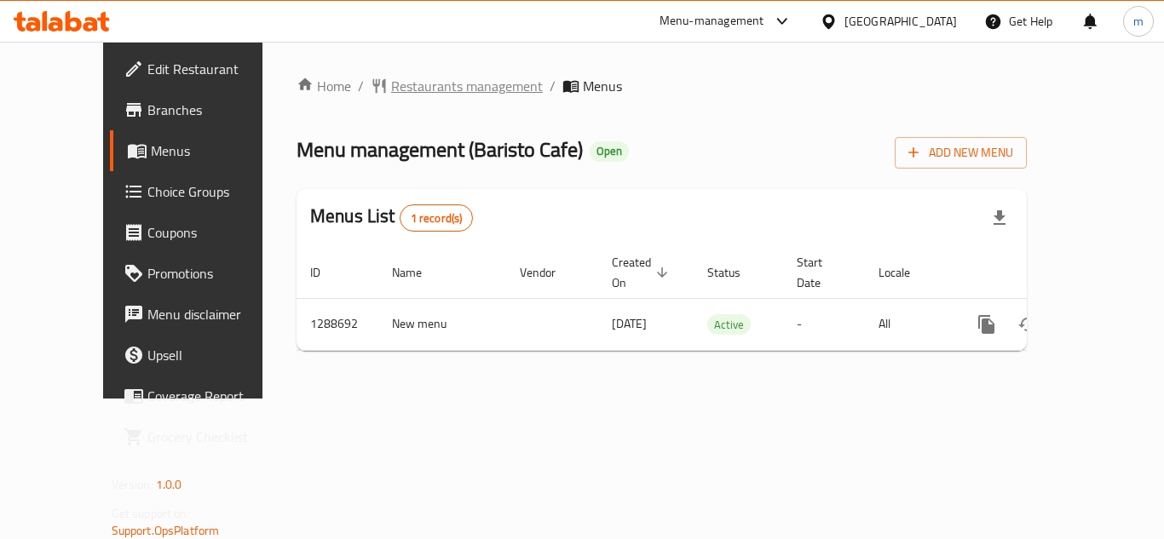
click at [397, 85] on span "Restaurants management" at bounding box center [467, 86] width 152 height 20
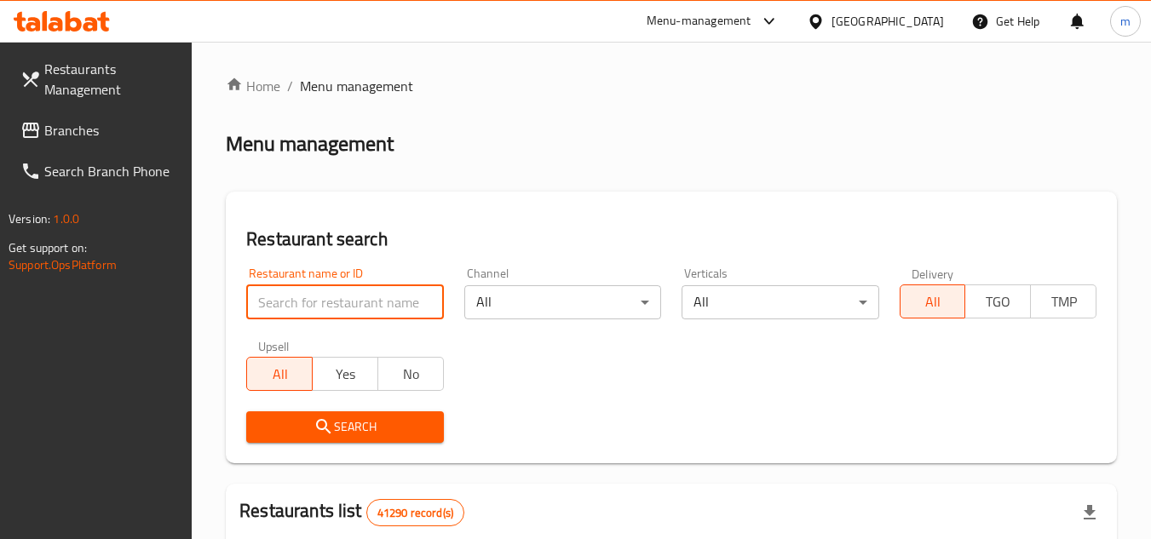
click at [349, 298] on input "search" at bounding box center [344, 302] width 197 height 34
paste input "697255"
type input "697255"
click at [332, 433] on icon "submit" at bounding box center [323, 427] width 20 height 20
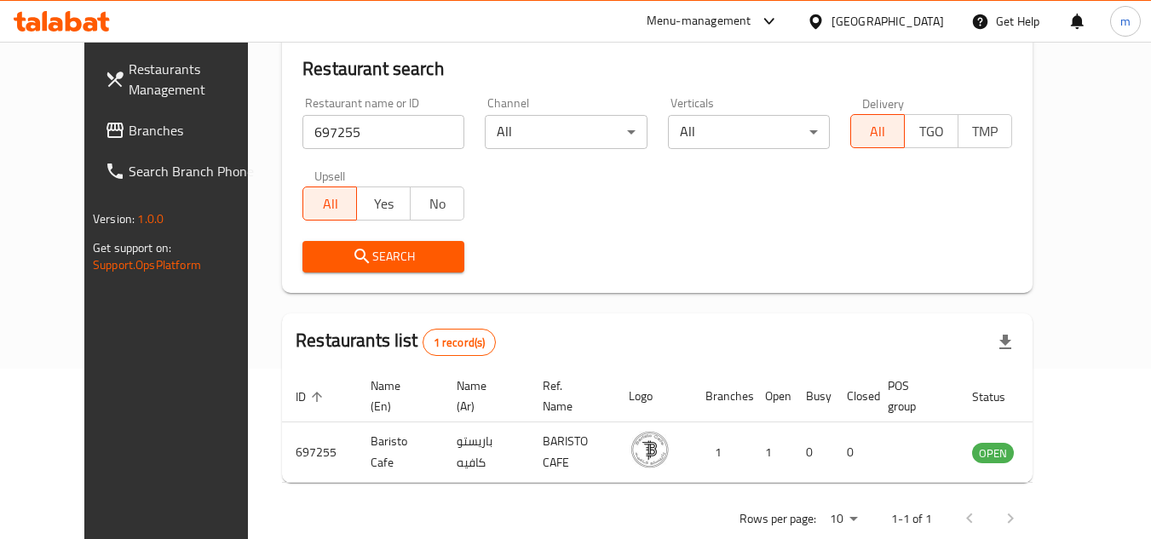
scroll to position [206, 0]
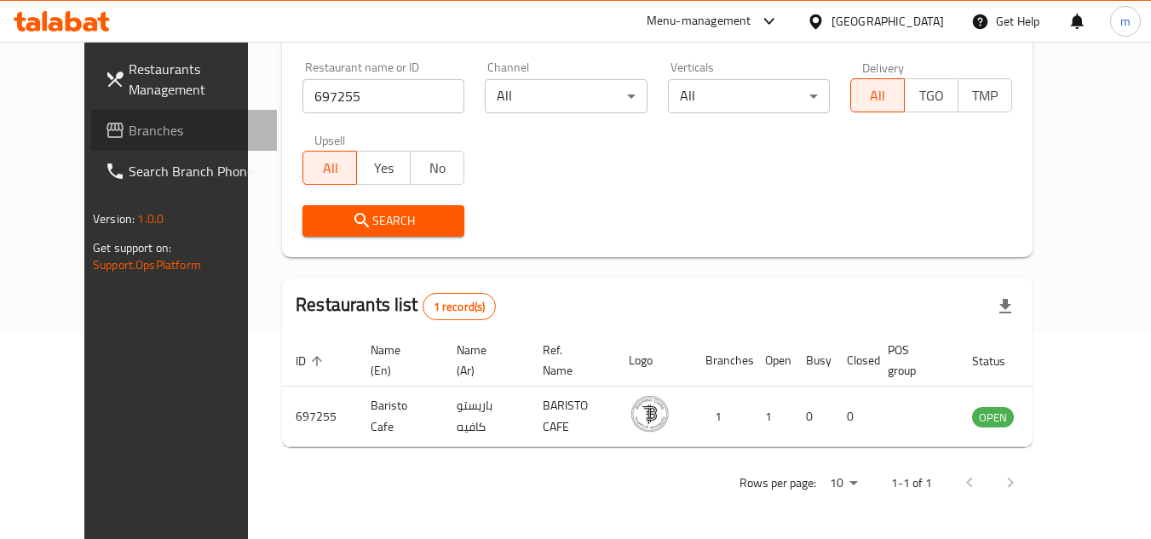
click at [129, 129] on span "Branches" at bounding box center [196, 130] width 135 height 20
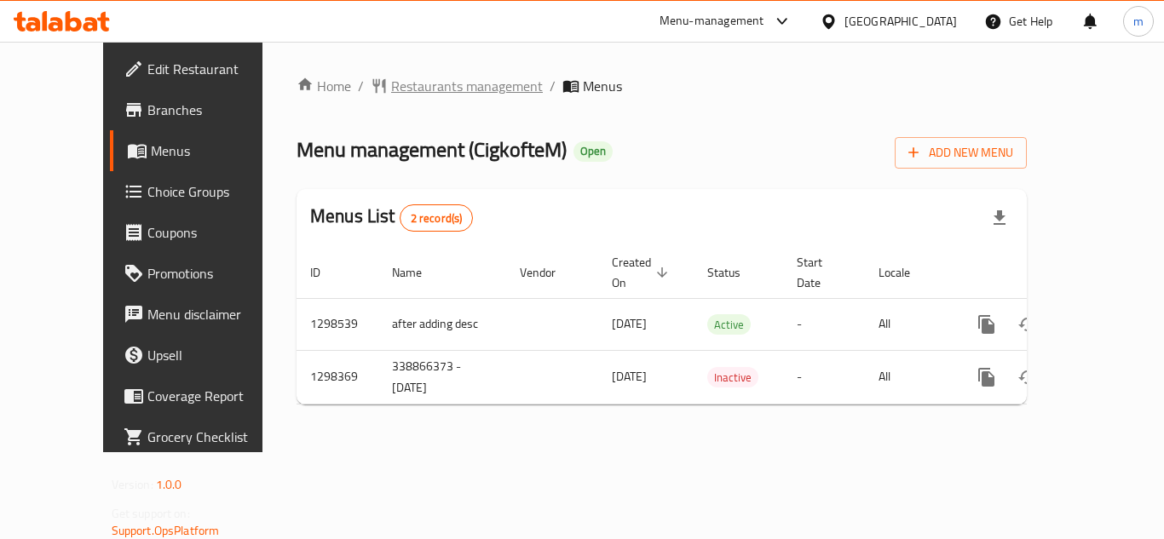
click at [427, 86] on span "Restaurants management" at bounding box center [467, 86] width 152 height 20
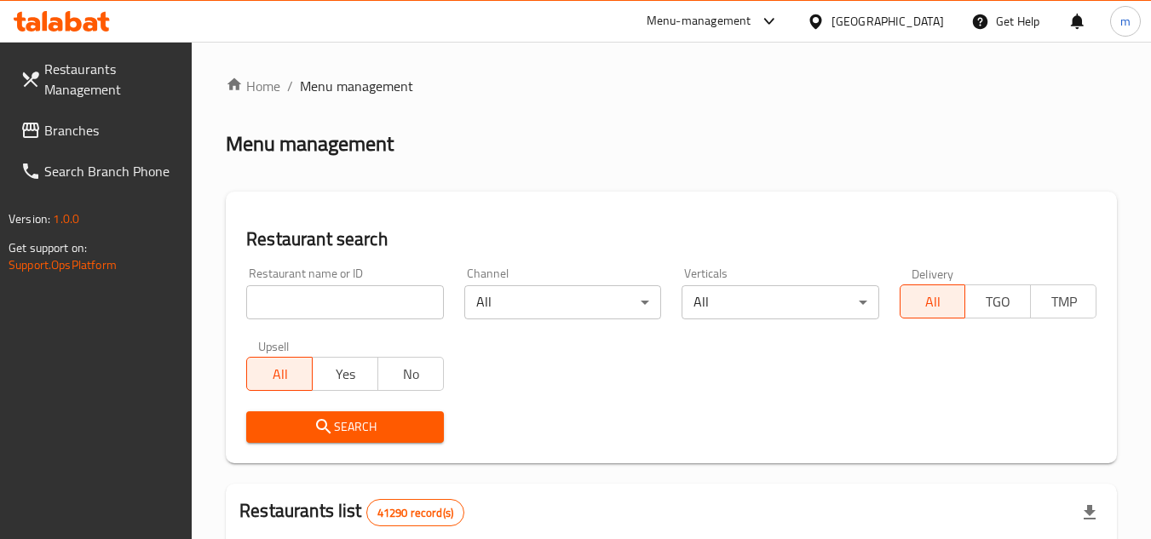
click at [334, 306] on input "search" at bounding box center [344, 302] width 197 height 34
paste input "700675"
type input "700675"
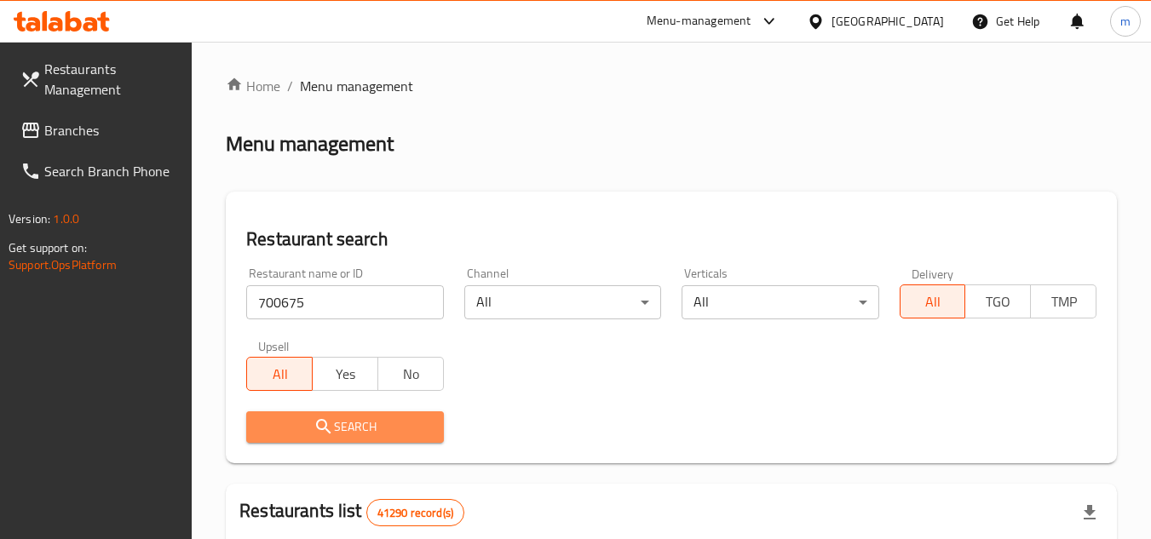
click at [333, 428] on icon "submit" at bounding box center [323, 427] width 20 height 20
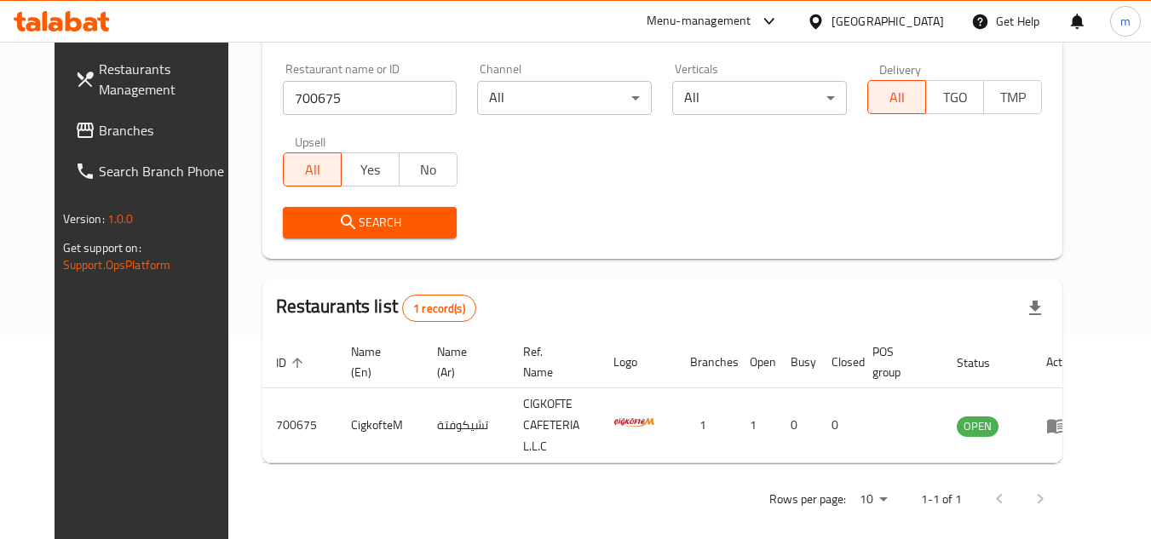
scroll to position [206, 0]
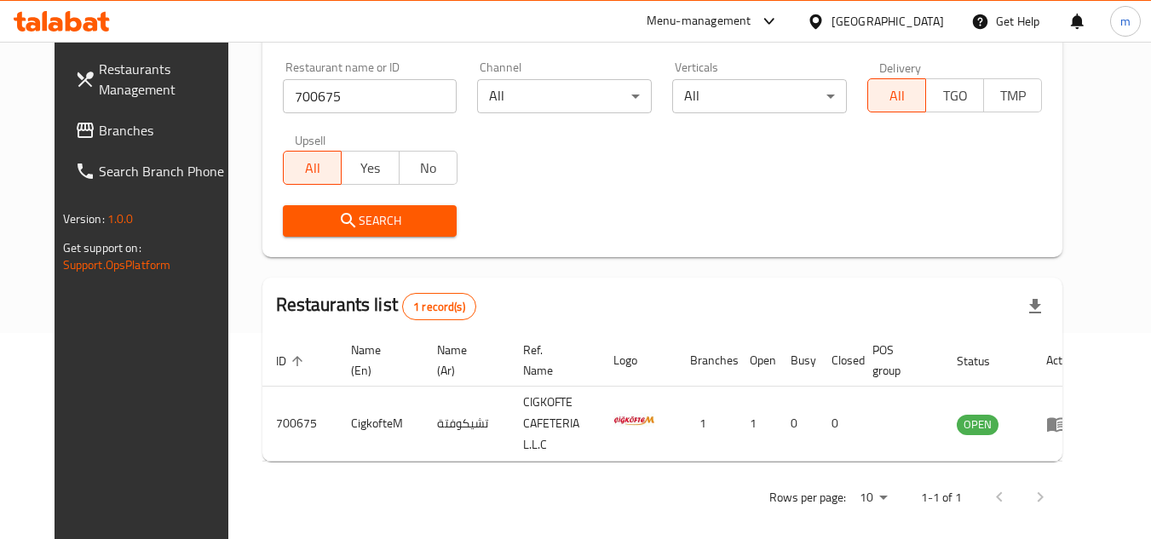
click at [901, 17] on div "United Arab Emirates" at bounding box center [887, 21] width 112 height 19
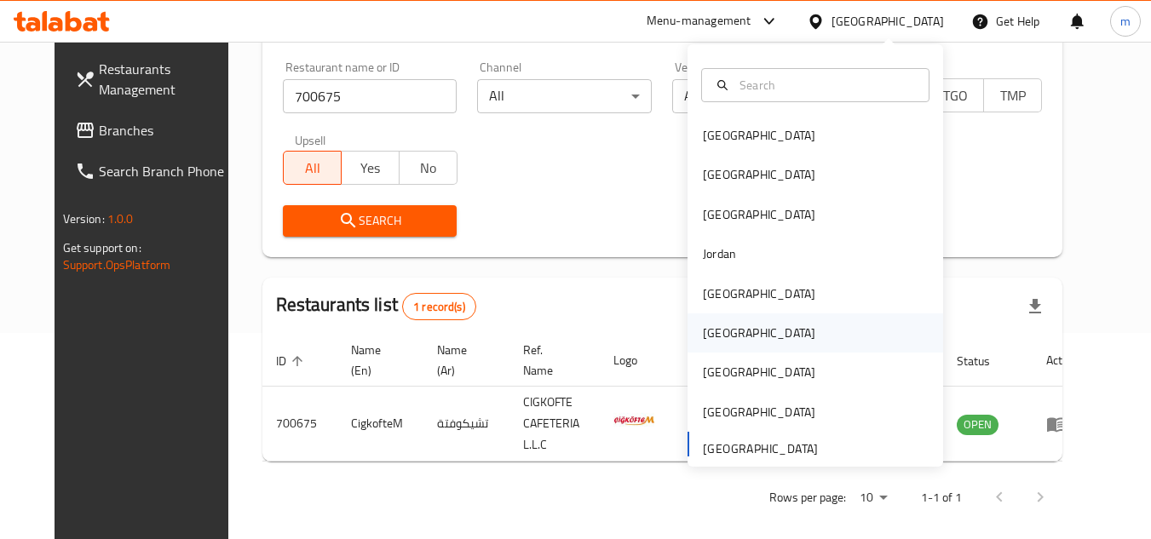
click at [721, 337] on div "Oman" at bounding box center [759, 332] width 140 height 39
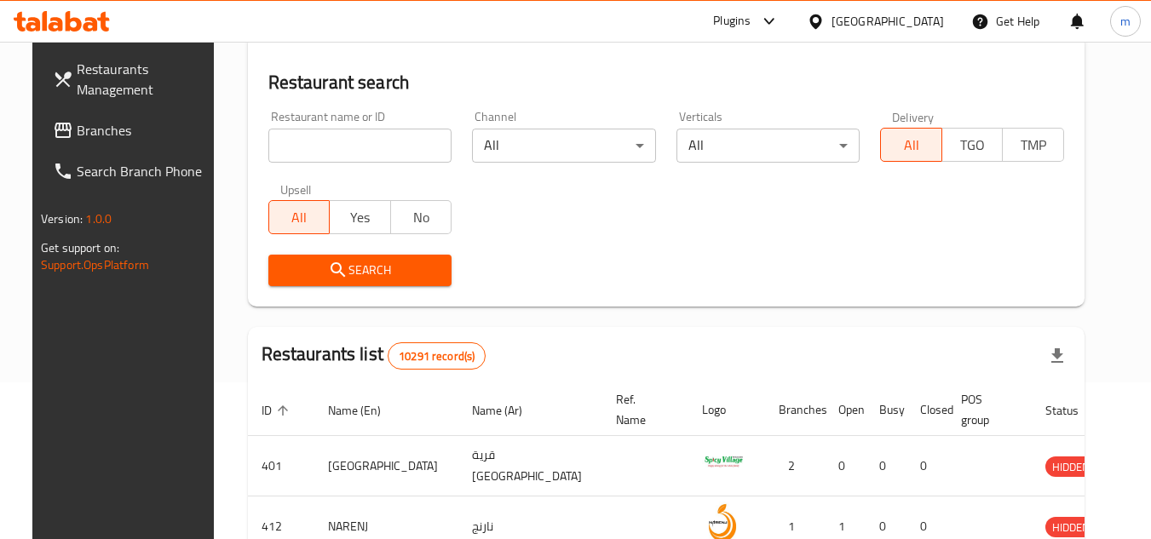
scroll to position [206, 0]
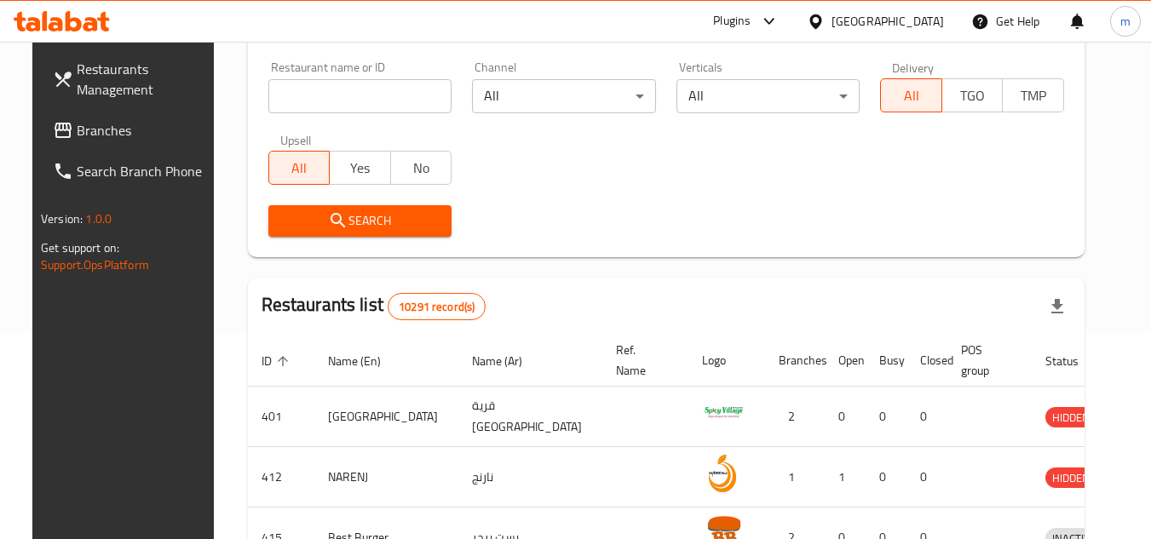
click at [126, 131] on span "Branches" at bounding box center [144, 130] width 135 height 20
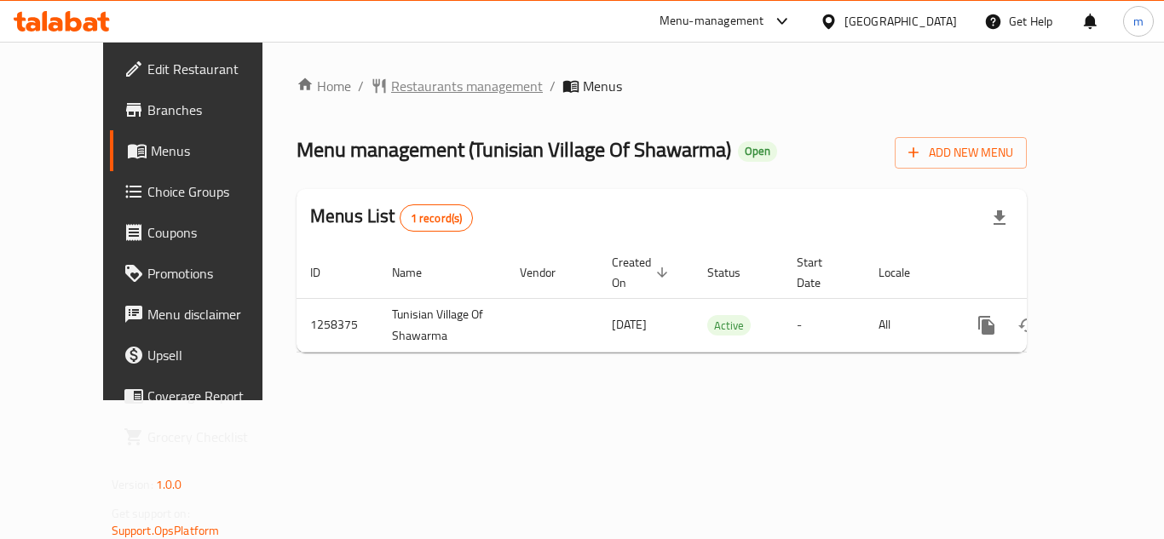
click at [429, 83] on span "Restaurants management" at bounding box center [467, 86] width 152 height 20
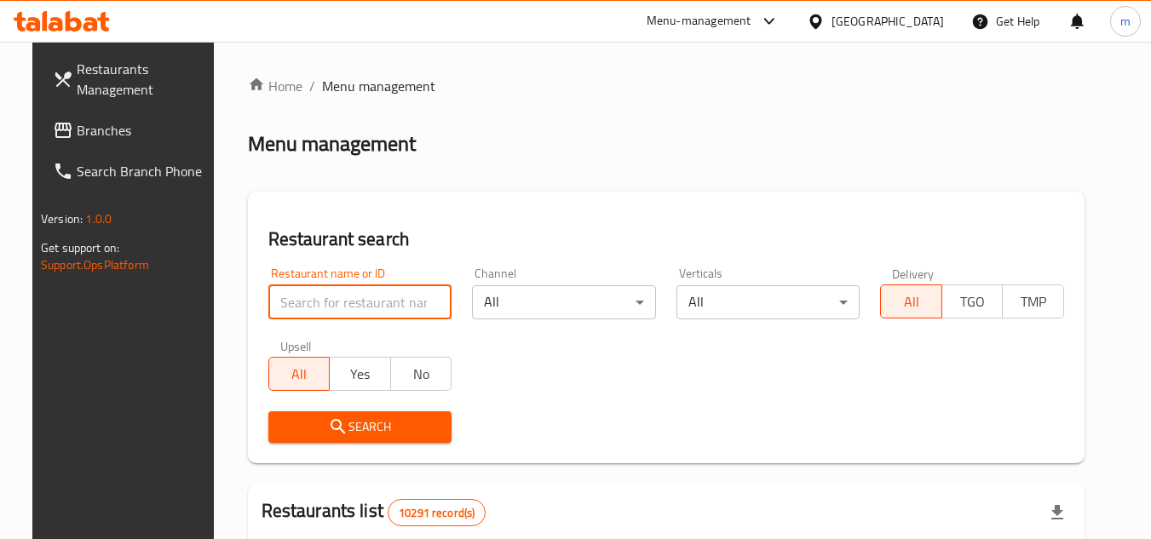
click at [371, 298] on input "search" at bounding box center [360, 302] width 184 height 34
paste input "/683965/"
type input "683965"
click at [380, 422] on span "Search" at bounding box center [360, 427] width 157 height 21
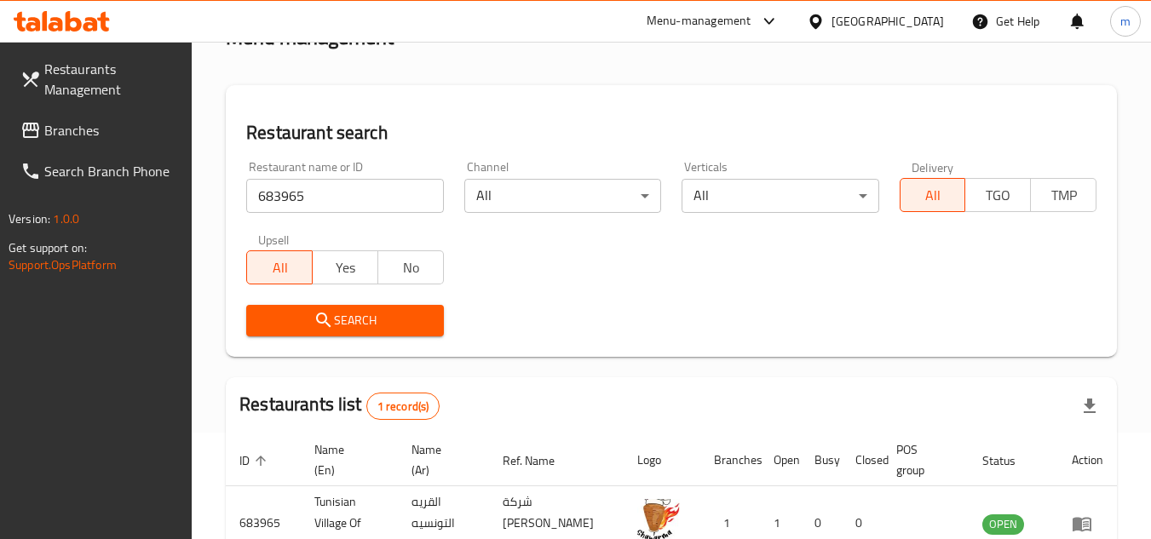
scroll to position [221, 0]
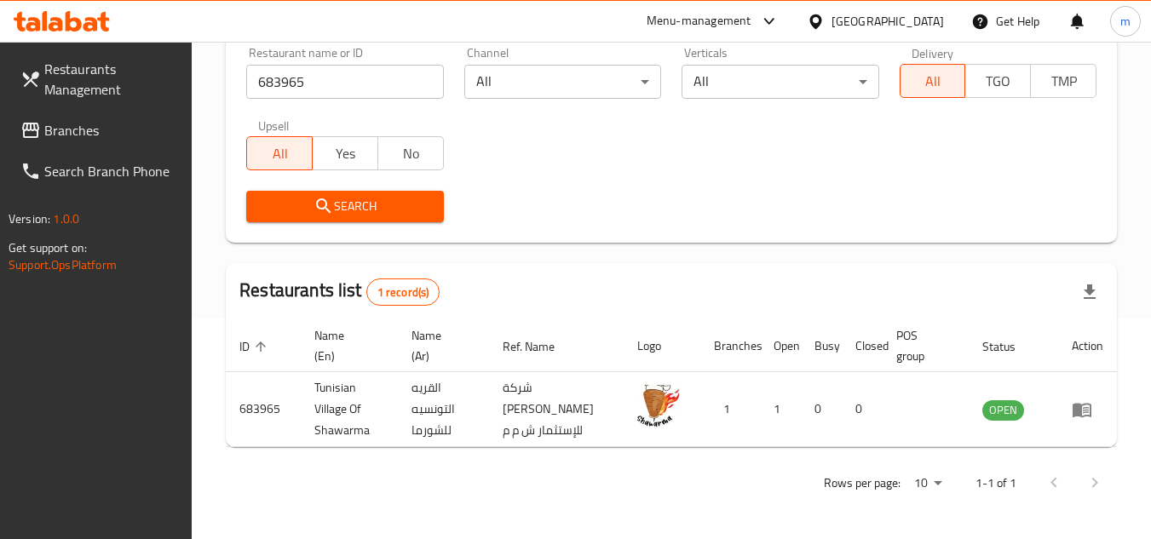
click at [915, 23] on div "Oman" at bounding box center [887, 21] width 112 height 19
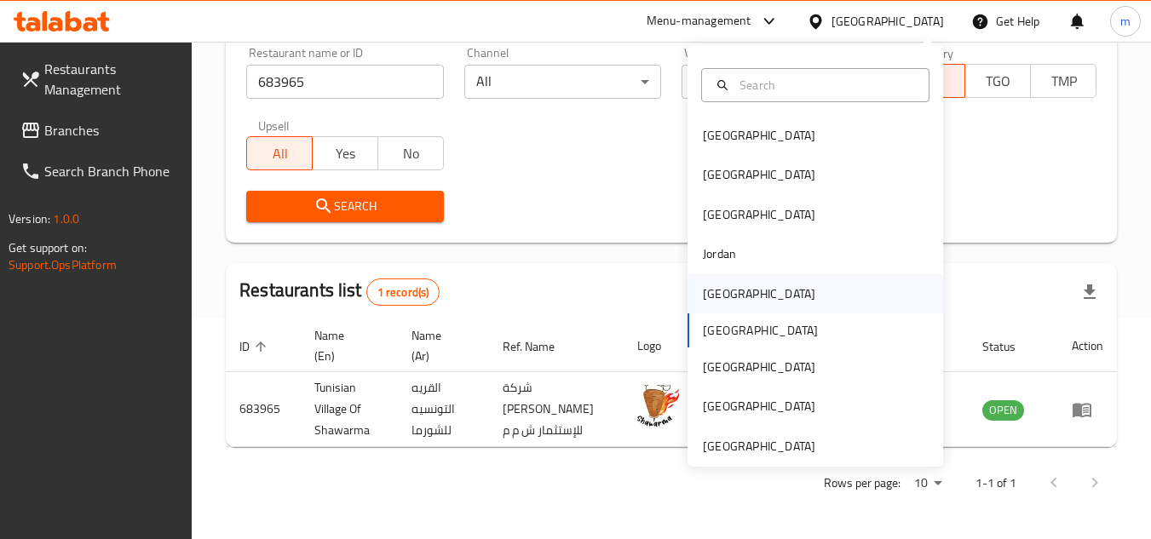
click at [704, 297] on div "[GEOGRAPHIC_DATA]" at bounding box center [759, 294] width 112 height 19
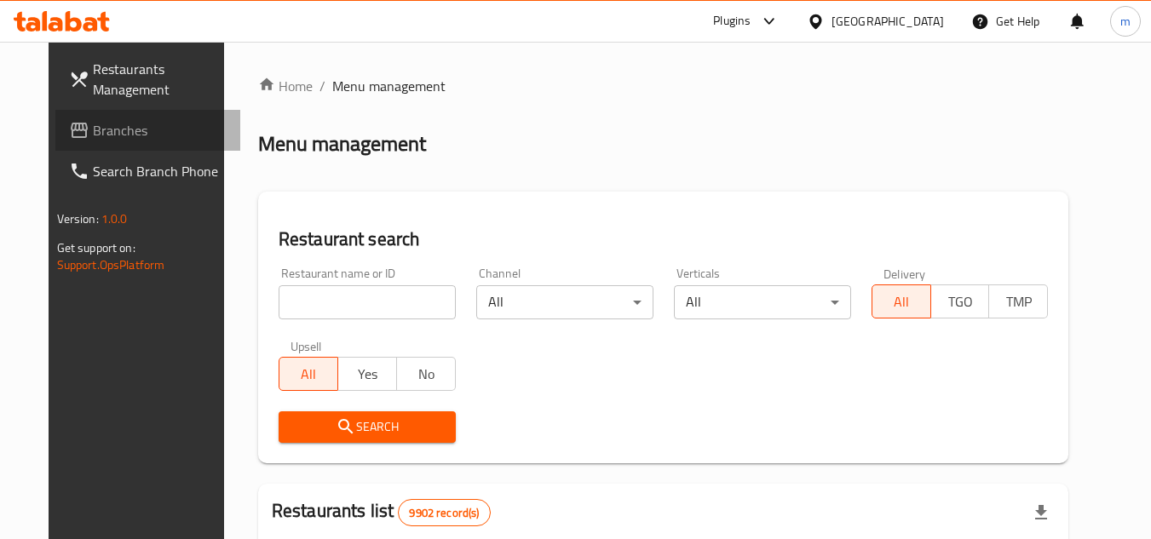
click at [93, 137] on span "Branches" at bounding box center [160, 130] width 135 height 20
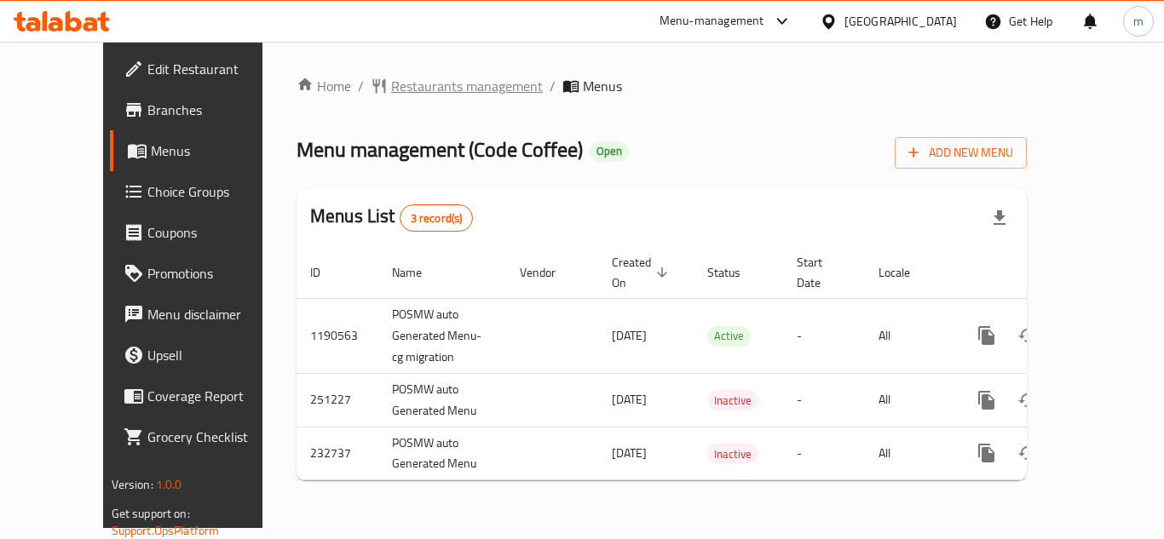
click at [405, 95] on span "Restaurants management" at bounding box center [467, 86] width 152 height 20
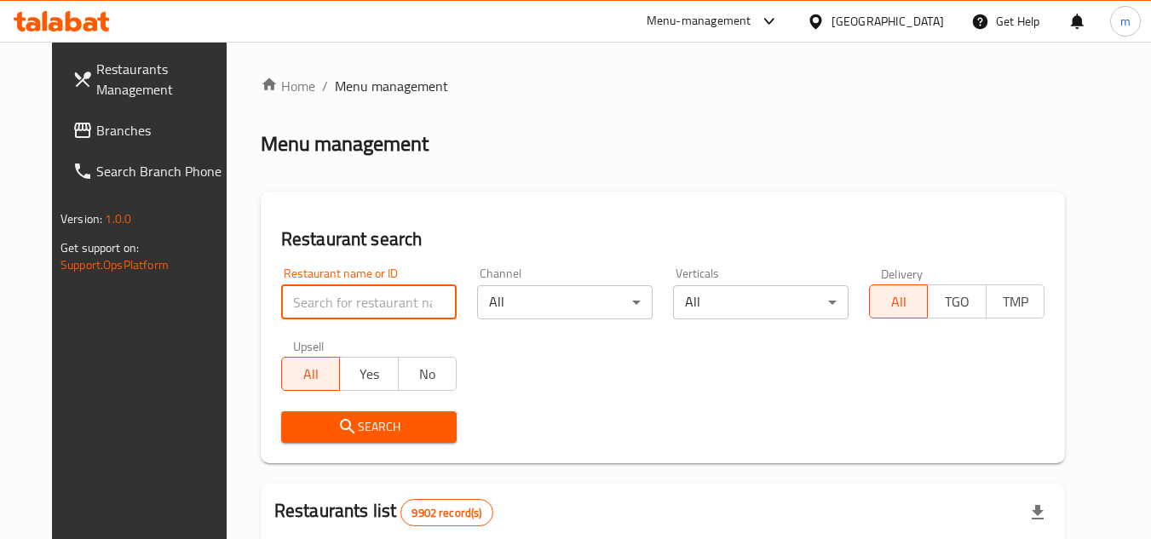
click at [337, 299] on input "search" at bounding box center [368, 302] width 175 height 34
paste input "25902"
type input "25902"
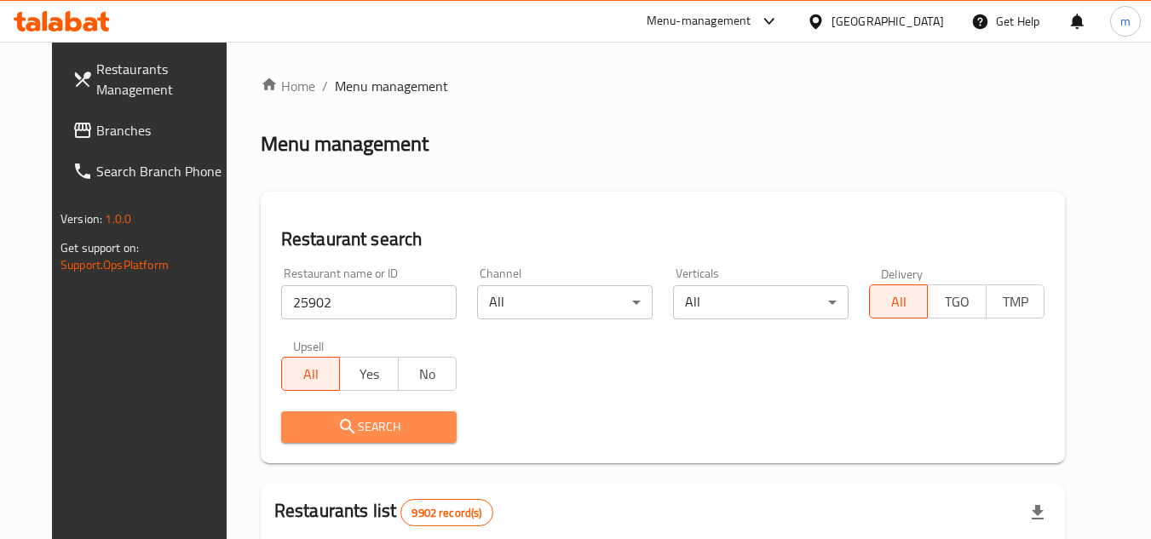
click at [337, 420] on icon "submit" at bounding box center [347, 427] width 20 height 20
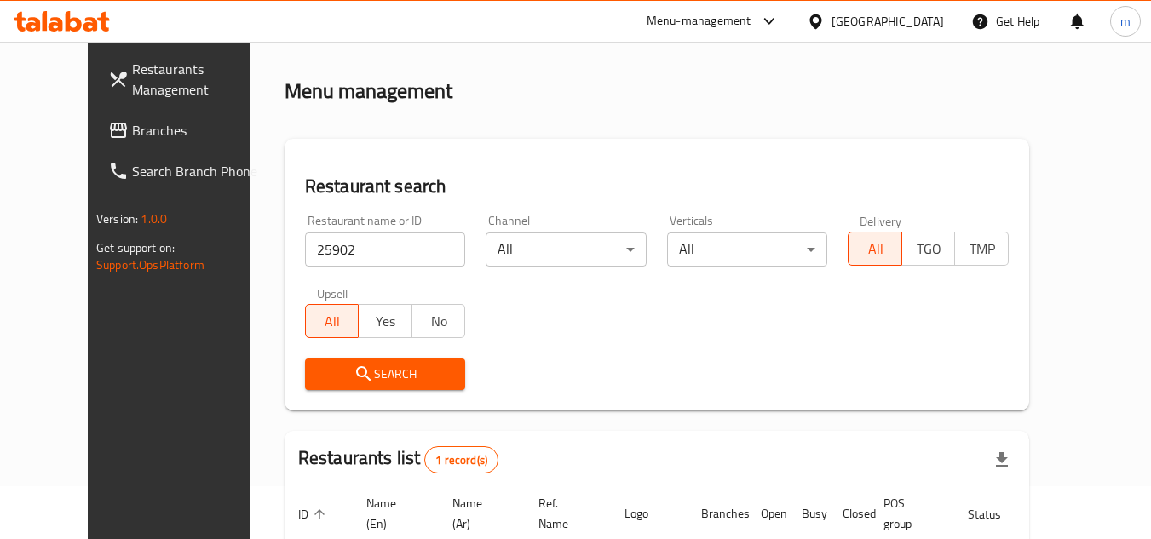
scroll to position [206, 0]
